Goal: Task Accomplishment & Management: Use online tool/utility

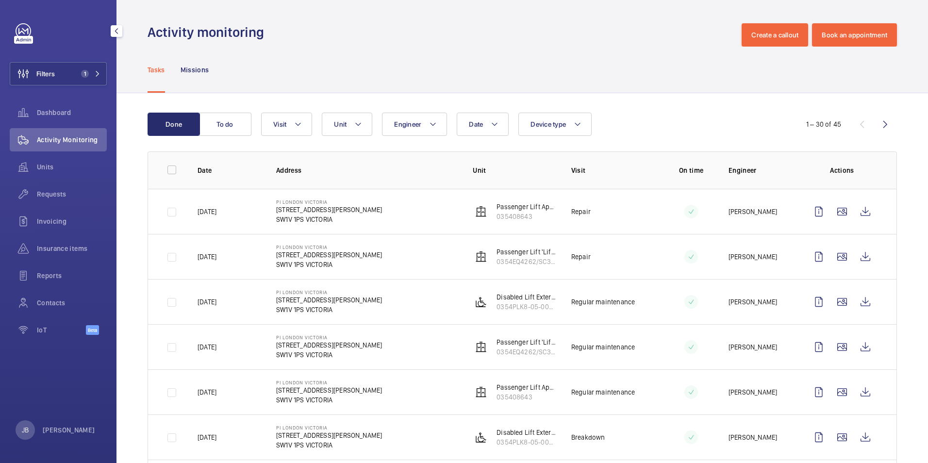
click at [74, 246] on span "Insurance items" at bounding box center [72, 249] width 70 height 10
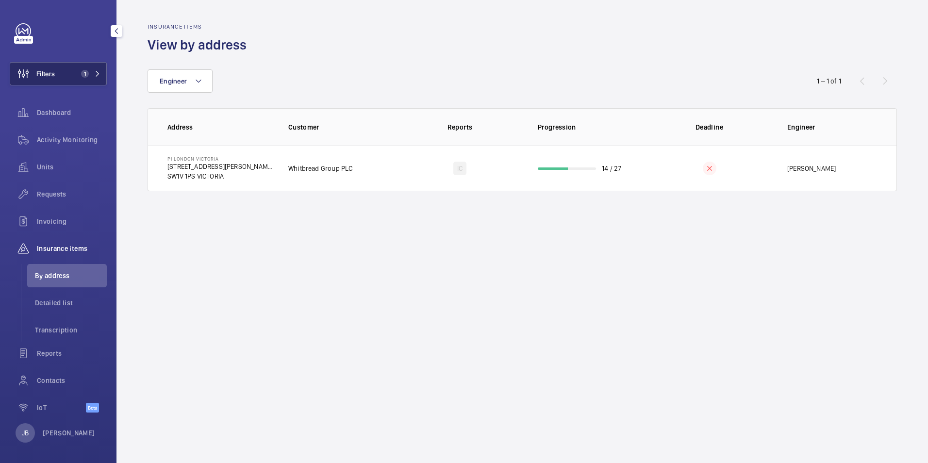
click at [40, 78] on span "Filters" at bounding box center [45, 74] width 18 height 10
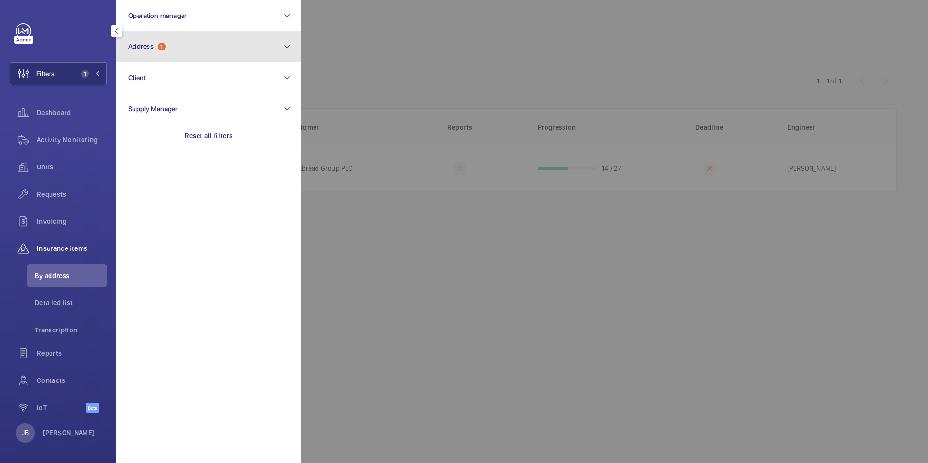
click at [190, 49] on button "Address 1" at bounding box center [208, 46] width 184 height 31
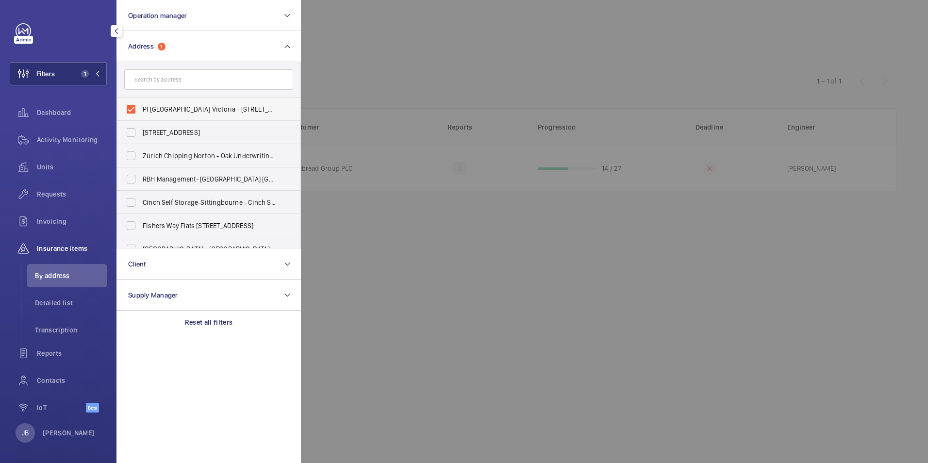
click at [131, 114] on label "PI [GEOGRAPHIC_DATA] Victoria - [STREET_ADDRESS][PERSON_NAME]" at bounding box center [201, 109] width 169 height 23
click at [131, 114] on input "PI [GEOGRAPHIC_DATA] Victoria - [STREET_ADDRESS][PERSON_NAME]" at bounding box center [130, 108] width 19 height 19
checkbox input "false"
click at [178, 81] on input "text" at bounding box center [208, 79] width 169 height 20
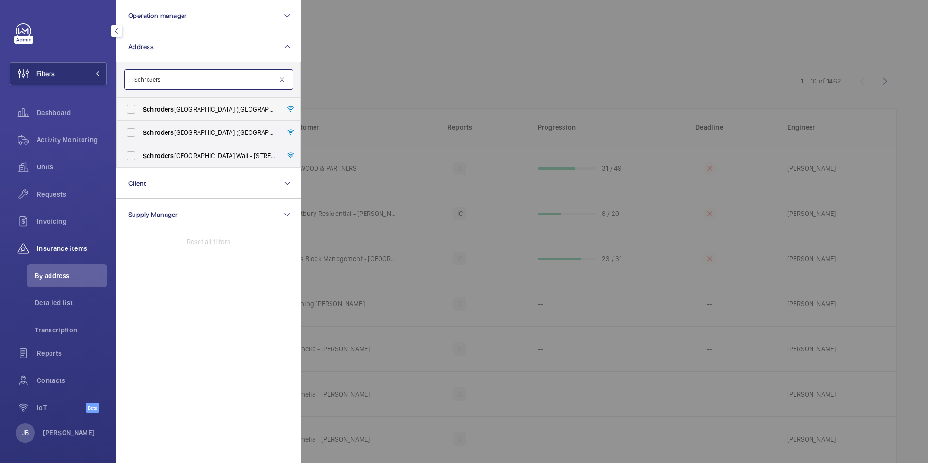
type input "Schroders"
click at [169, 105] on span "Schroders" at bounding box center [159, 109] width 32 height 8
click at [141, 105] on input "Schroders Horsham Holmwood ([GEOGRAPHIC_DATA]) - [PERSON_NAME][STREET_ADDRESS]" at bounding box center [130, 108] width 19 height 19
checkbox input "true"
click at [365, 53] on div at bounding box center [765, 231] width 928 height 463
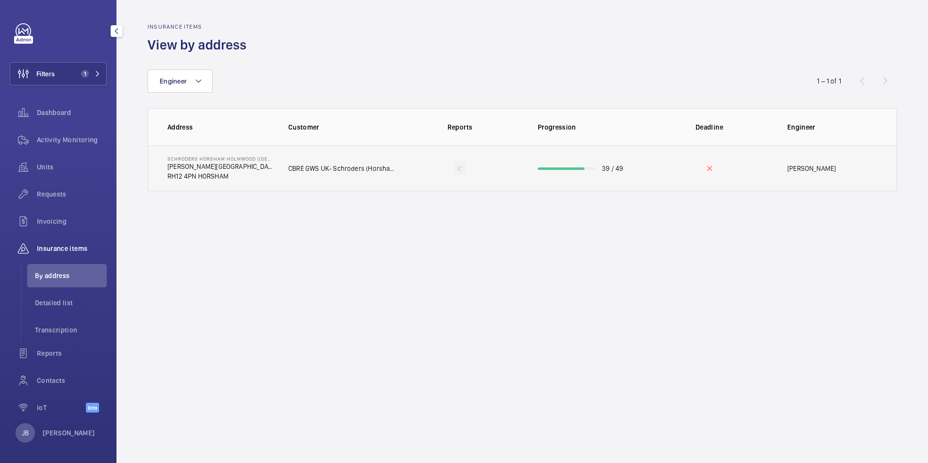
click at [253, 180] on p "RH12 4PN HORSHAM" at bounding box center [219, 176] width 105 height 10
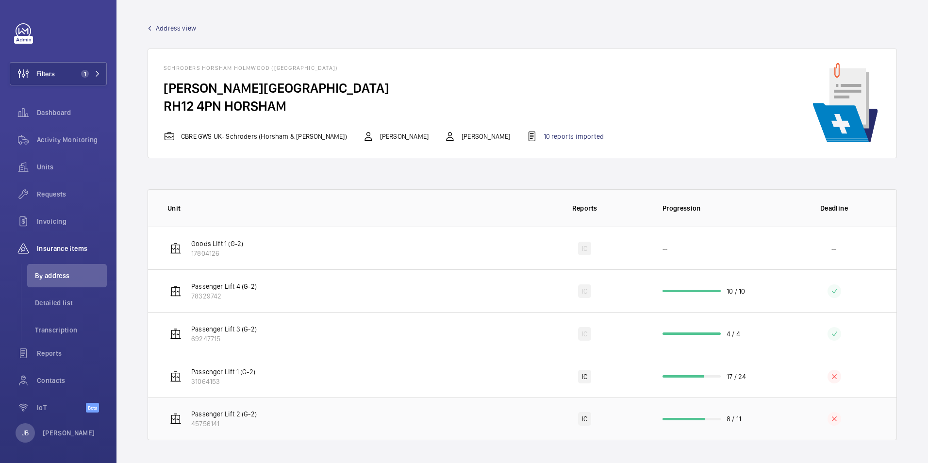
click at [410, 405] on td "Passenger Lift 2 (G-2) 45756141" at bounding box center [335, 418] width 374 height 43
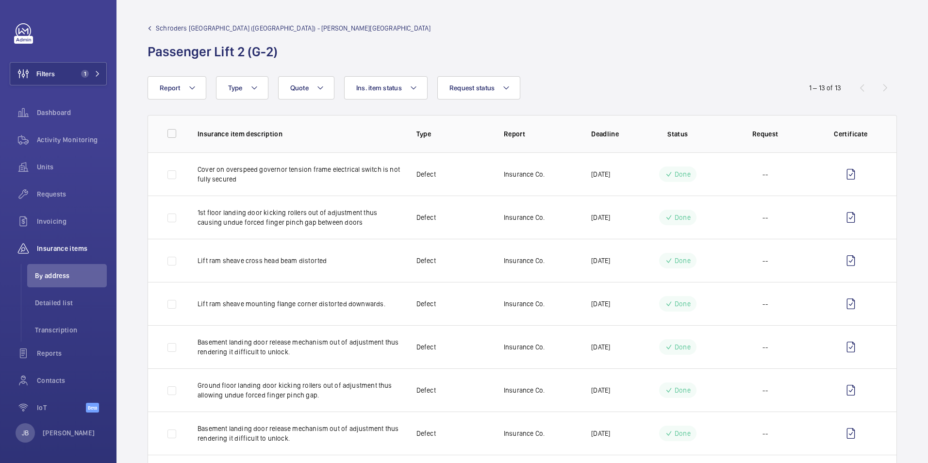
click at [180, 31] on span "Schroders [GEOGRAPHIC_DATA] ([GEOGRAPHIC_DATA]) - [PERSON_NAME][GEOGRAPHIC_DATA]" at bounding box center [293, 28] width 275 height 10
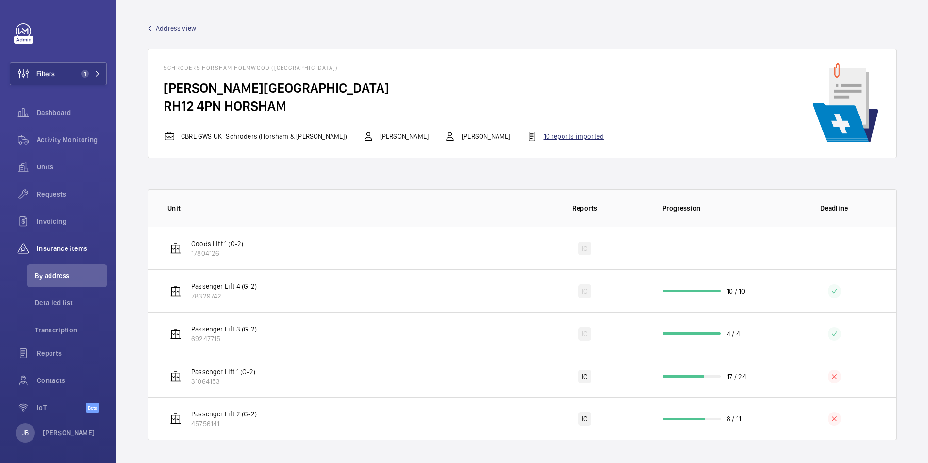
click at [526, 134] on div "10 reports imported" at bounding box center [565, 136] width 78 height 12
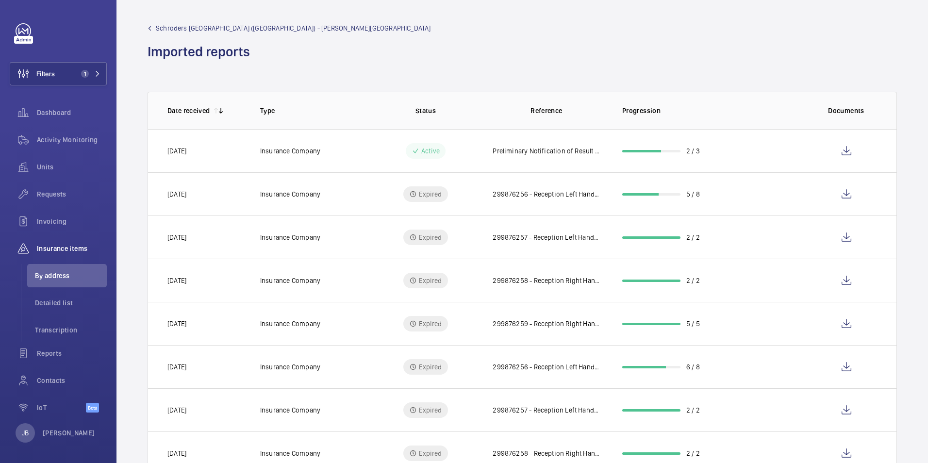
click at [765, 160] on td "2 / 3" at bounding box center [702, 150] width 193 height 43
click at [840, 154] on wm-front-icon-button at bounding box center [845, 150] width 23 height 23
click at [841, 193] on wm-front-icon-button at bounding box center [845, 193] width 23 height 23
click at [51, 297] on li "Detailed list" at bounding box center [67, 302] width 80 height 23
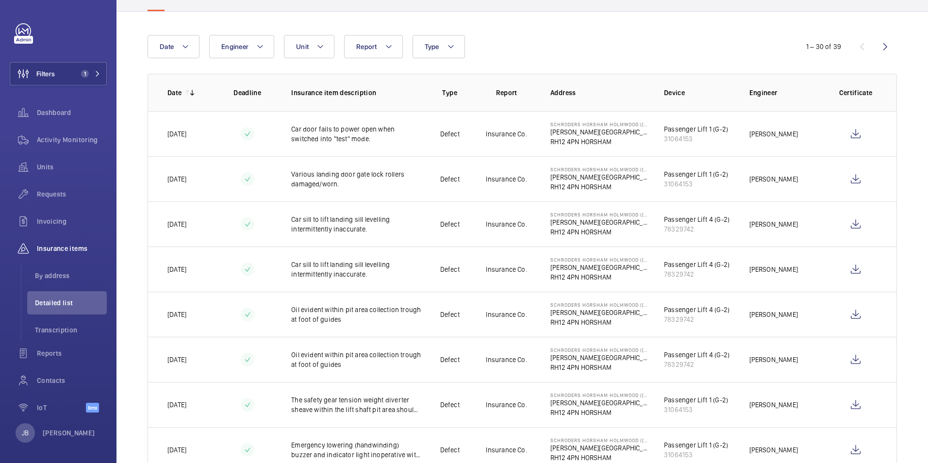
scroll to position [97, 0]
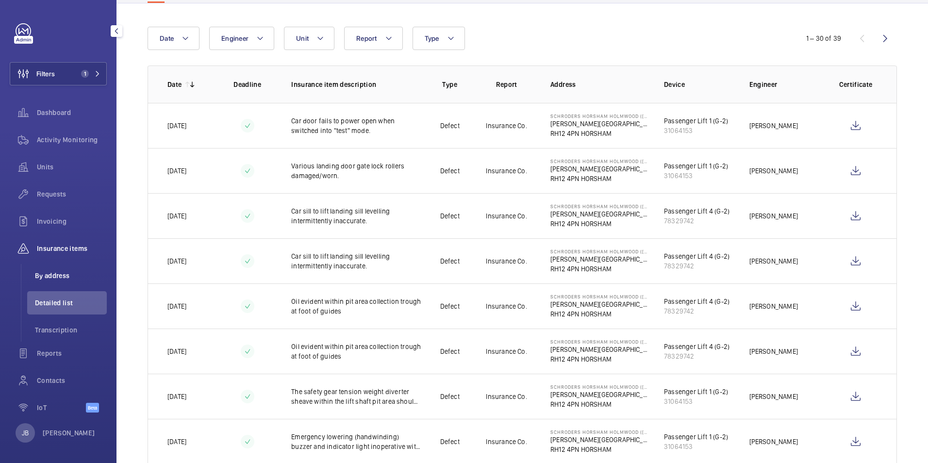
click at [56, 276] on span "By address" at bounding box center [71, 276] width 72 height 10
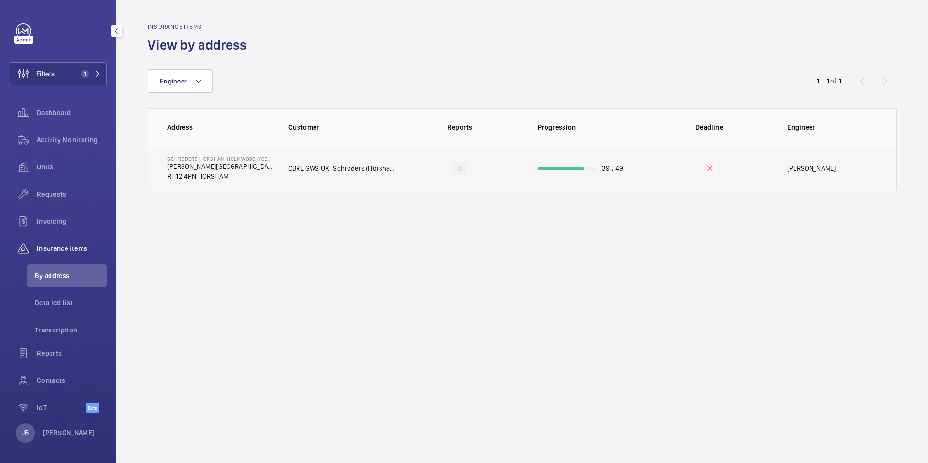
click at [380, 180] on td "CBRE GWS UK- Schroders (Horsham & [PERSON_NAME])" at bounding box center [335, 169] width 125 height 46
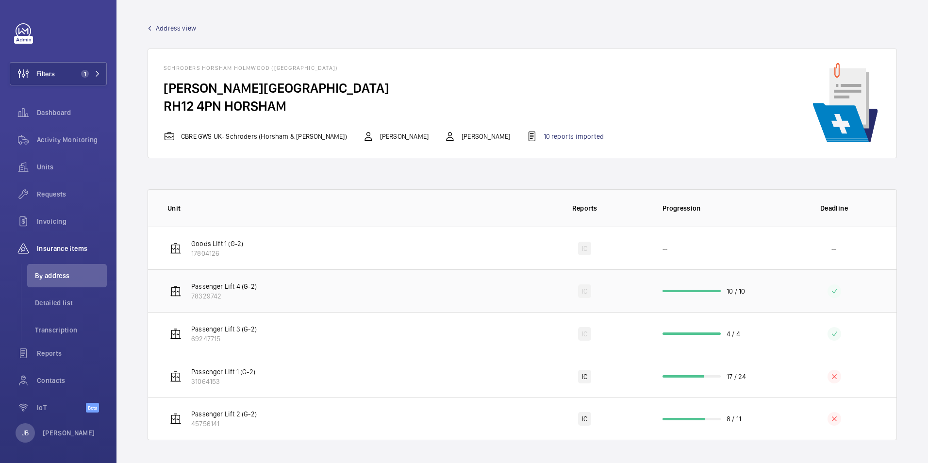
click at [437, 291] on td "Passenger Lift 4 (G-2) 78329742" at bounding box center [335, 290] width 374 height 43
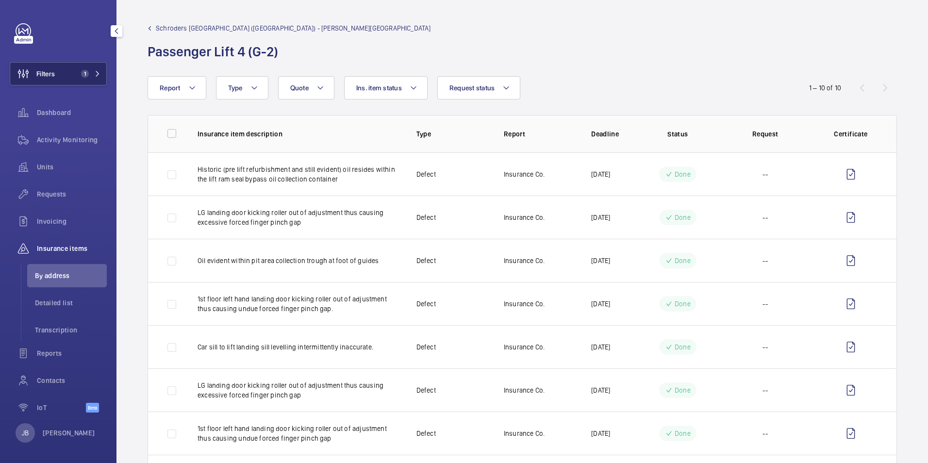
click at [53, 72] on span "Filters" at bounding box center [45, 74] width 18 height 10
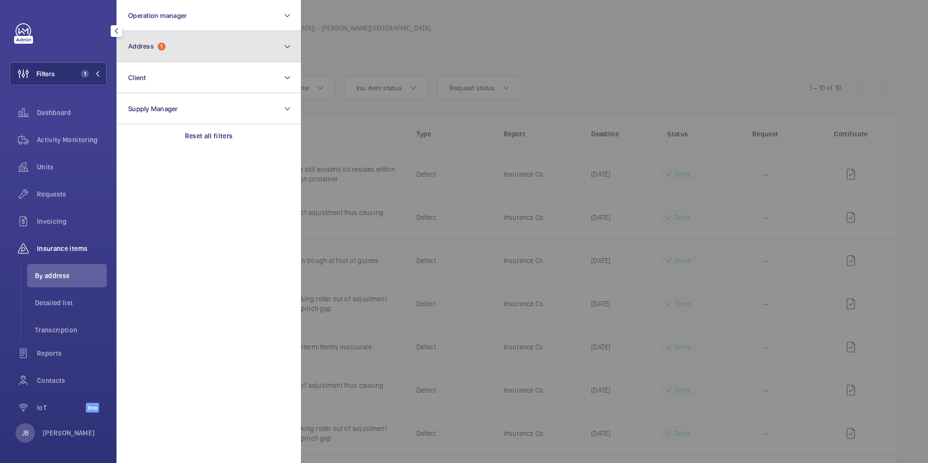
click at [177, 38] on button "Address 1" at bounding box center [208, 46] width 184 height 31
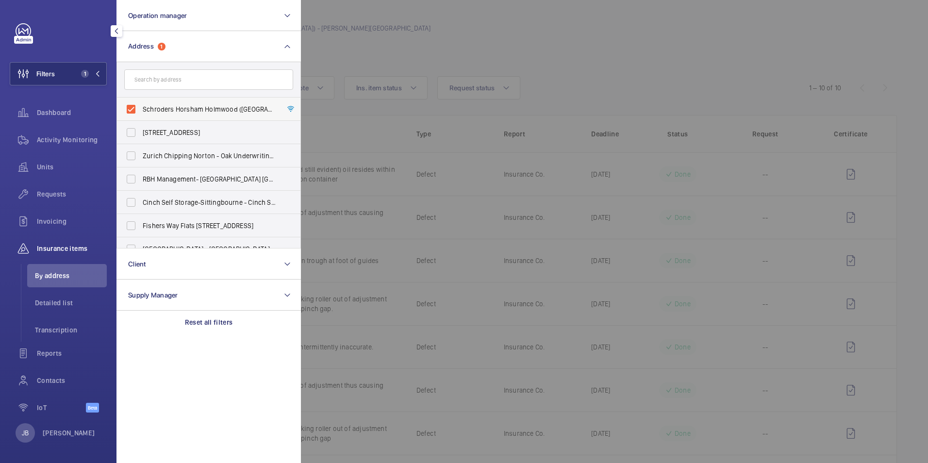
click at [126, 108] on label "Schroders Horsham Holmwood ([GEOGRAPHIC_DATA]) - [PERSON_NAME][STREET_ADDRESS]" at bounding box center [201, 109] width 169 height 23
click at [126, 108] on input "Schroders Horsham Holmwood ([GEOGRAPHIC_DATA]) - [PERSON_NAME][STREET_ADDRESS]" at bounding box center [130, 108] width 19 height 19
checkbox input "false"
click at [157, 83] on input "text" at bounding box center [208, 79] width 169 height 20
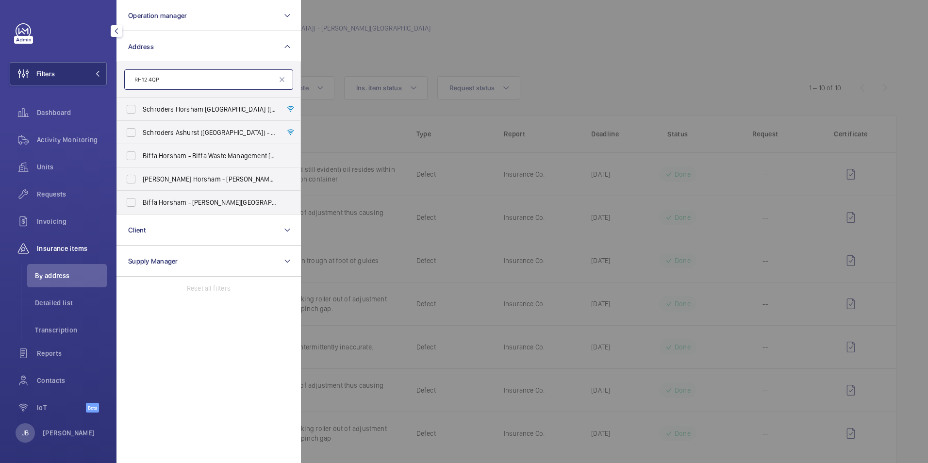
type input "RH12 4QP"
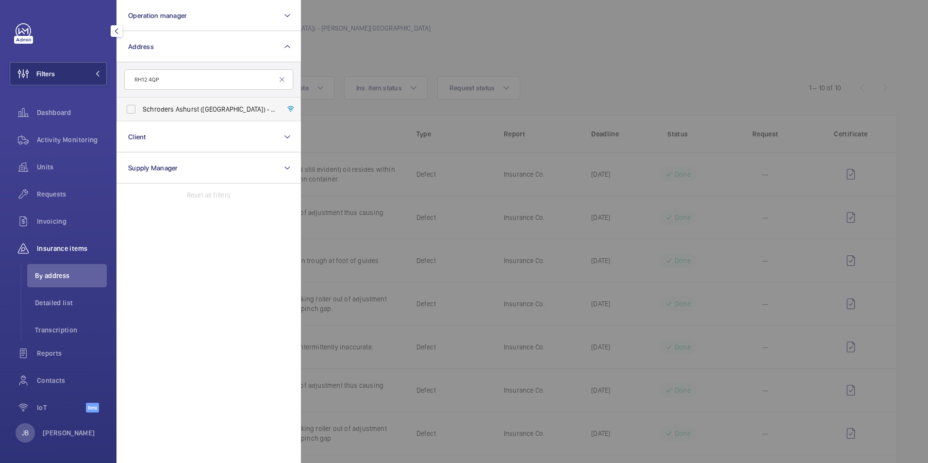
click at [146, 111] on span "Schroders Ashurst ([GEOGRAPHIC_DATA]) - [PERSON_NAME][STREET_ADDRESS]" at bounding box center [209, 109] width 133 height 10
click at [141, 111] on input "Schroders Ashurst ([GEOGRAPHIC_DATA]) - [PERSON_NAME][STREET_ADDRESS]" at bounding box center [130, 108] width 19 height 19
checkbox input "true"
click at [407, 51] on div at bounding box center [765, 231] width 928 height 463
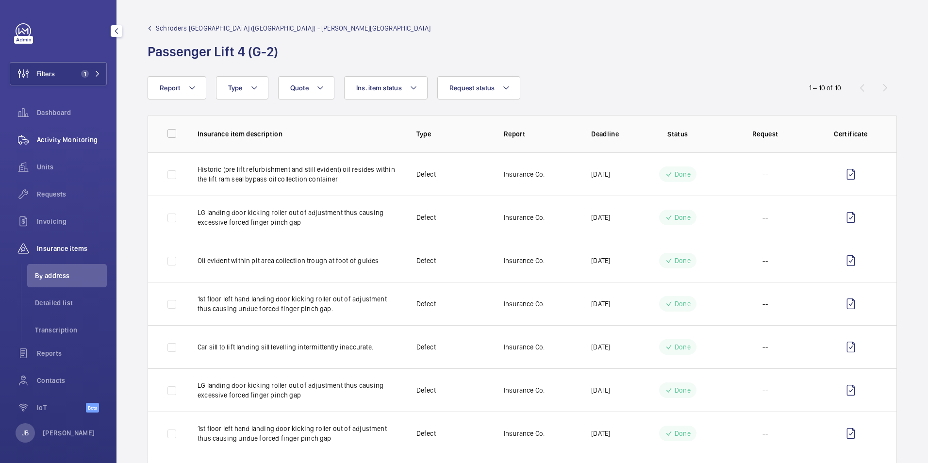
click at [92, 142] on span "Activity Monitoring" at bounding box center [72, 140] width 70 height 10
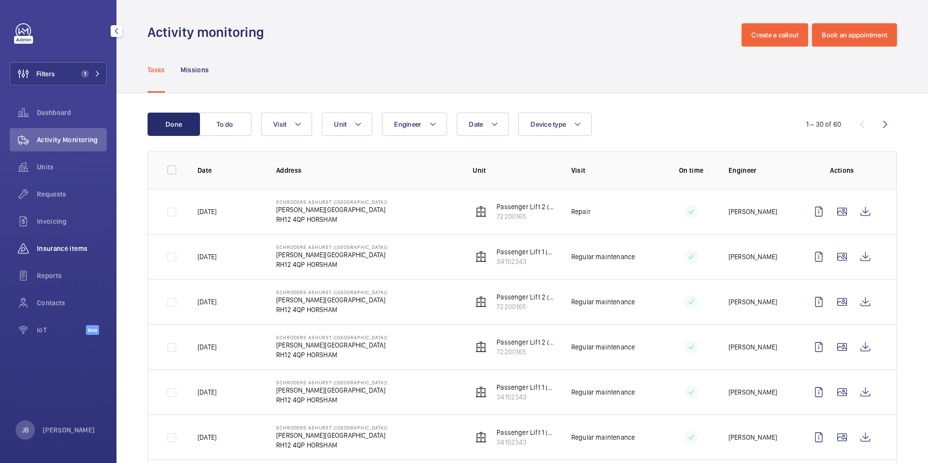
click at [62, 243] on div "Insurance items" at bounding box center [58, 248] width 97 height 23
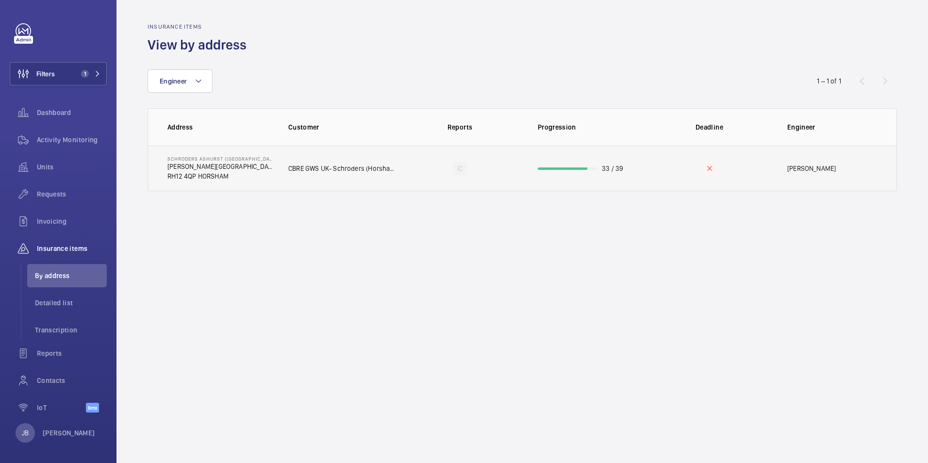
click at [276, 173] on td "CBRE GWS UK- Schroders (Horsham & [PERSON_NAME])" at bounding box center [335, 169] width 125 height 46
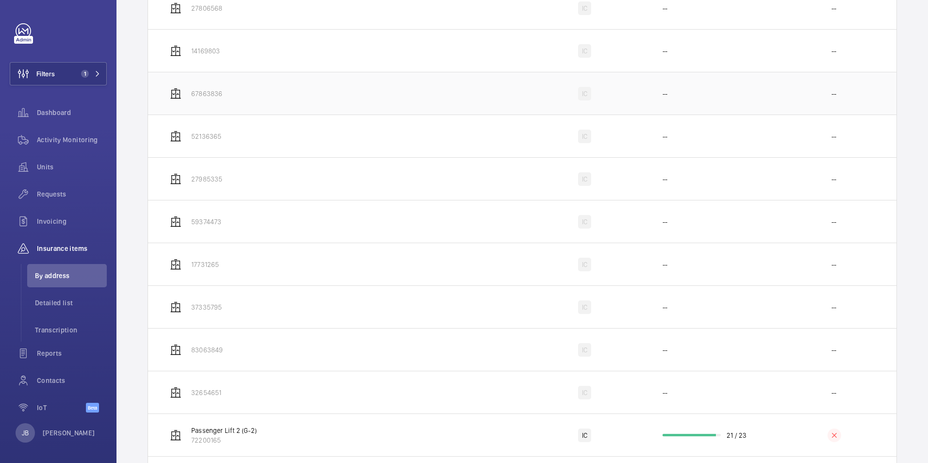
scroll to position [641, 0]
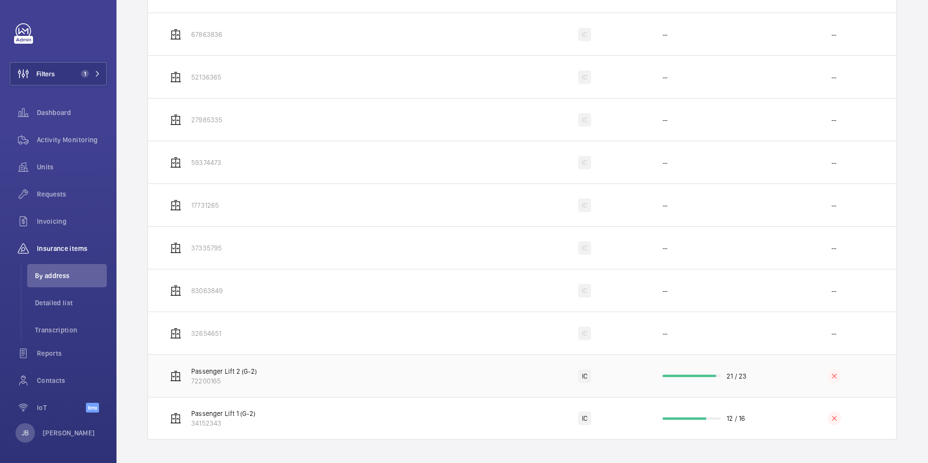
click at [390, 375] on td "Passenger Lift 2 (G-2) 72200165" at bounding box center [335, 375] width 374 height 43
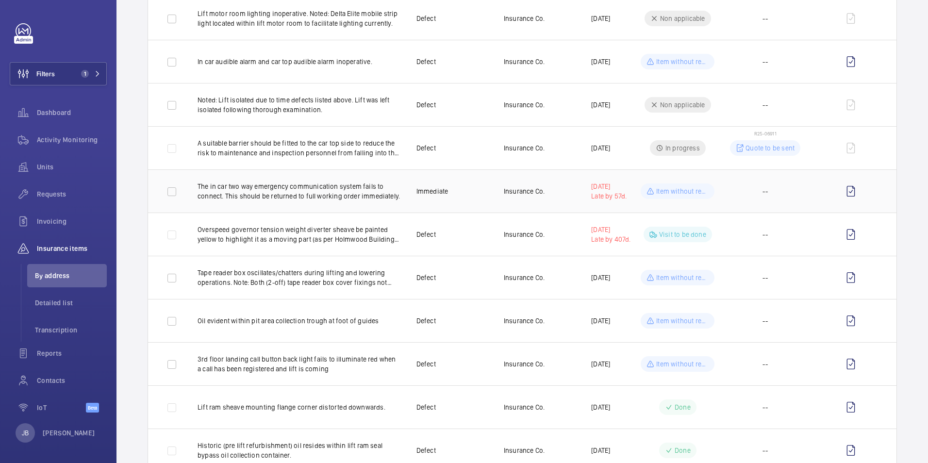
scroll to position [340, 0]
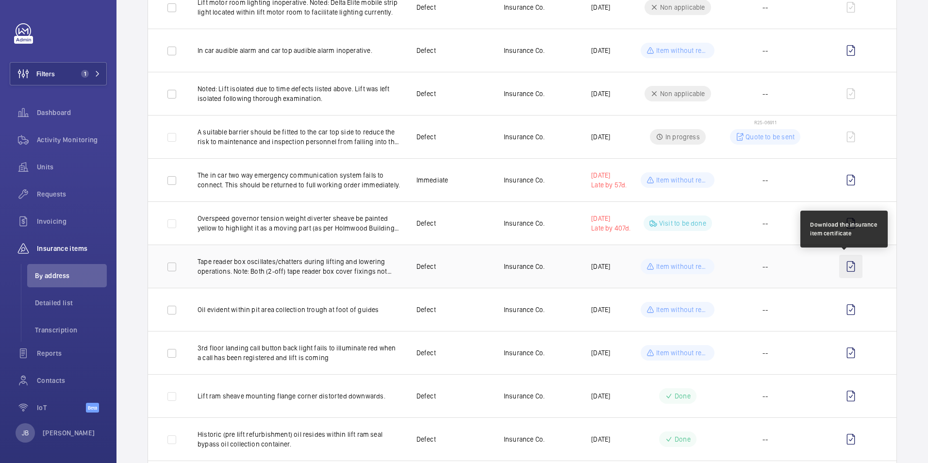
click at [842, 262] on wm-front-icon-button at bounding box center [850, 266] width 23 height 23
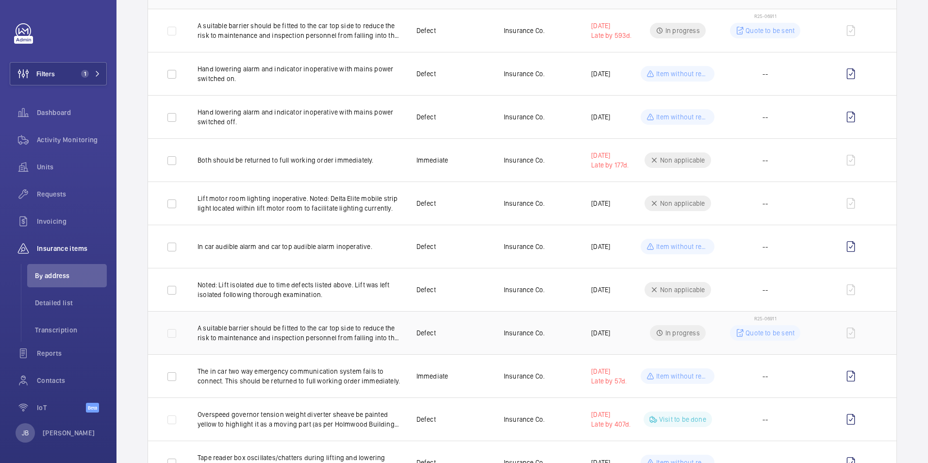
scroll to position [243, 0]
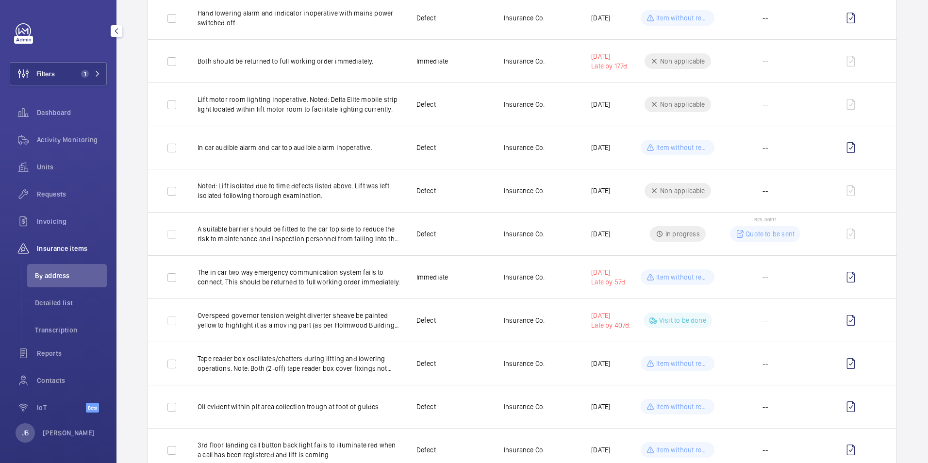
drag, startPoint x: 58, startPoint y: 278, endPoint x: 72, endPoint y: 277, distance: 13.6
click at [58, 278] on span "By address" at bounding box center [71, 276] width 72 height 10
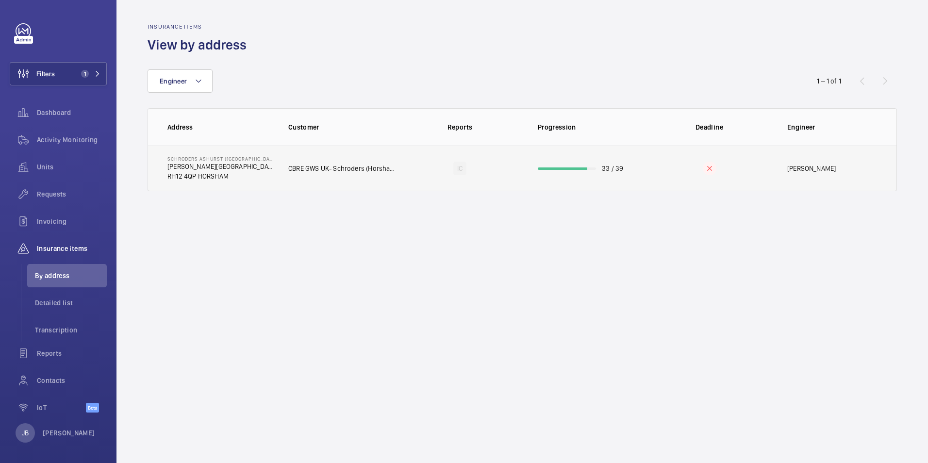
click at [302, 173] on td "CBRE GWS UK- Schroders (Horsham & [PERSON_NAME])" at bounding box center [335, 169] width 125 height 46
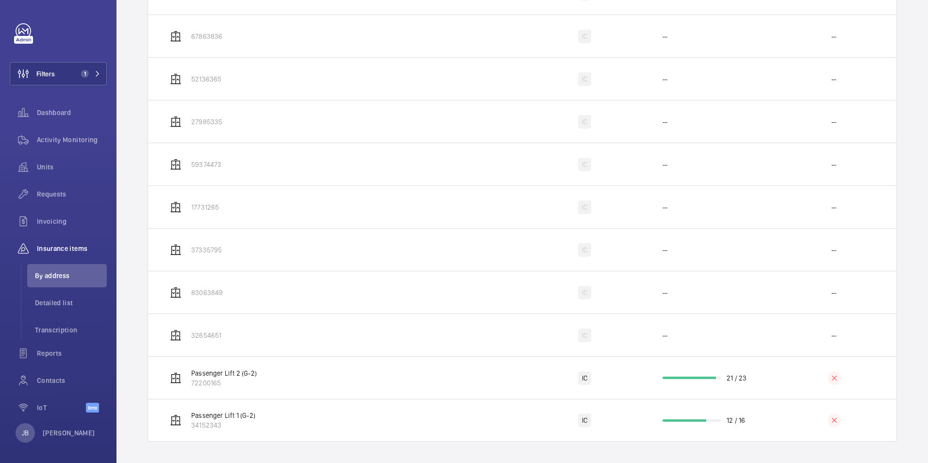
scroll to position [641, 0]
click at [345, 420] on td "Passenger Lift 1 (G-2) 34152343" at bounding box center [335, 418] width 374 height 43
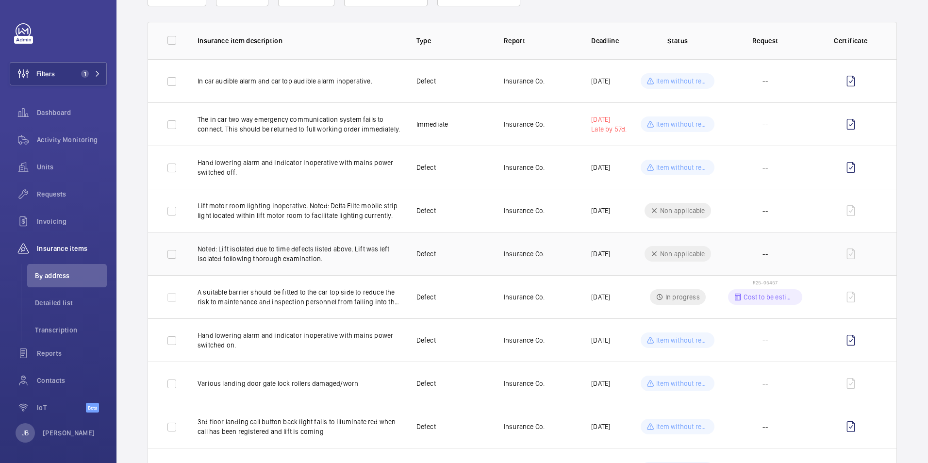
scroll to position [97, 0]
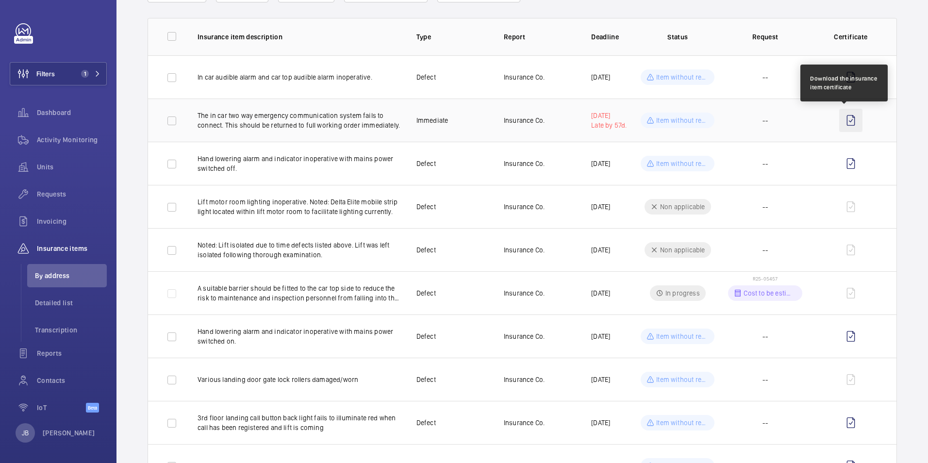
click at [844, 118] on wm-front-icon-button at bounding box center [850, 120] width 23 height 23
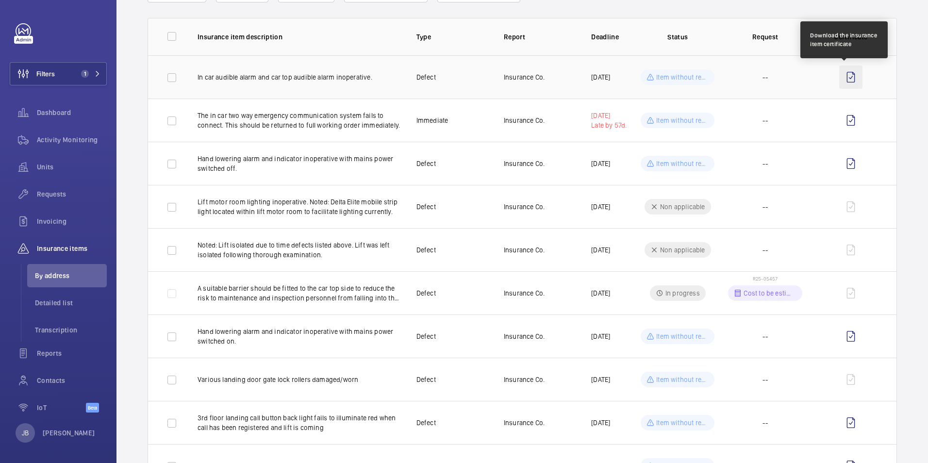
click at [841, 75] on wm-front-icon-button at bounding box center [850, 76] width 23 height 23
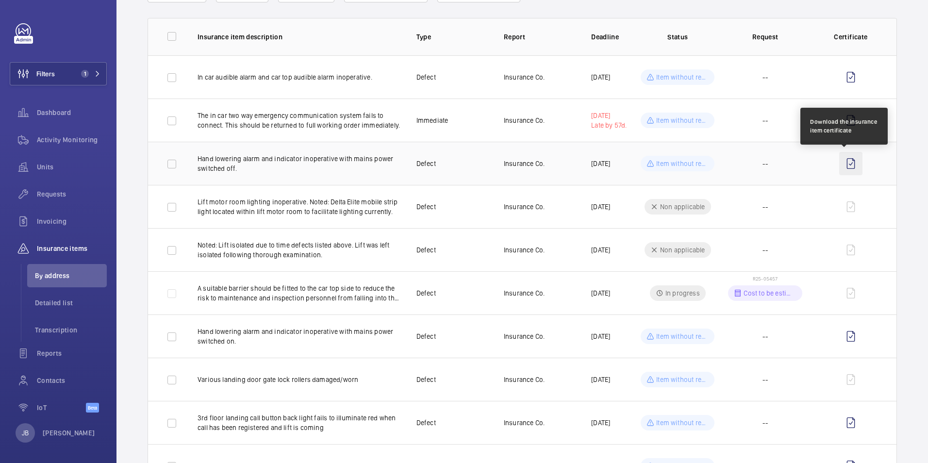
click at [843, 161] on wm-front-icon-button at bounding box center [850, 163] width 23 height 23
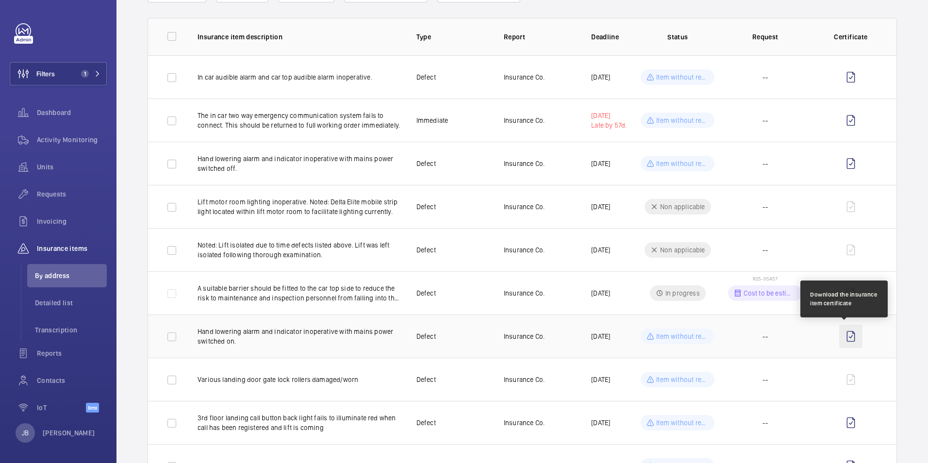
click at [843, 336] on wm-front-icon-button at bounding box center [850, 336] width 23 height 23
click at [763, 279] on span "R25-05457" at bounding box center [764, 279] width 25 height 6
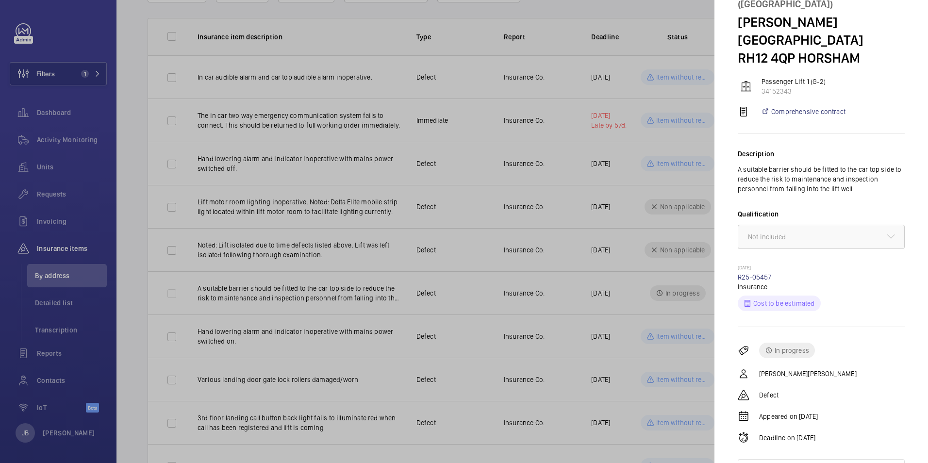
scroll to position [62, 0]
click at [480, 240] on div at bounding box center [464, 231] width 928 height 463
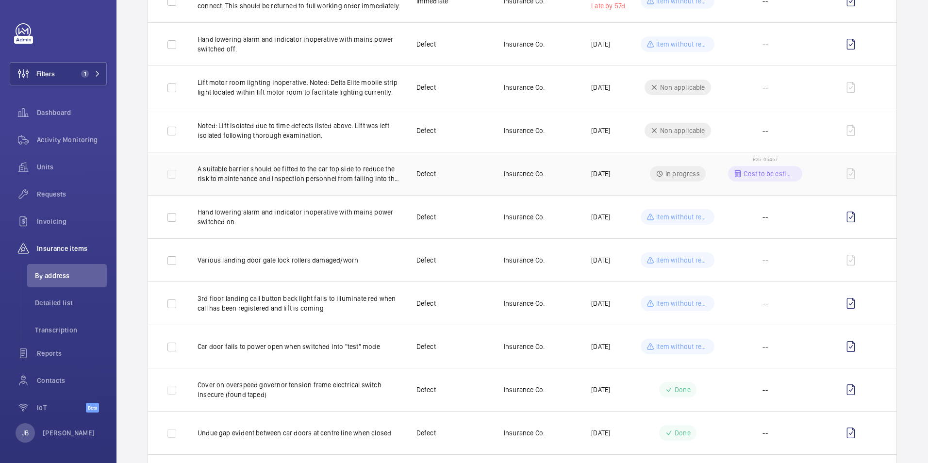
scroll to position [0, 0]
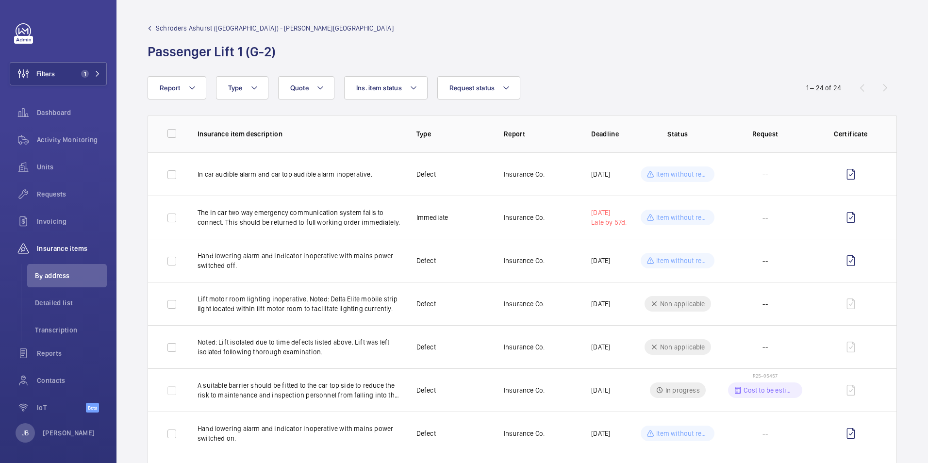
click at [205, 27] on span "Schroders Ashurst ([GEOGRAPHIC_DATA]) - [PERSON_NAME][GEOGRAPHIC_DATA]" at bounding box center [275, 28] width 238 height 10
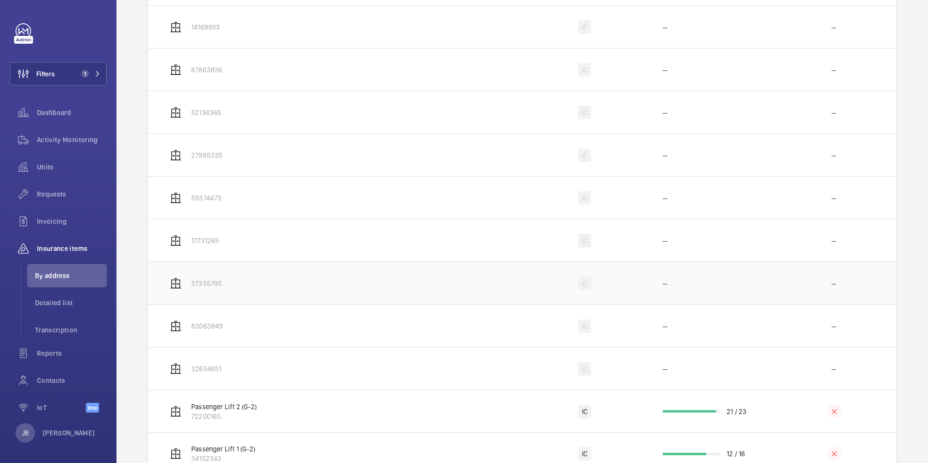
scroll to position [641, 0]
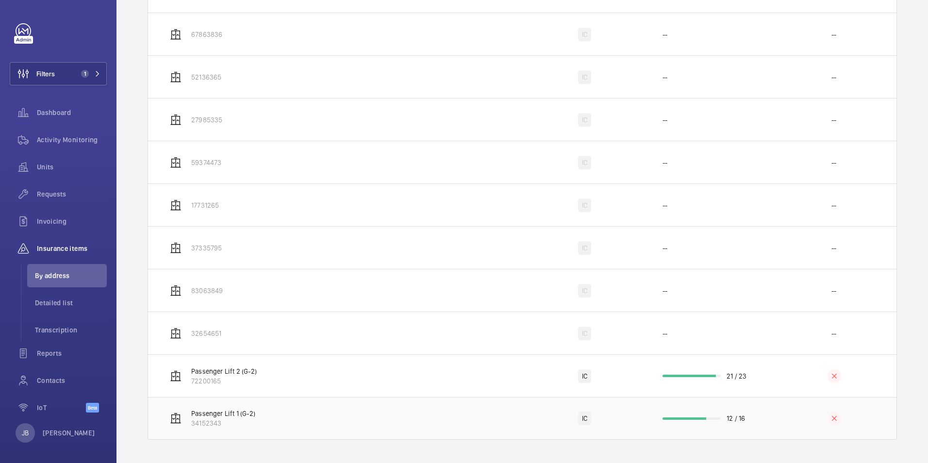
click at [412, 427] on td "Passenger Lift 1 (G-2) 34152343" at bounding box center [335, 418] width 374 height 43
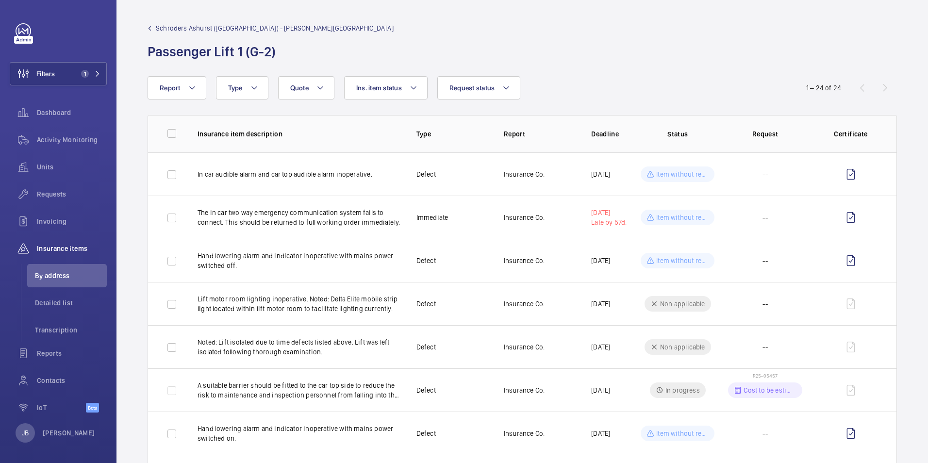
click at [184, 28] on span "Schroders Ashurst ([GEOGRAPHIC_DATA]) - [PERSON_NAME][GEOGRAPHIC_DATA]" at bounding box center [275, 28] width 238 height 10
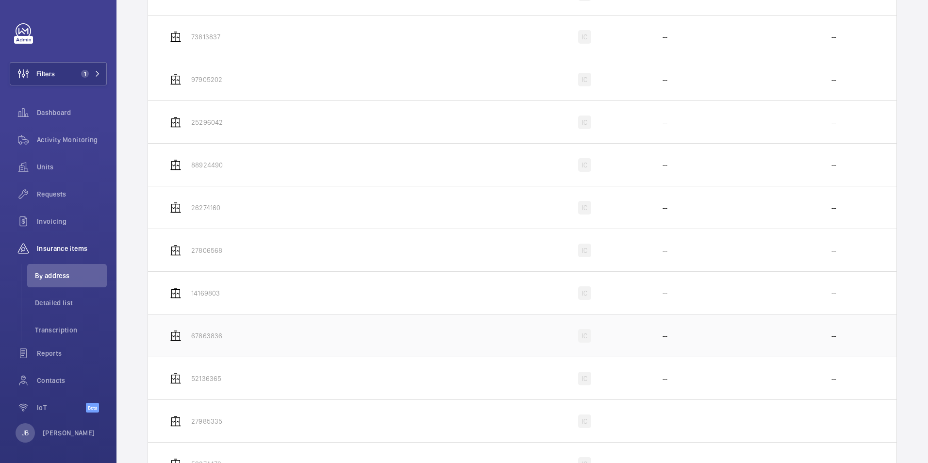
scroll to position [641, 0]
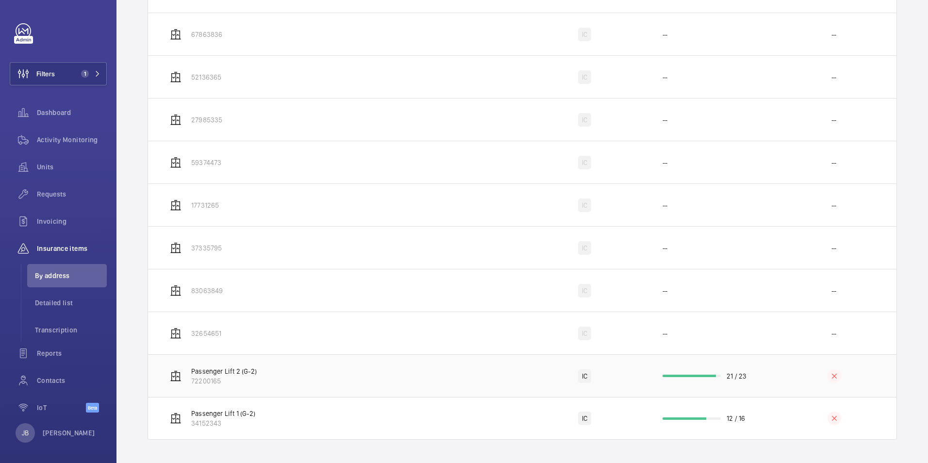
click at [326, 378] on td "Passenger Lift 2 (G-2) 72200165" at bounding box center [335, 375] width 374 height 43
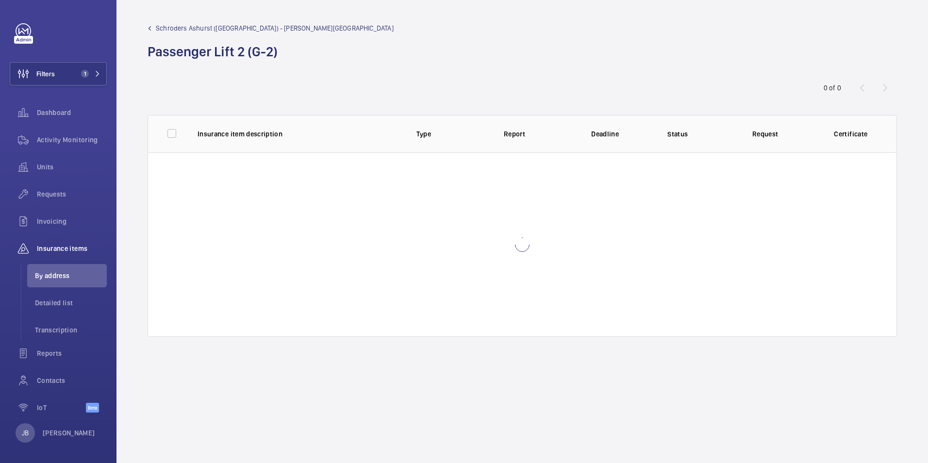
click at [326, 378] on wm-front-admin-audit-device-report-lines "Schroders Ashurst ([GEOGRAPHIC_DATA]) - [PERSON_NAME][GEOGRAPHIC_DATA] Passenge…" at bounding box center [521, 231] width 811 height 463
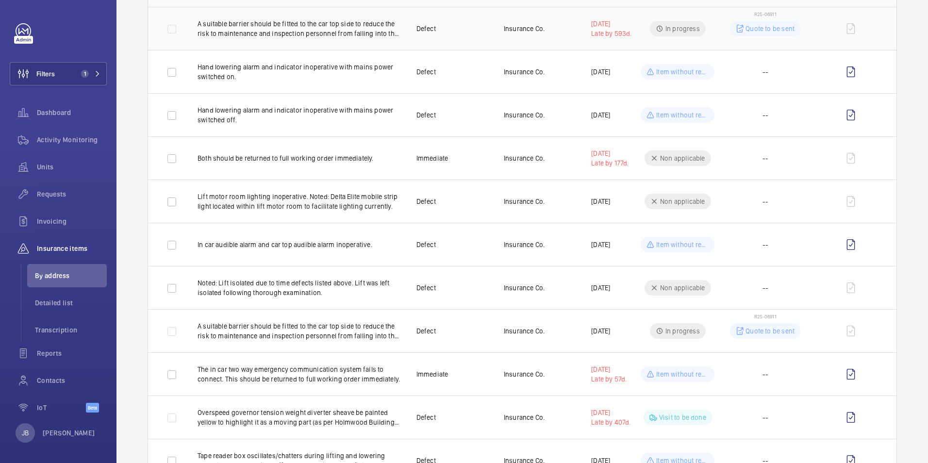
scroll to position [194, 0]
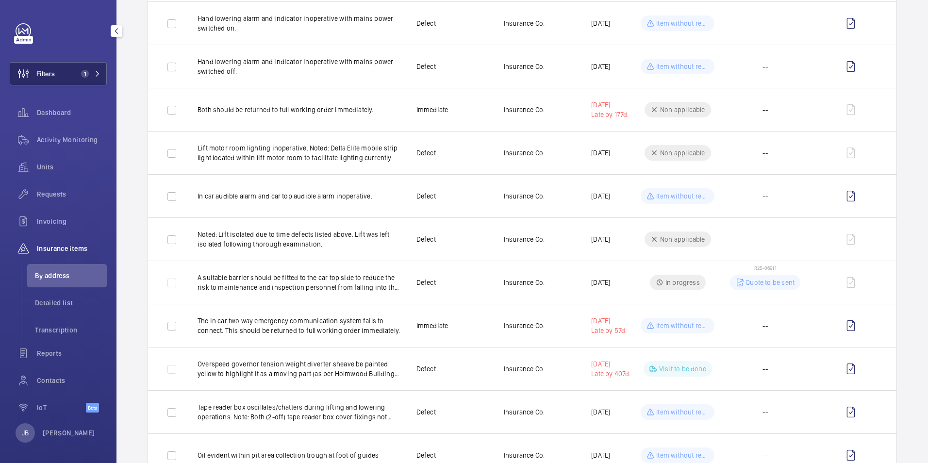
click at [59, 76] on button "Filters 1" at bounding box center [58, 73] width 97 height 23
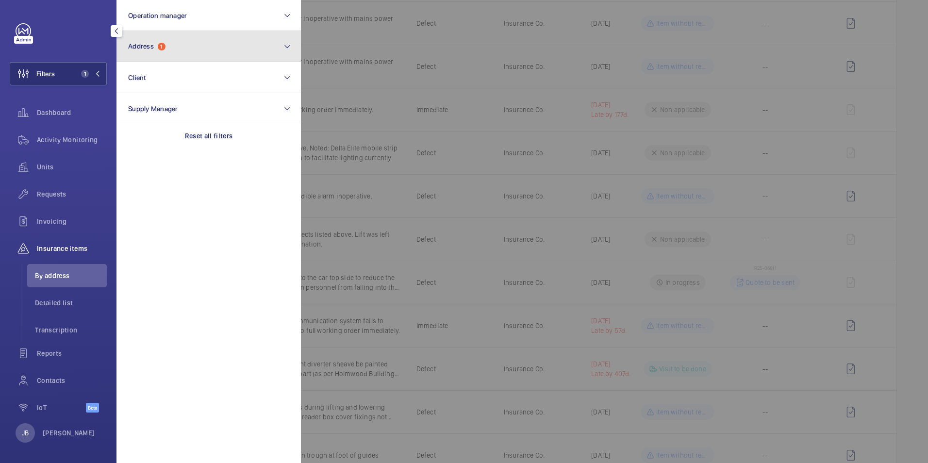
click at [190, 49] on button "Address 1" at bounding box center [208, 46] width 184 height 31
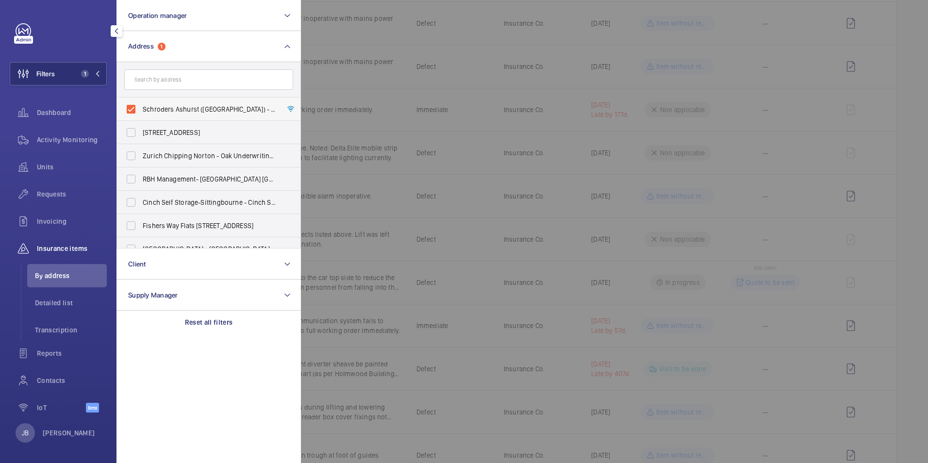
click at [132, 110] on label "Schroders Ashurst ([GEOGRAPHIC_DATA]) - [PERSON_NAME][STREET_ADDRESS]" at bounding box center [201, 109] width 169 height 23
click at [132, 110] on input "Schroders Ashurst ([GEOGRAPHIC_DATA]) - [PERSON_NAME][STREET_ADDRESS]" at bounding box center [130, 108] width 19 height 19
checkbox input "false"
click at [150, 81] on input "text" at bounding box center [208, 79] width 169 height 20
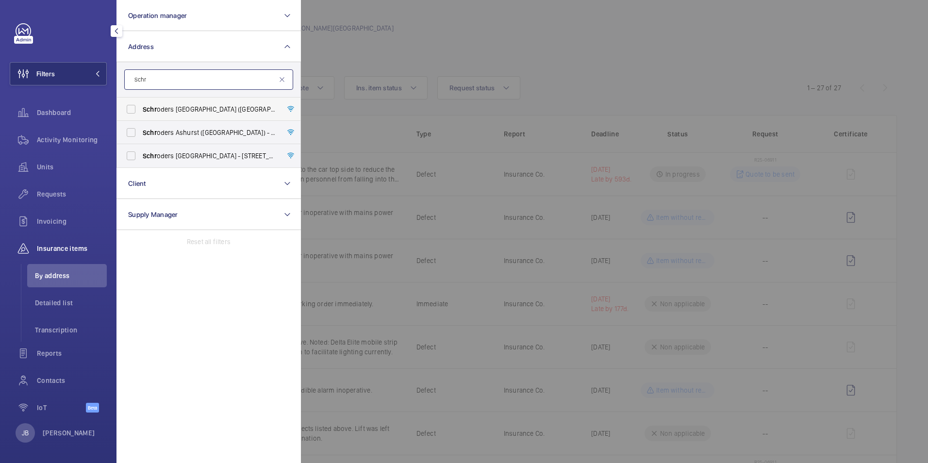
type input "Schr"
click at [144, 110] on span "Schr" at bounding box center [150, 109] width 14 height 8
click at [141, 110] on input "Schr oders [GEOGRAPHIC_DATA] ([GEOGRAPHIC_DATA]) - [PERSON_NAME][STREET_ADDRESS]" at bounding box center [130, 108] width 19 height 19
checkbox input "true"
click at [407, 53] on div at bounding box center [765, 231] width 928 height 463
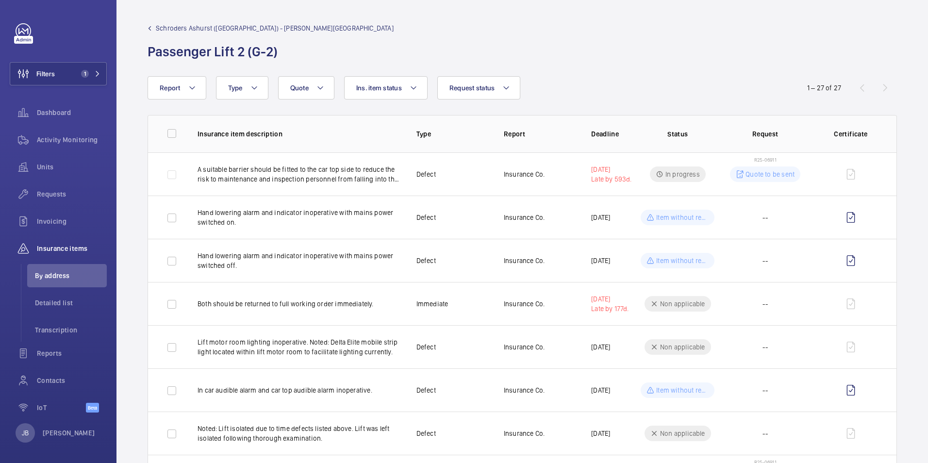
click at [252, 30] on span "Schroders Ashurst ([GEOGRAPHIC_DATA]) - [PERSON_NAME][GEOGRAPHIC_DATA]" at bounding box center [275, 28] width 238 height 10
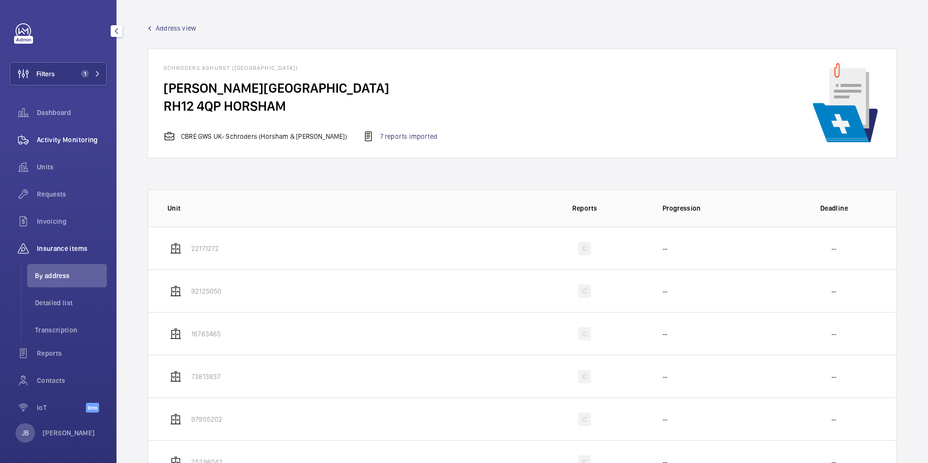
click at [52, 141] on span "Activity Monitoring" at bounding box center [72, 140] width 70 height 10
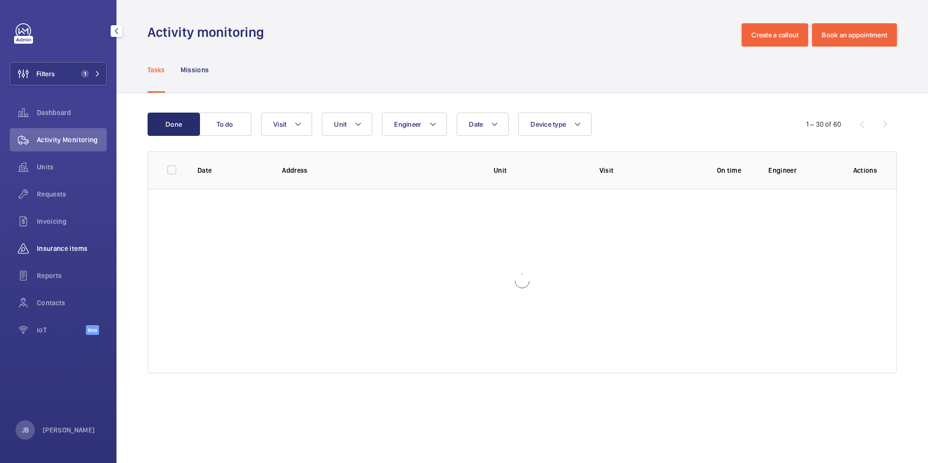
click at [50, 249] on span "Insurance items" at bounding box center [72, 249] width 70 height 10
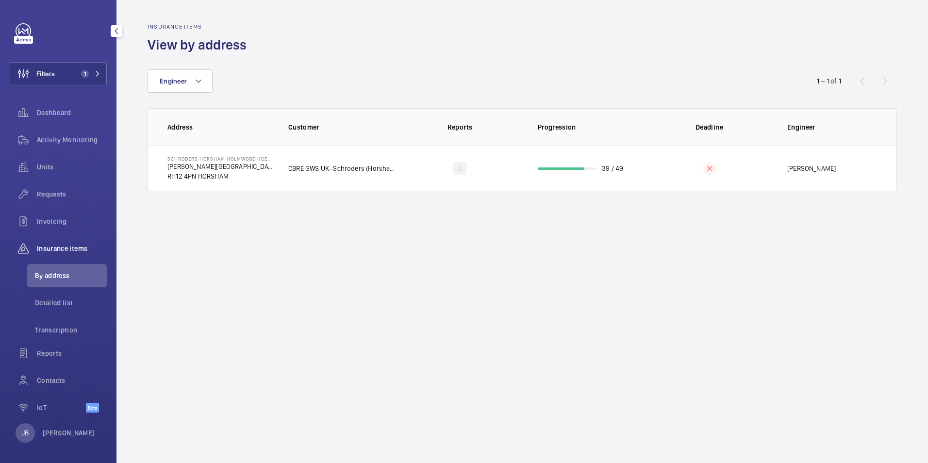
click at [52, 276] on span "By address" at bounding box center [71, 276] width 72 height 10
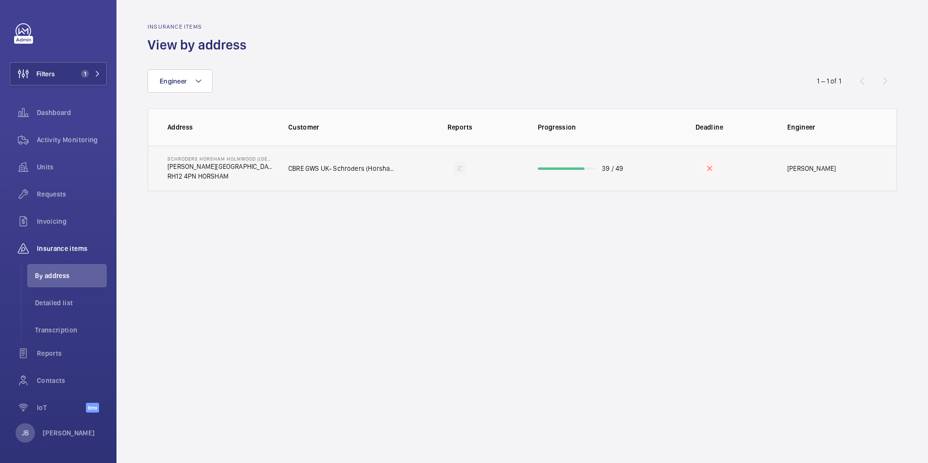
click at [309, 177] on td "CBRE GWS UK- Schroders (Horsham & [PERSON_NAME])" at bounding box center [335, 169] width 125 height 46
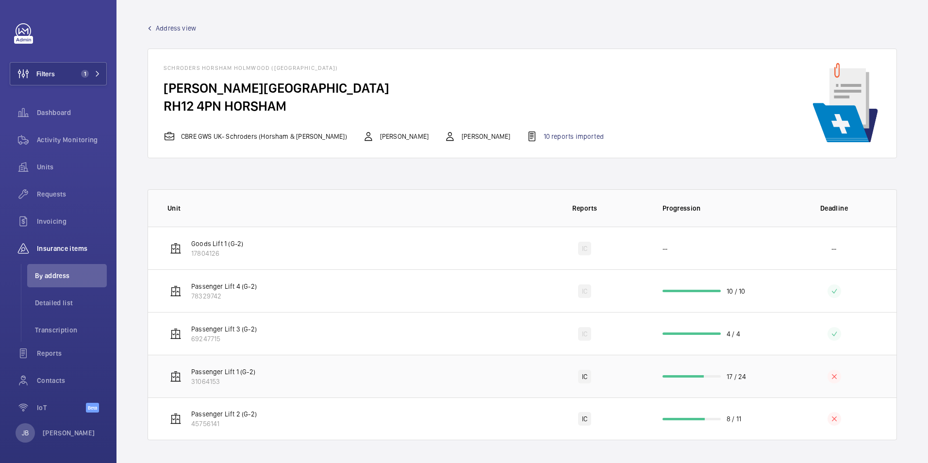
click at [434, 381] on td "Passenger Lift 1 (G-2) 31064153" at bounding box center [335, 376] width 374 height 43
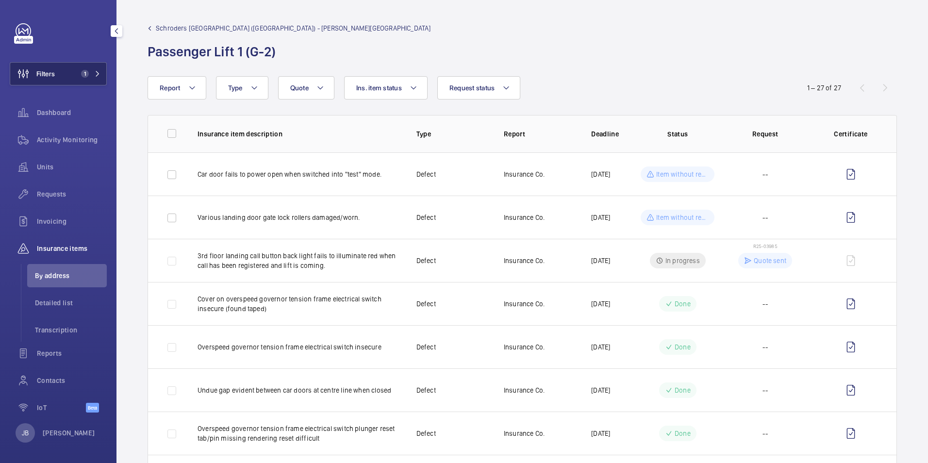
click at [59, 67] on button "Filters 1" at bounding box center [58, 73] width 97 height 23
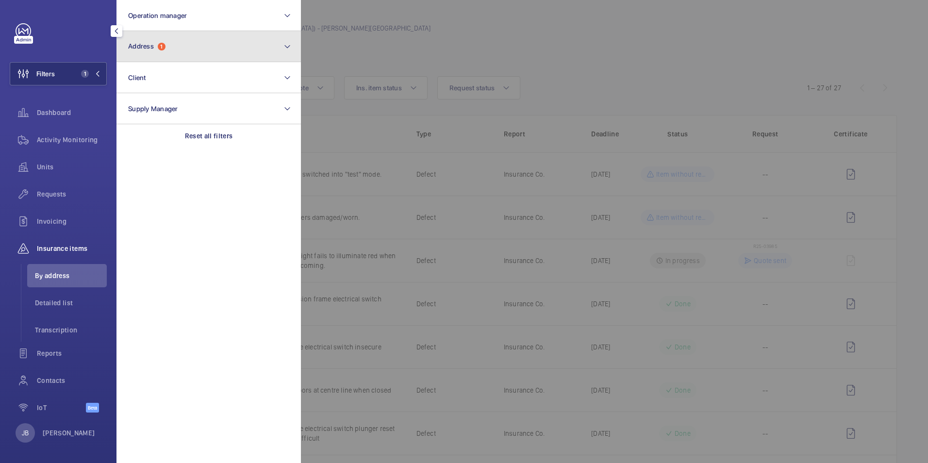
click at [192, 46] on button "Address 1" at bounding box center [208, 46] width 184 height 31
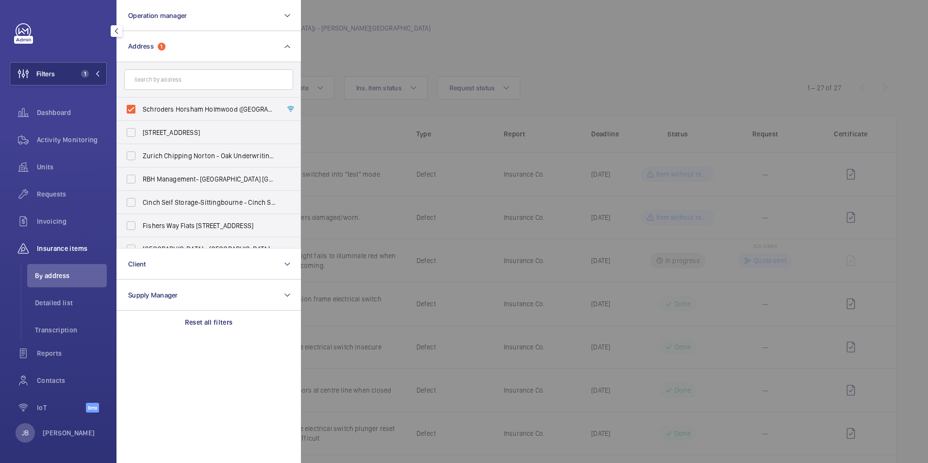
click at [156, 77] on input "text" at bounding box center [208, 79] width 169 height 20
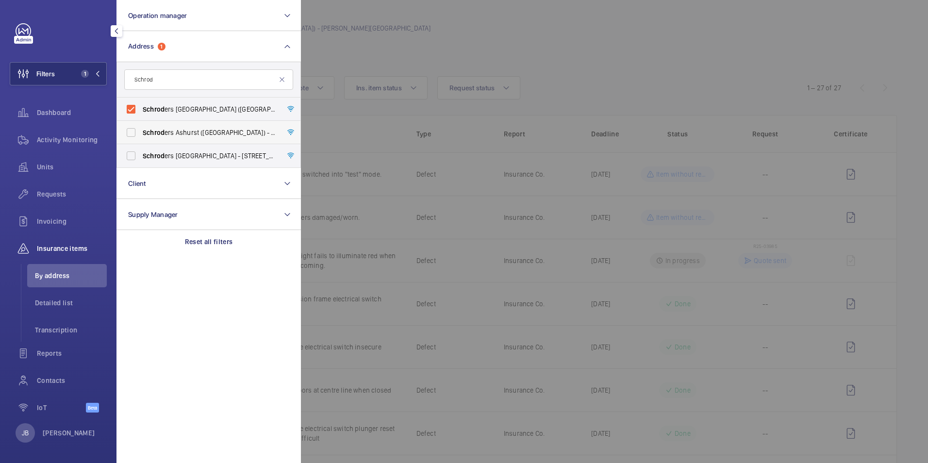
type input "Schrod"
click at [127, 134] on label "Schrod ers Ashurst ([GEOGRAPHIC_DATA]) - [PERSON_NAME][STREET_ADDRESS]" at bounding box center [201, 132] width 169 height 23
click at [127, 134] on input "Schrod ers Ashurst ([GEOGRAPHIC_DATA]) - [PERSON_NAME][STREET_ADDRESS]" at bounding box center [130, 132] width 19 height 19
checkbox input "true"
click at [400, 54] on div at bounding box center [765, 231] width 928 height 463
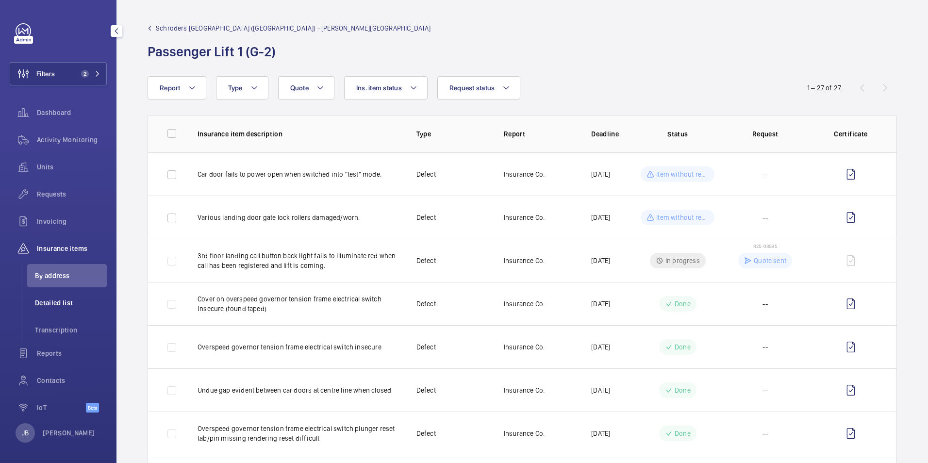
click at [49, 297] on li "Detailed list" at bounding box center [67, 302] width 80 height 23
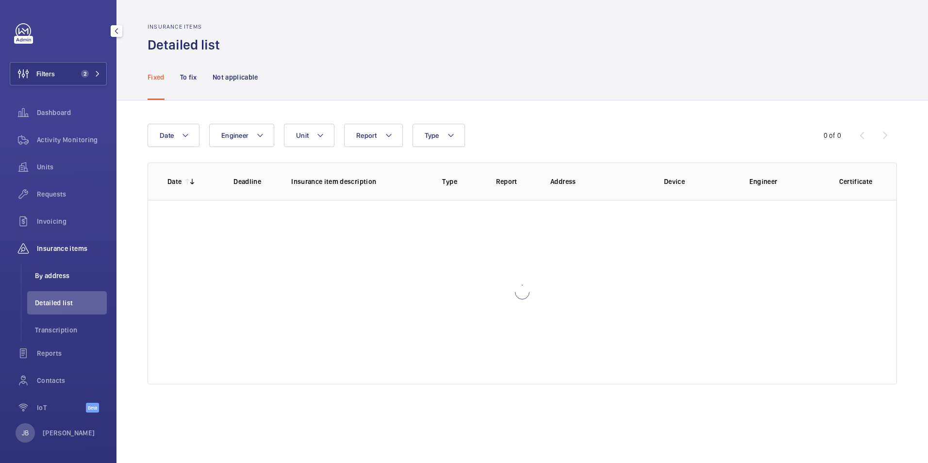
click at [55, 270] on li "By address" at bounding box center [67, 275] width 80 height 23
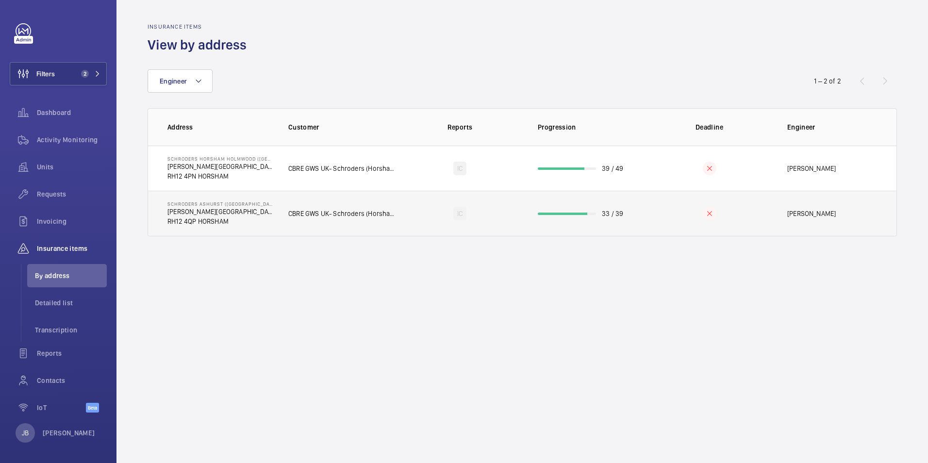
click at [379, 218] on p "CBRE GWS UK- Schroders (Horsham & [PERSON_NAME])" at bounding box center [342, 214] width 109 height 10
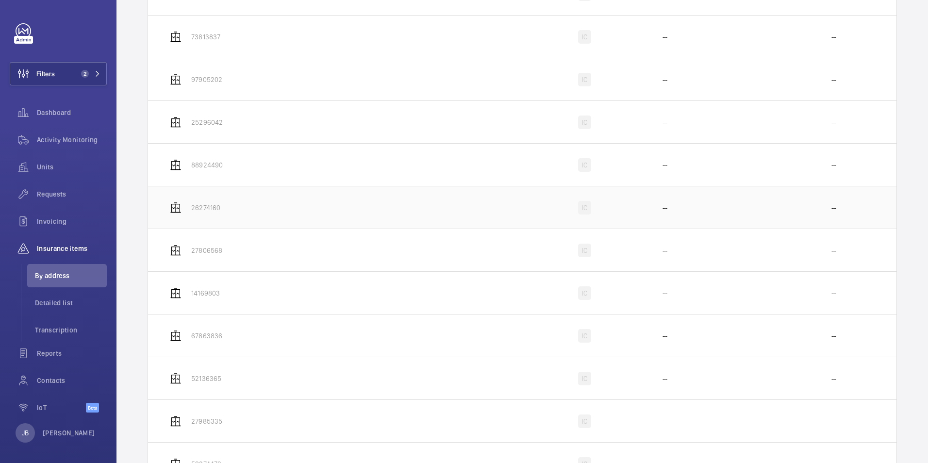
scroll to position [641, 0]
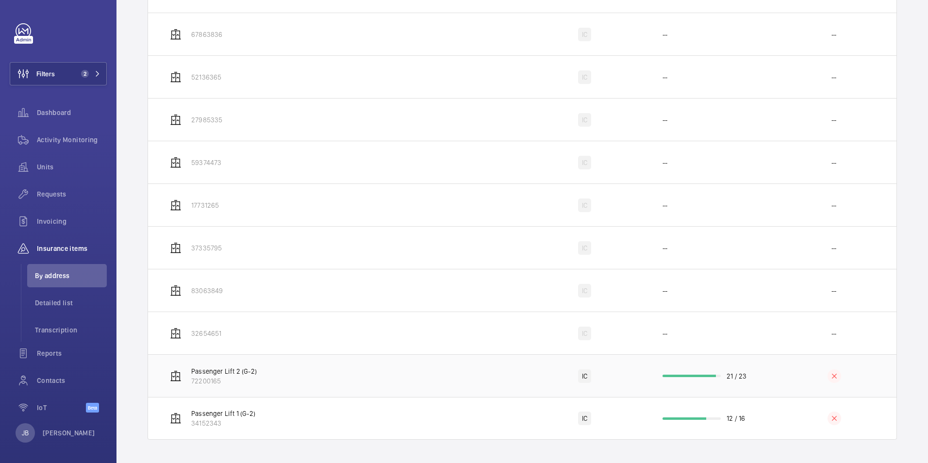
click at [363, 371] on td "Passenger Lift 2 (G-2) 72200165" at bounding box center [335, 375] width 374 height 43
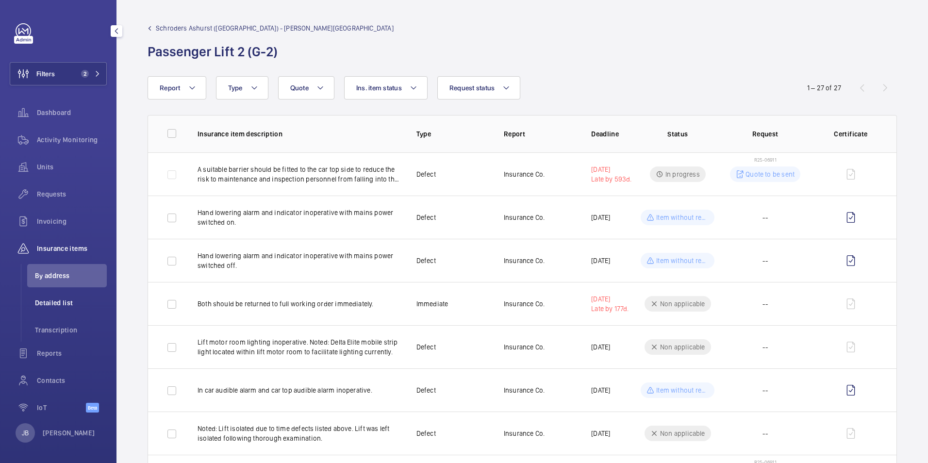
click at [61, 305] on span "Detailed list" at bounding box center [71, 303] width 72 height 10
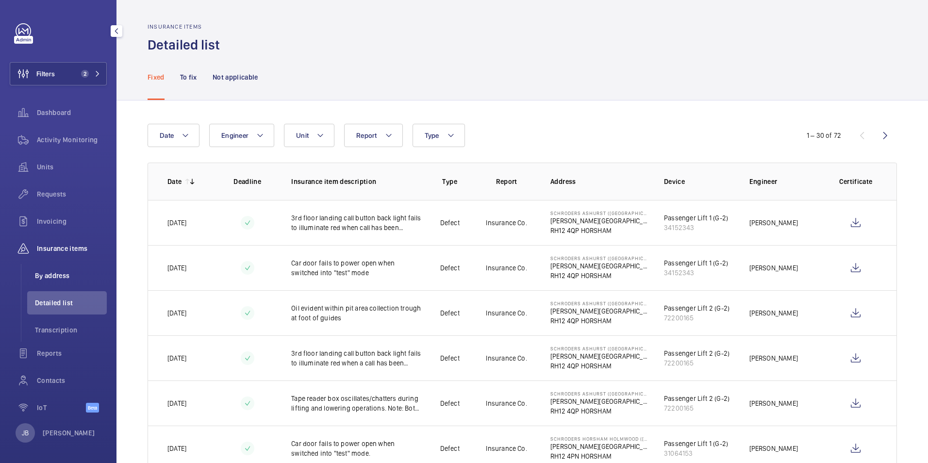
click at [62, 273] on span "By address" at bounding box center [71, 276] width 72 height 10
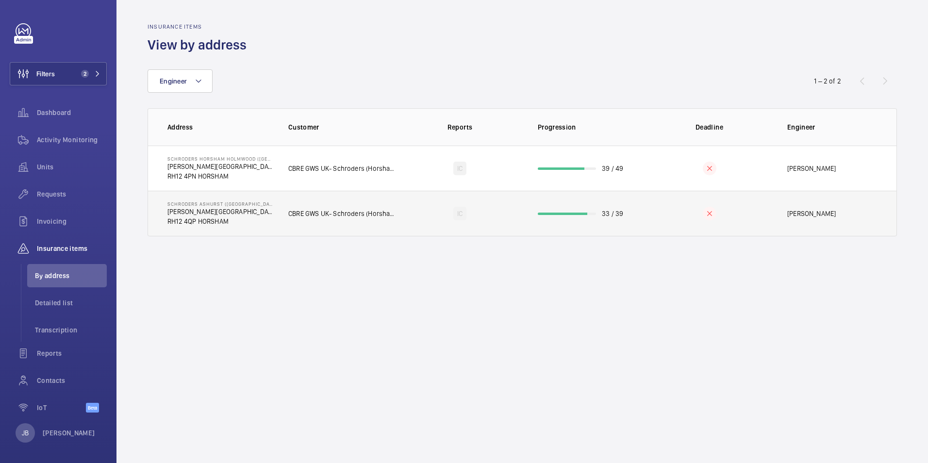
click at [413, 216] on td "IC" at bounding box center [459, 214] width 125 height 46
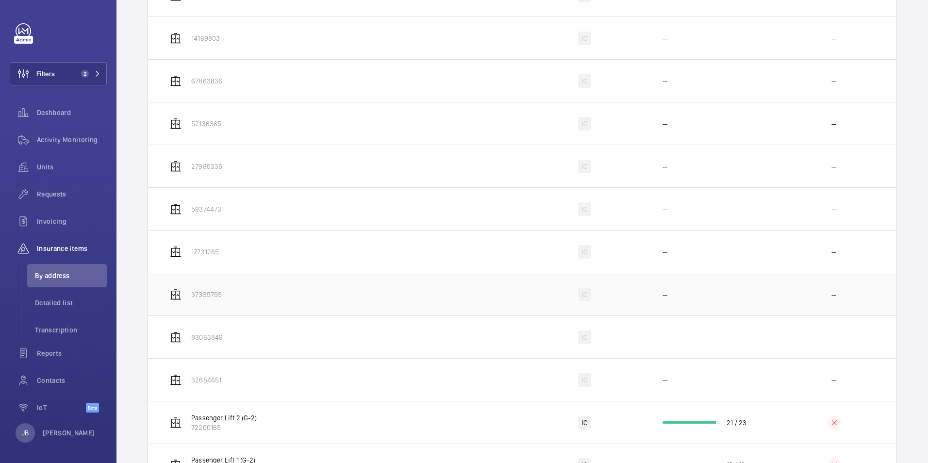
scroll to position [641, 0]
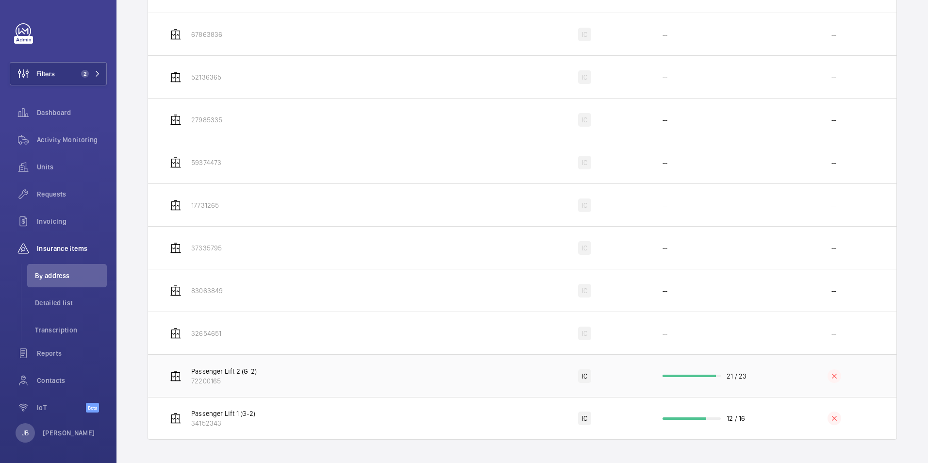
click at [404, 375] on td "Passenger Lift 2 (G-2) 72200165" at bounding box center [335, 375] width 374 height 43
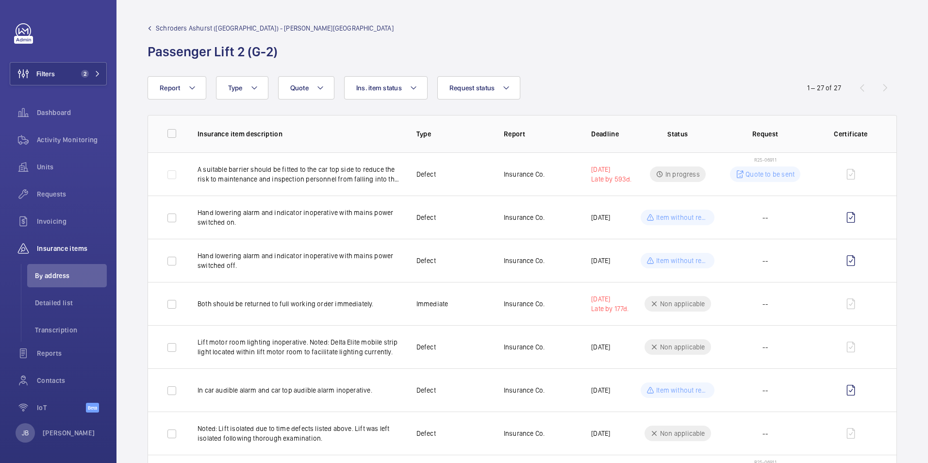
click at [285, 27] on span "Schroders Ashurst ([GEOGRAPHIC_DATA]) - [PERSON_NAME][GEOGRAPHIC_DATA]" at bounding box center [275, 28] width 238 height 10
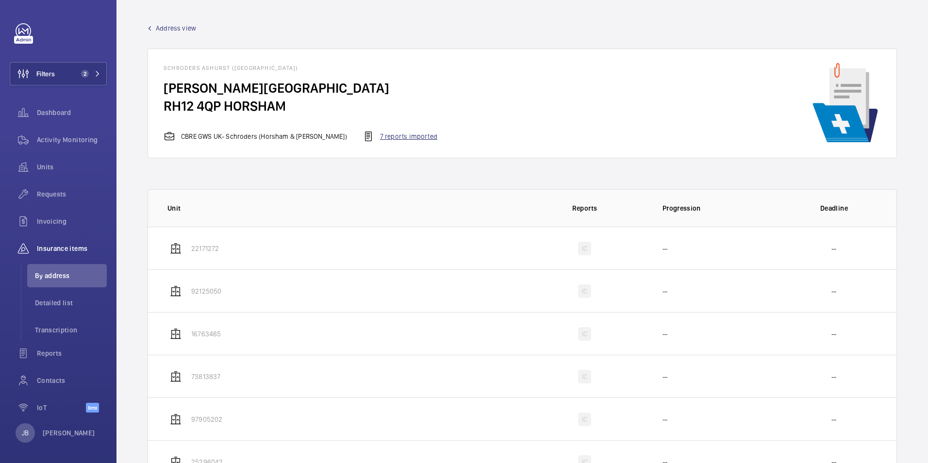
click at [384, 136] on div "7 reports imported" at bounding box center [399, 136] width 75 height 12
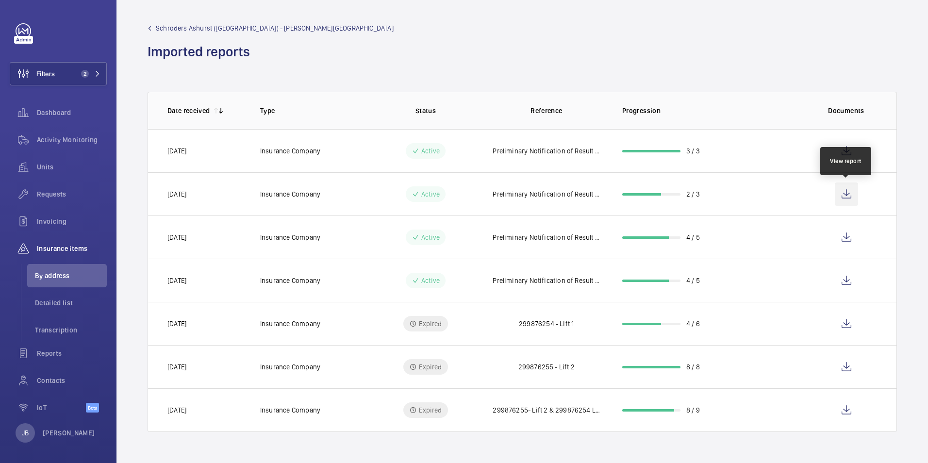
click at [844, 196] on wm-front-icon-button at bounding box center [845, 193] width 23 height 23
click at [196, 26] on span "Schroders Ashurst ([GEOGRAPHIC_DATA]) - [PERSON_NAME][GEOGRAPHIC_DATA]" at bounding box center [275, 28] width 238 height 10
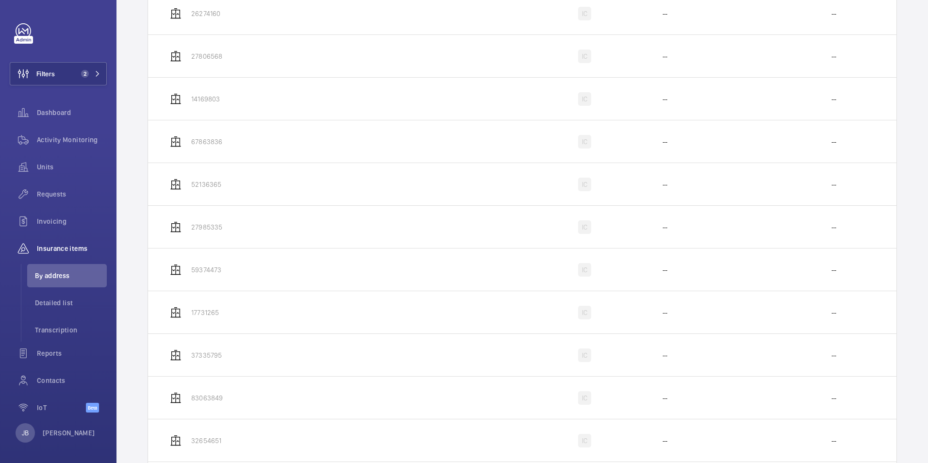
scroll to position [641, 0]
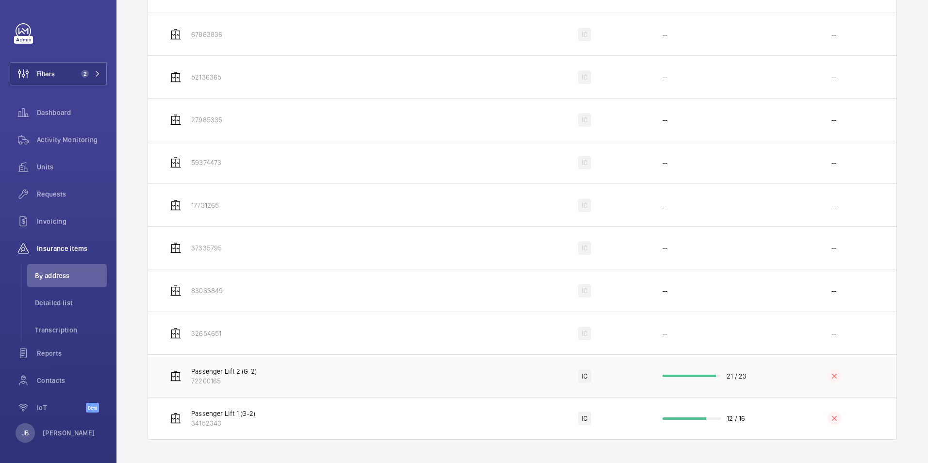
click at [452, 369] on td "Passenger Lift 2 (G-2) 72200165" at bounding box center [335, 375] width 374 height 43
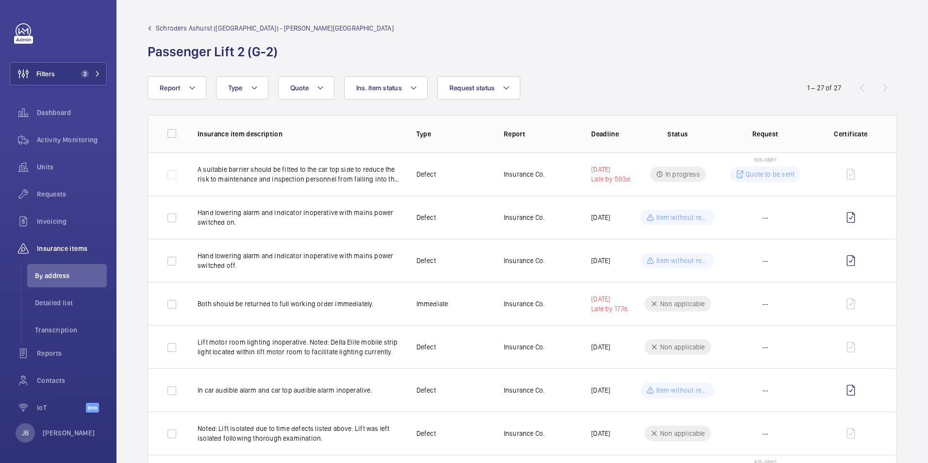
click at [290, 27] on span "Schroders Ashurst ([GEOGRAPHIC_DATA]) - [PERSON_NAME][GEOGRAPHIC_DATA]" at bounding box center [275, 28] width 238 height 10
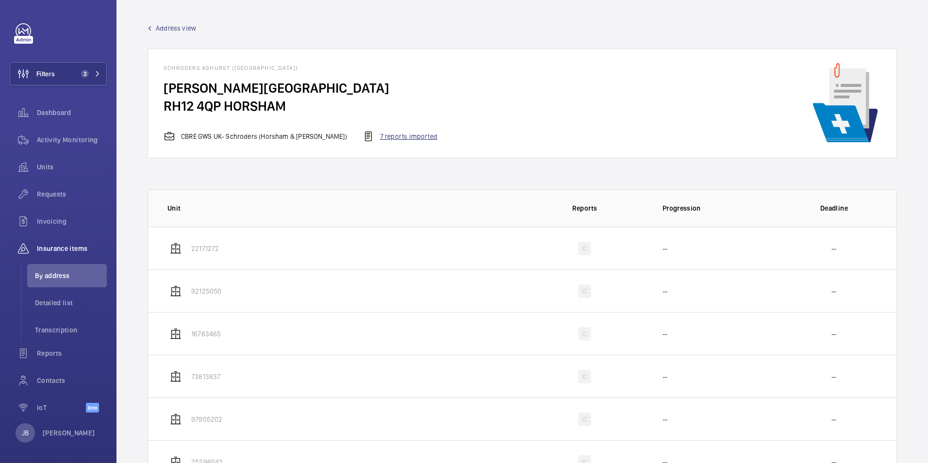
click at [376, 138] on div "7 reports imported" at bounding box center [399, 136] width 75 height 12
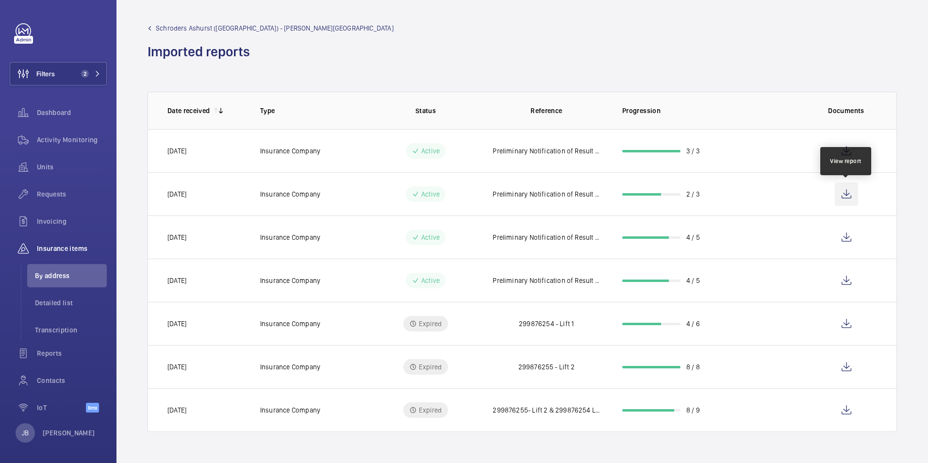
click at [843, 193] on wm-front-icon-button at bounding box center [845, 193] width 23 height 23
click at [846, 234] on wm-front-icon-button at bounding box center [845, 237] width 23 height 23
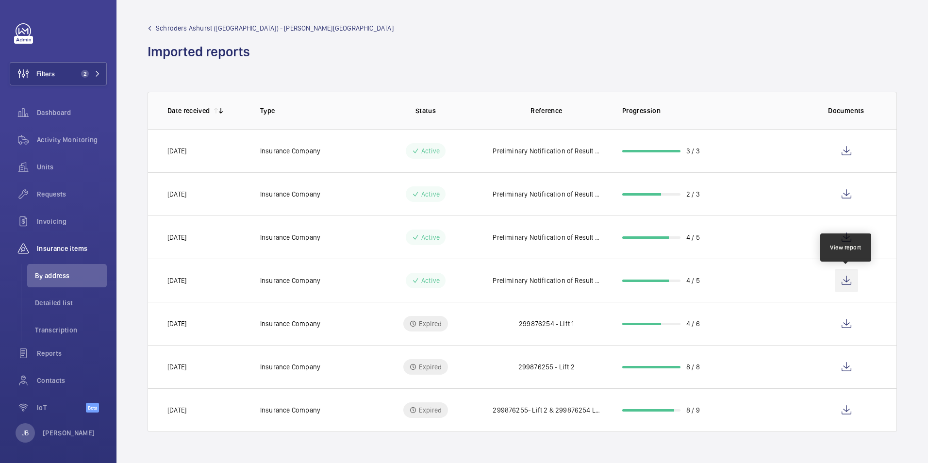
click at [848, 281] on wm-front-icon-button at bounding box center [845, 280] width 23 height 23
click at [49, 302] on span "Detailed list" at bounding box center [71, 303] width 72 height 10
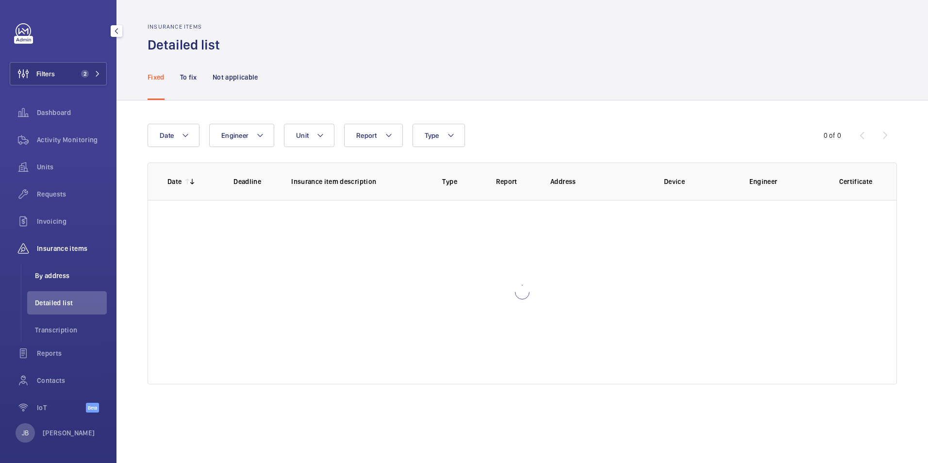
click at [56, 269] on li "By address" at bounding box center [67, 275] width 80 height 23
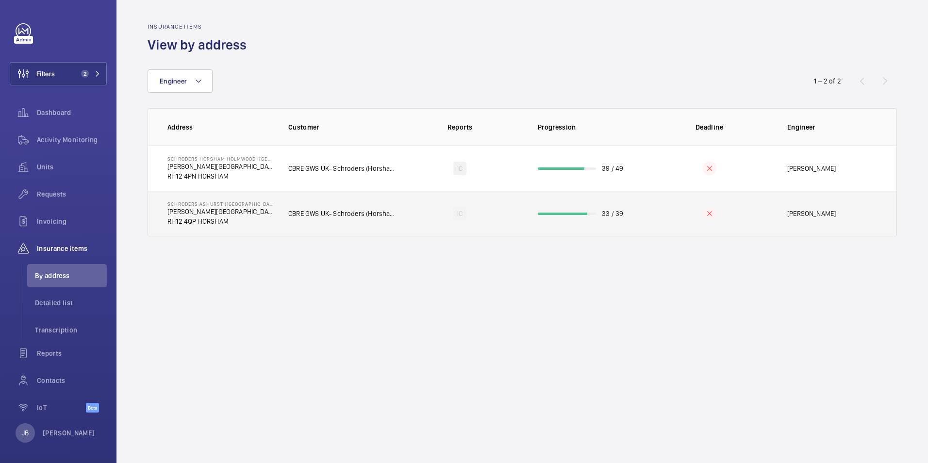
click at [379, 207] on td "CBRE GWS UK- Schroders (Horsham & [PERSON_NAME])" at bounding box center [335, 214] width 125 height 46
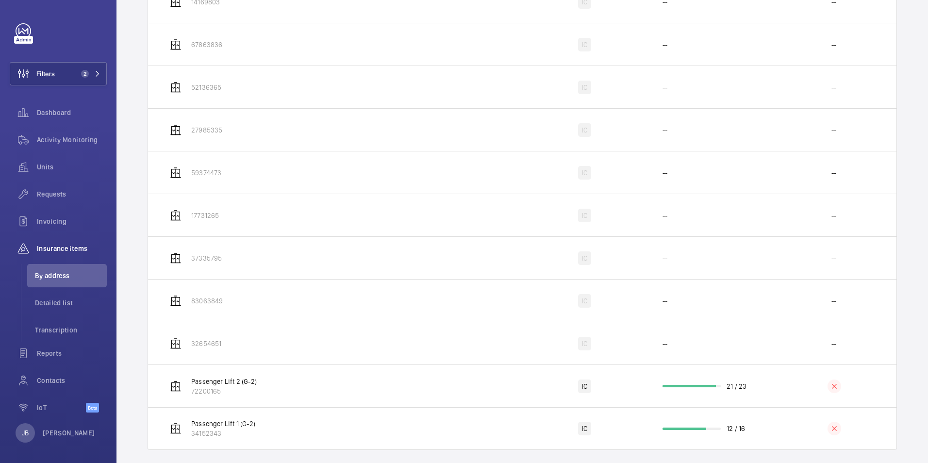
scroll to position [641, 0]
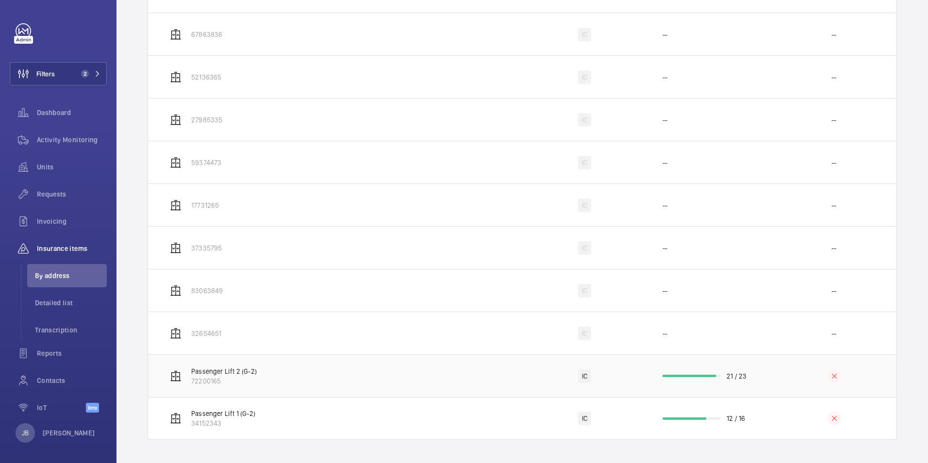
click at [436, 373] on td "Passenger Lift 2 (G-2) 72200165" at bounding box center [335, 375] width 374 height 43
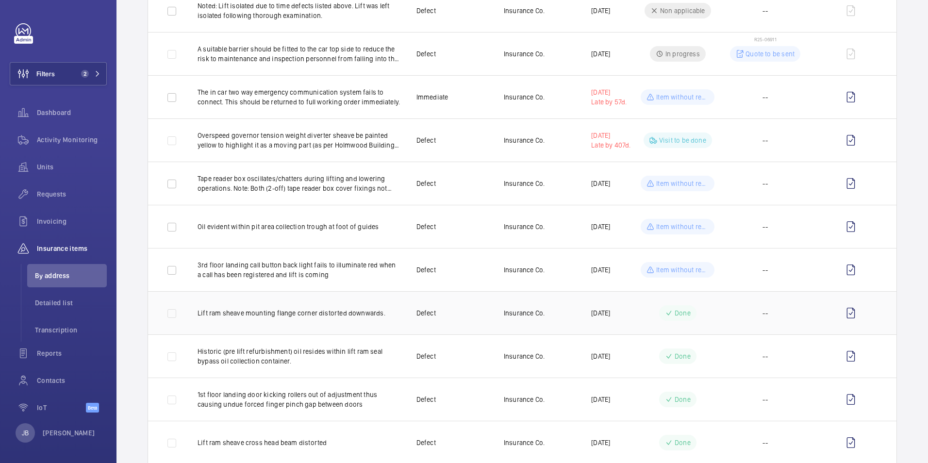
scroll to position [437, 0]
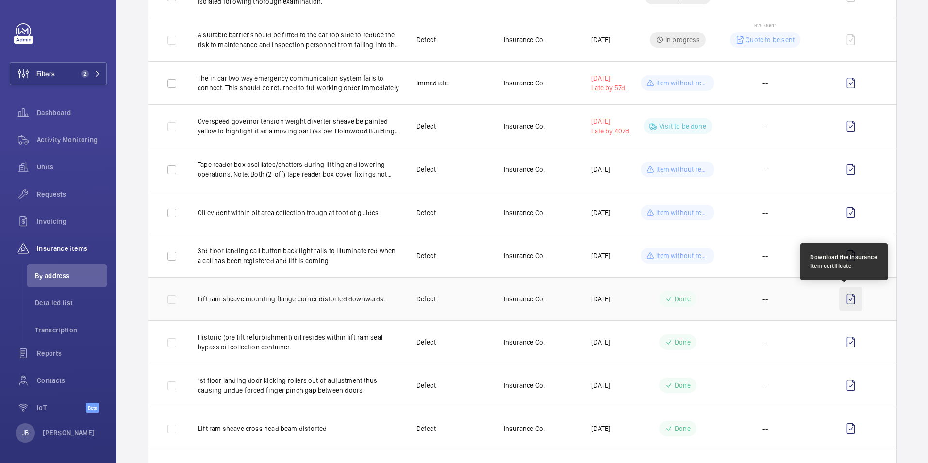
click at [843, 300] on wm-front-icon-button at bounding box center [850, 298] width 23 height 23
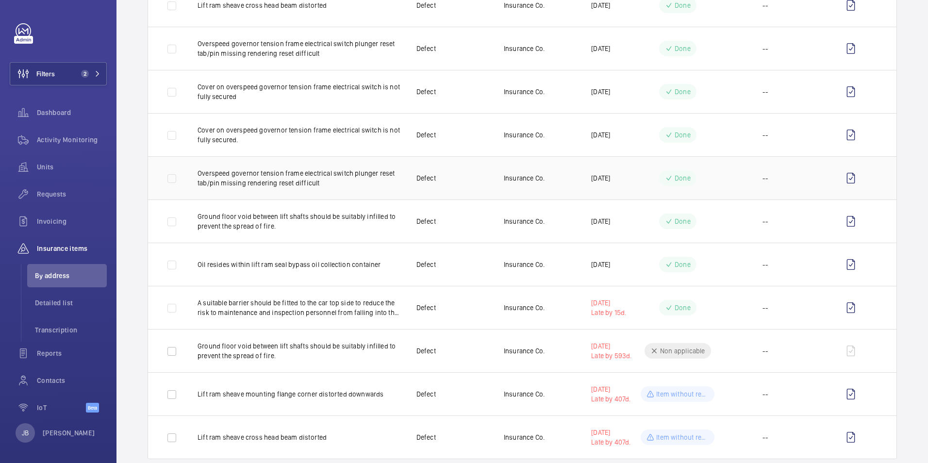
scroll to position [879, 0]
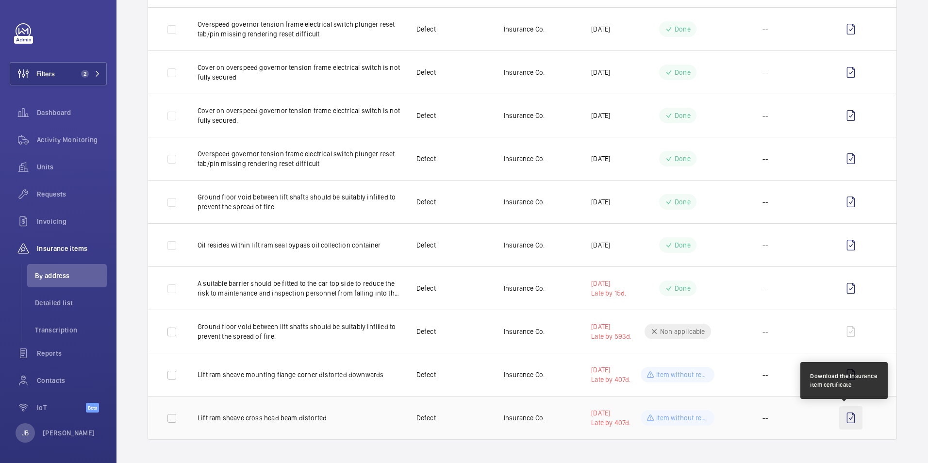
click at [840, 415] on wm-front-icon-button at bounding box center [850, 417] width 23 height 23
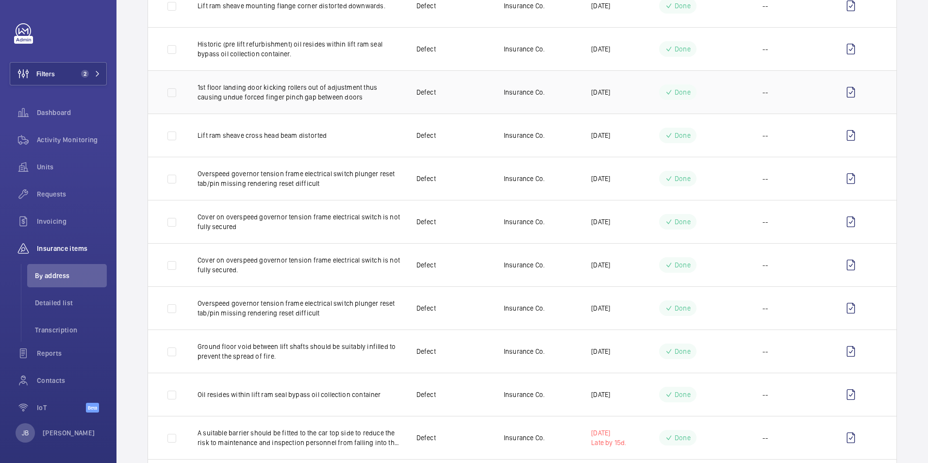
scroll to position [776, 0]
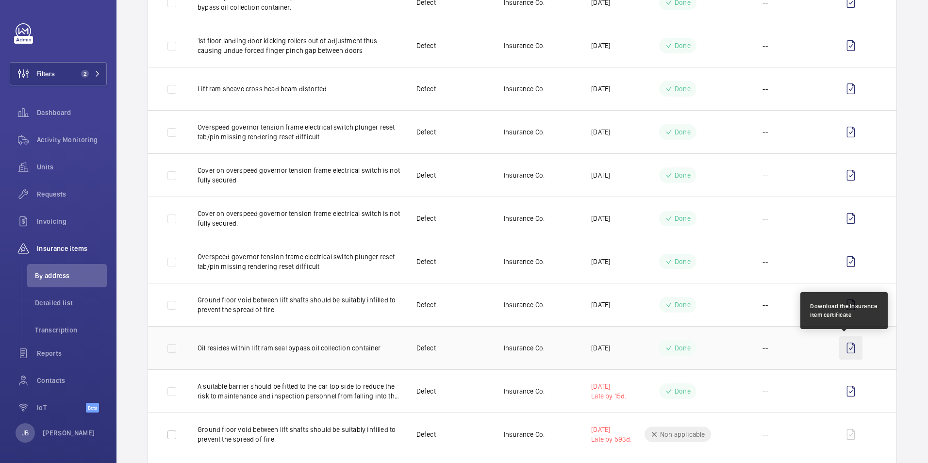
click at [841, 345] on wm-front-icon-button at bounding box center [850, 347] width 23 height 23
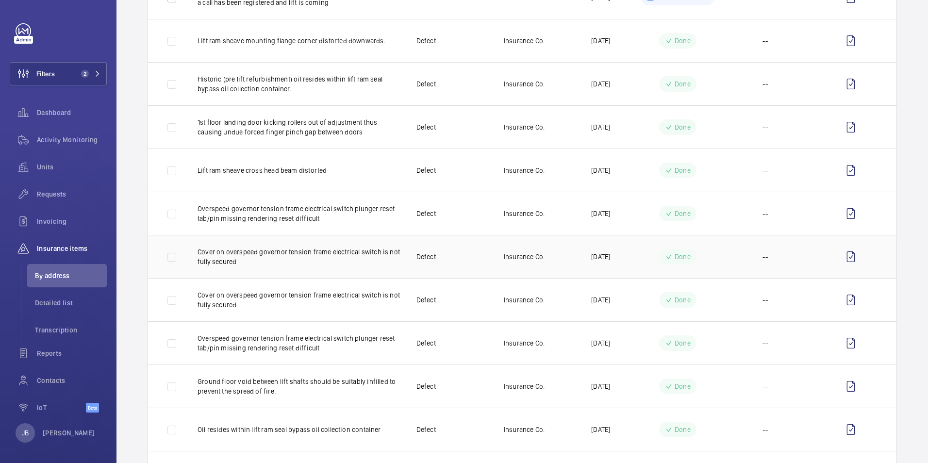
scroll to position [679, 0]
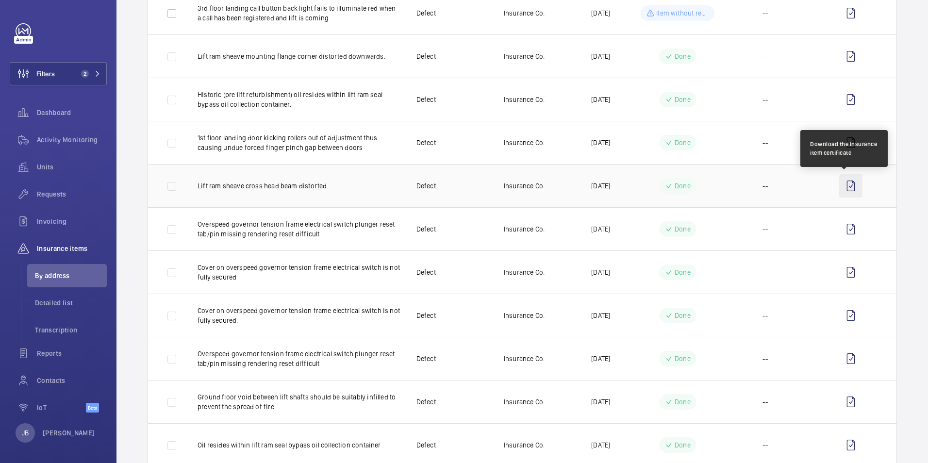
click at [846, 184] on wm-front-icon-button at bounding box center [850, 185] width 23 height 23
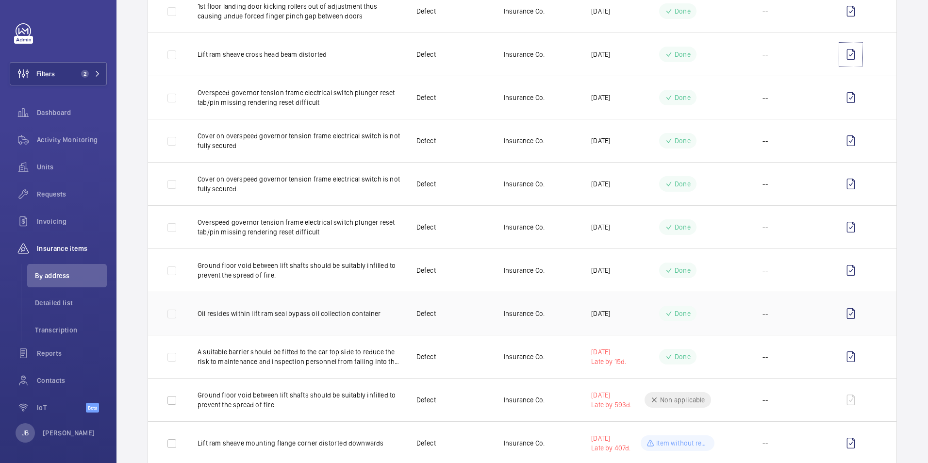
scroll to position [879, 0]
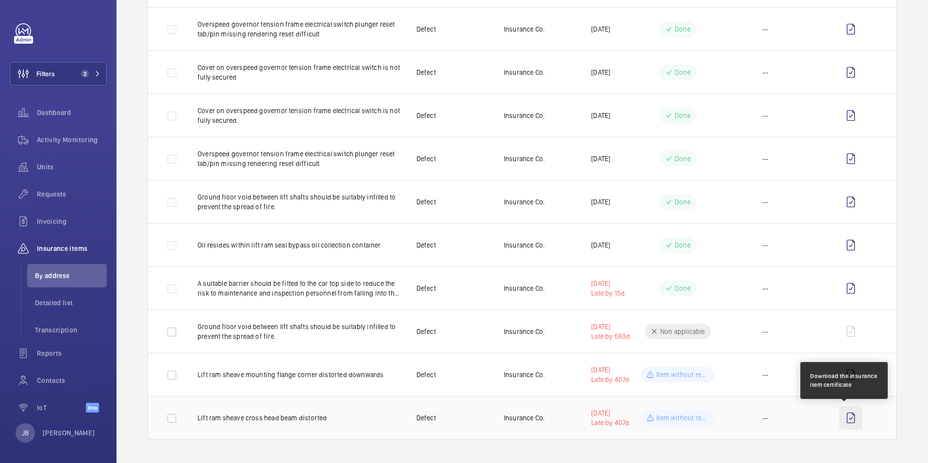
click at [839, 418] on wm-front-icon-button at bounding box center [850, 417] width 23 height 23
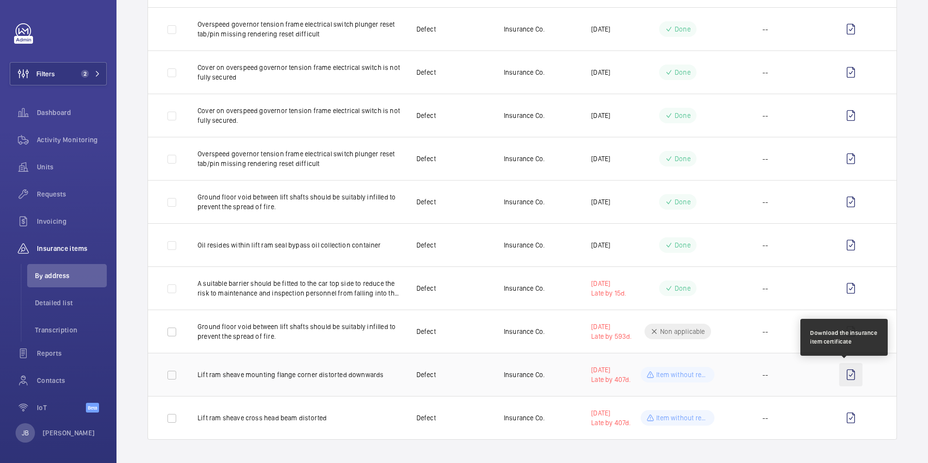
click at [843, 375] on wm-front-icon-button at bounding box center [850, 374] width 23 height 23
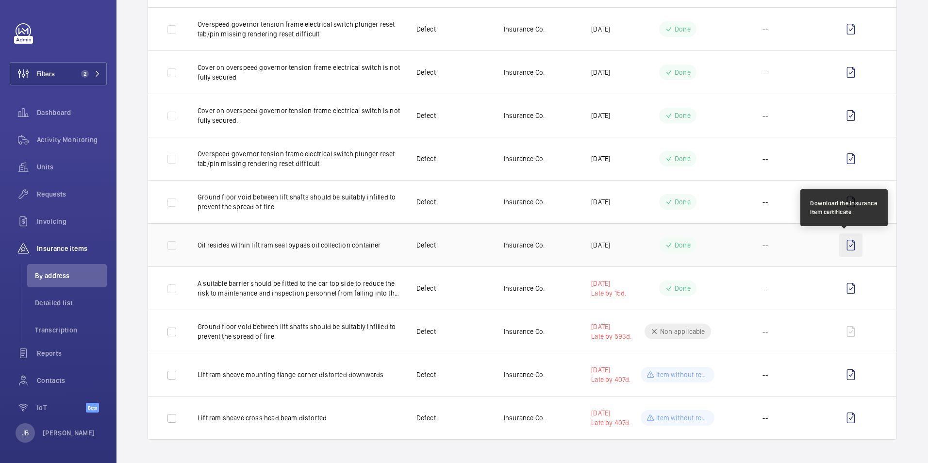
click at [845, 242] on wm-front-icon-button at bounding box center [850, 244] width 23 height 23
click at [845, 249] on wm-front-icon-button at bounding box center [850, 244] width 23 height 23
click at [45, 274] on span "By address" at bounding box center [71, 276] width 72 height 10
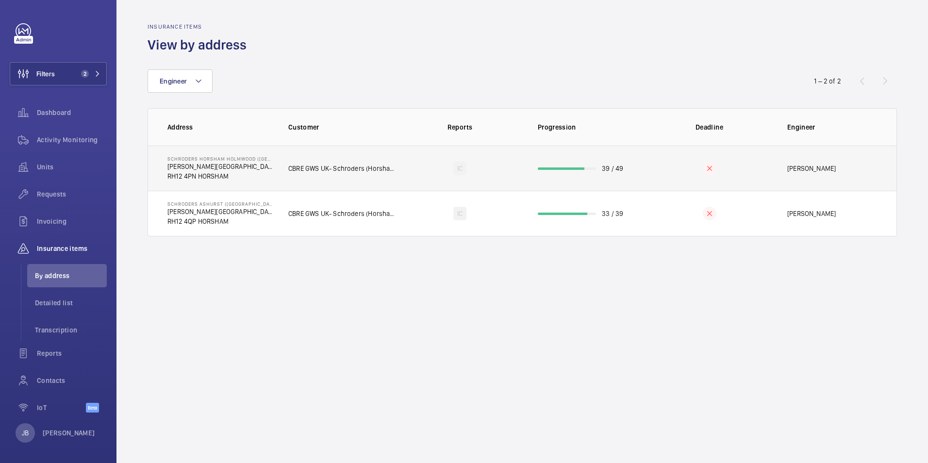
click at [283, 158] on td "CBRE GWS UK- Schroders (Horsham & [PERSON_NAME])" at bounding box center [335, 168] width 125 height 45
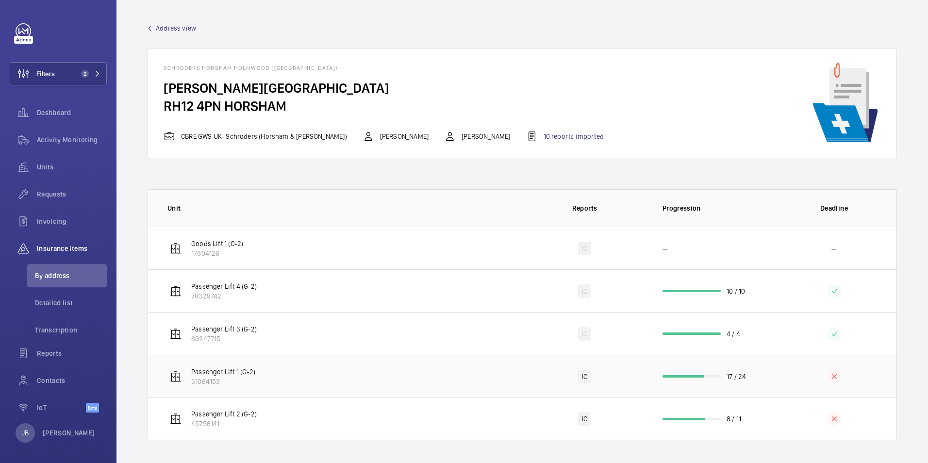
click at [444, 366] on td "Passenger Lift 1 (G-2) 31064153" at bounding box center [335, 376] width 374 height 43
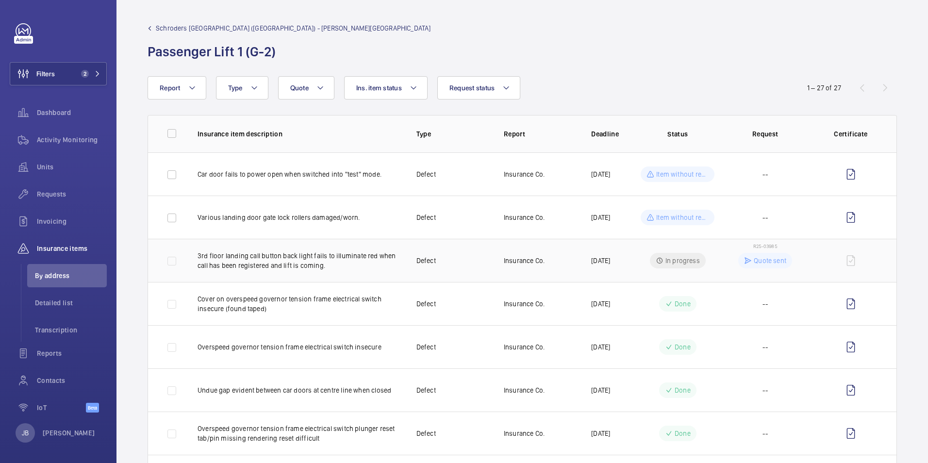
click at [762, 245] on span "R25-03985" at bounding box center [765, 246] width 24 height 6
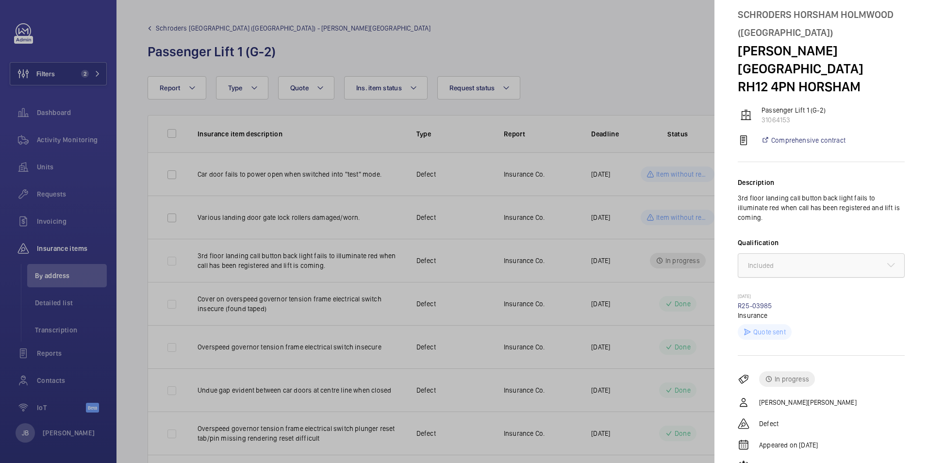
scroll to position [49, 0]
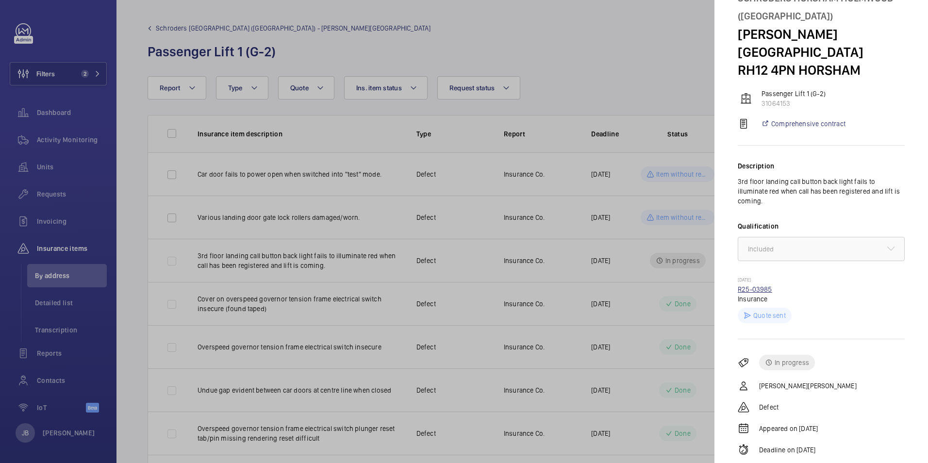
click at [745, 285] on link "R25-03985" at bounding box center [754, 289] width 34 height 8
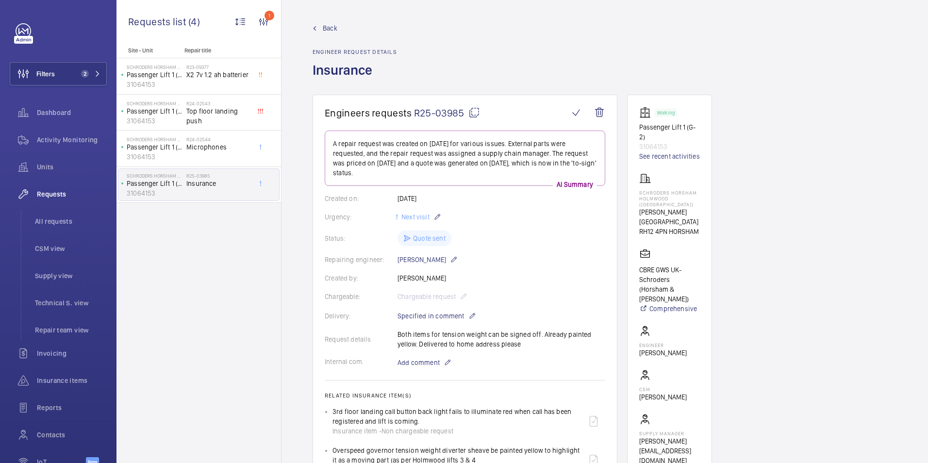
click at [325, 26] on span "Back" at bounding box center [330, 28] width 15 height 10
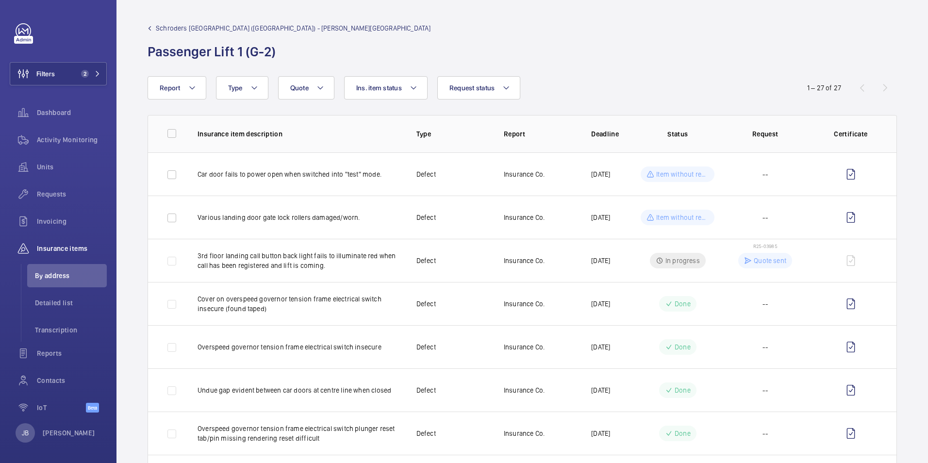
click at [265, 26] on span "Schroders [GEOGRAPHIC_DATA] ([GEOGRAPHIC_DATA]) - [PERSON_NAME][GEOGRAPHIC_DATA]" at bounding box center [293, 28] width 275 height 10
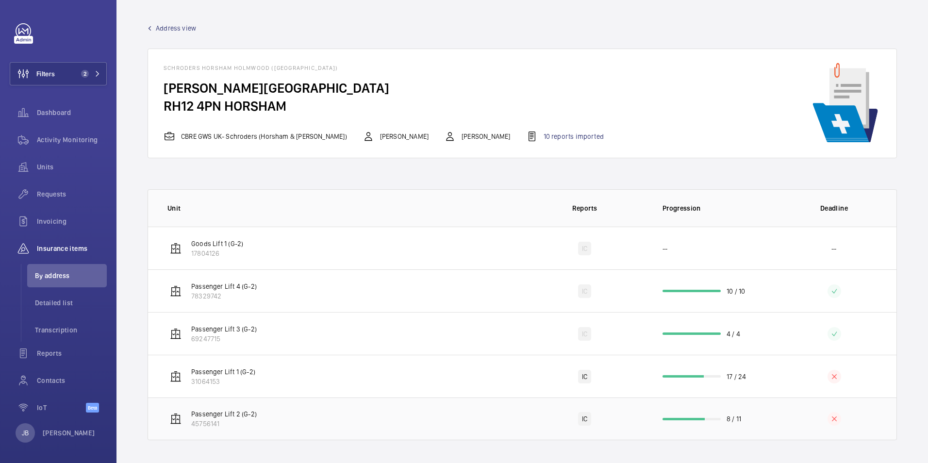
click at [418, 417] on td "Passenger Lift 2 (G-2) 45756141" at bounding box center [335, 418] width 374 height 43
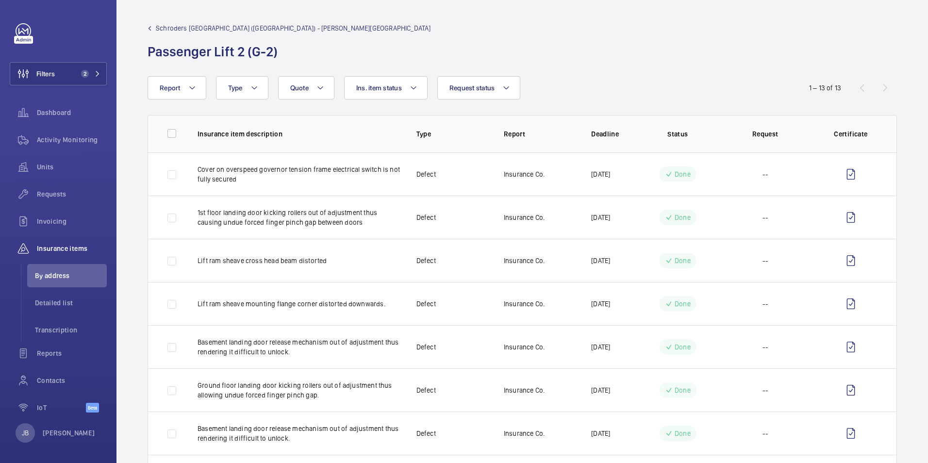
click at [249, 25] on span "Schroders [GEOGRAPHIC_DATA] ([GEOGRAPHIC_DATA]) - [PERSON_NAME][GEOGRAPHIC_DATA]" at bounding box center [293, 28] width 275 height 10
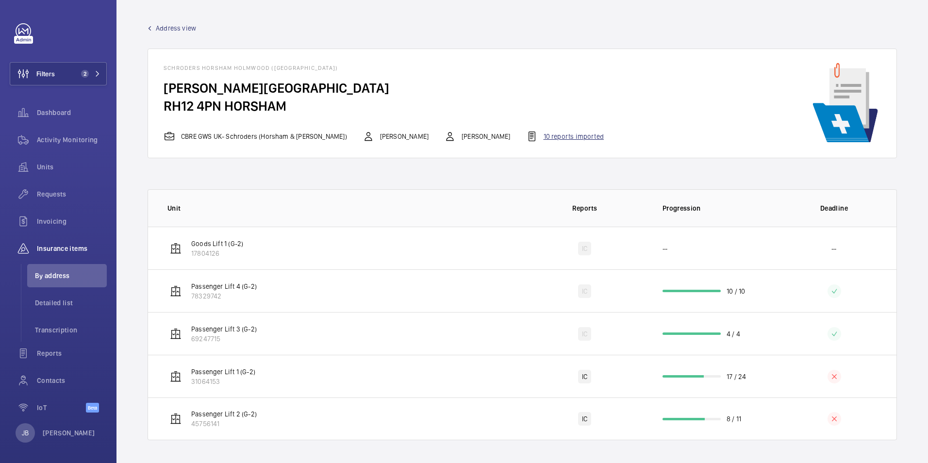
click at [552, 135] on div "10 reports imported" at bounding box center [565, 136] width 78 height 12
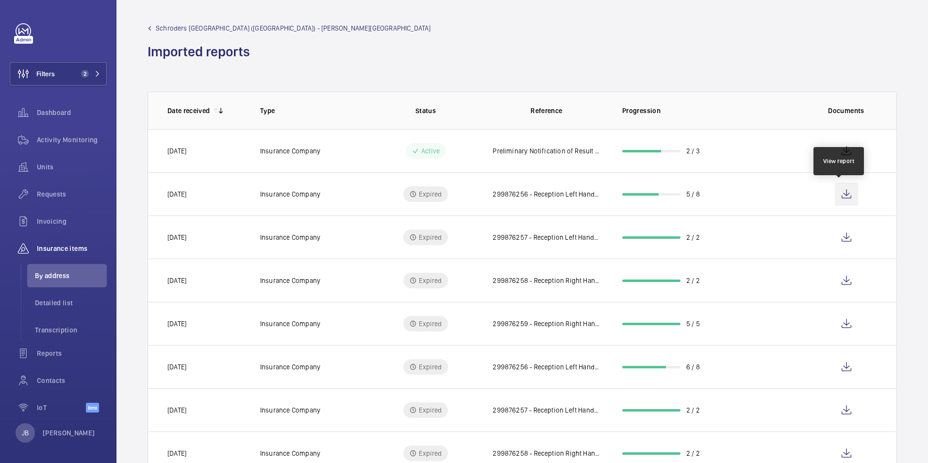
click at [838, 193] on wm-front-icon-button at bounding box center [845, 193] width 23 height 23
click at [56, 298] on span "Detailed list" at bounding box center [71, 303] width 72 height 10
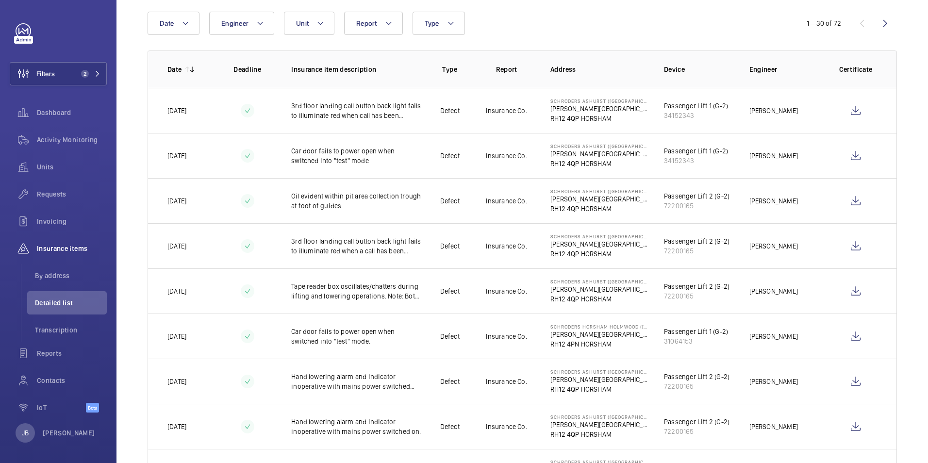
scroll to position [146, 0]
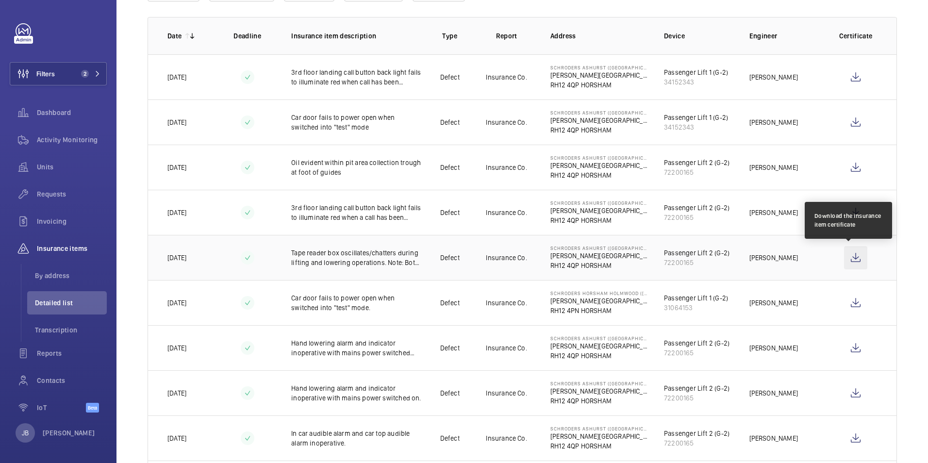
click at [844, 259] on wm-front-icon-button at bounding box center [855, 257] width 23 height 23
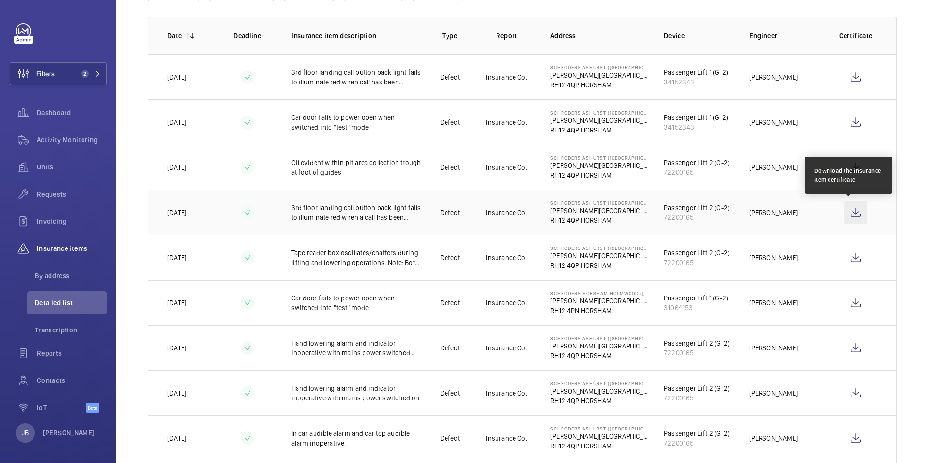
click at [847, 211] on wm-front-icon-button at bounding box center [855, 212] width 23 height 23
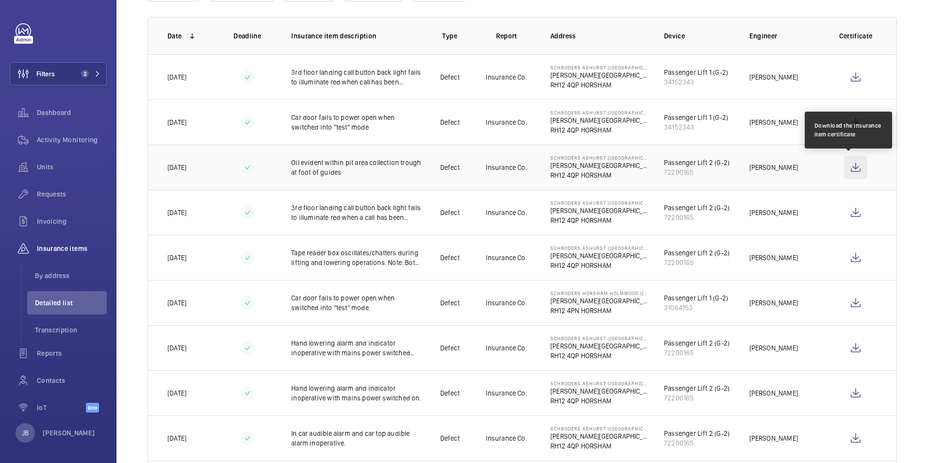
click at [846, 166] on wm-front-icon-button at bounding box center [855, 167] width 23 height 23
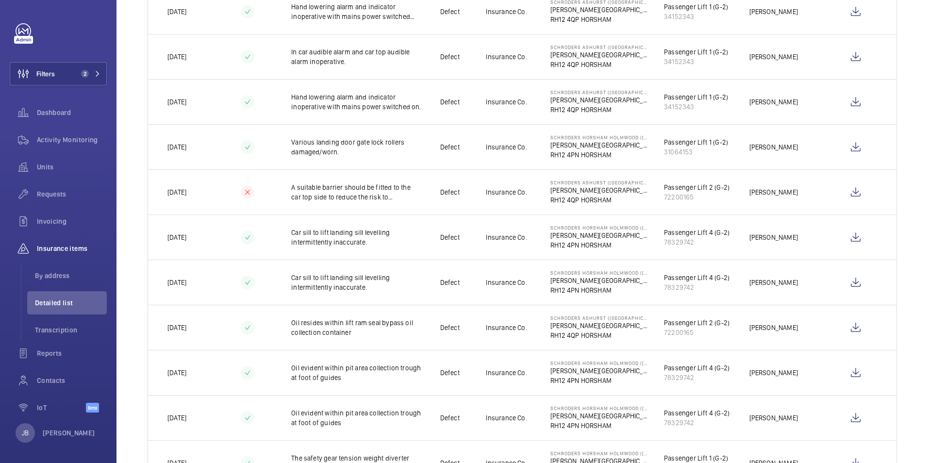
scroll to position [922, 0]
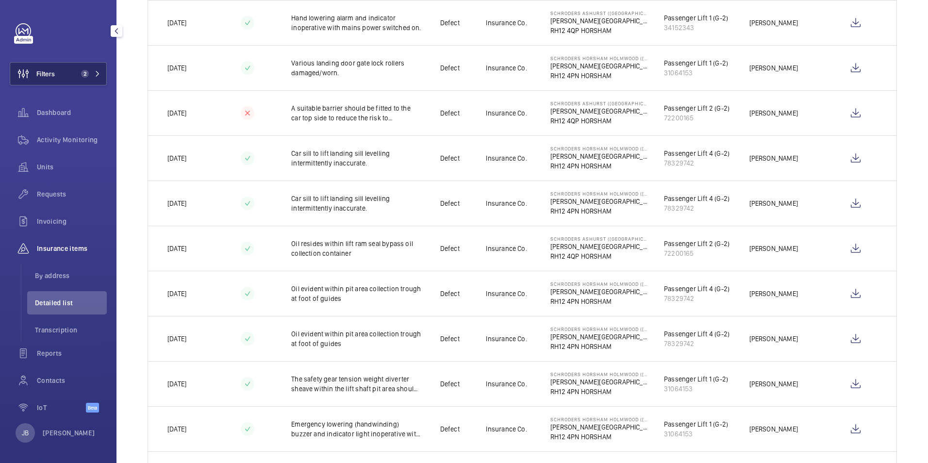
click at [59, 72] on button "Filters 2" at bounding box center [58, 73] width 97 height 23
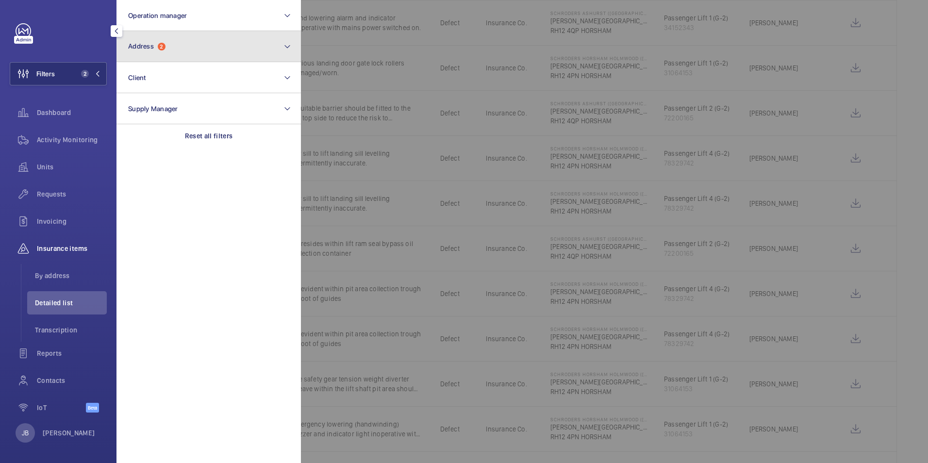
click at [194, 54] on button "Address 2" at bounding box center [208, 46] width 184 height 31
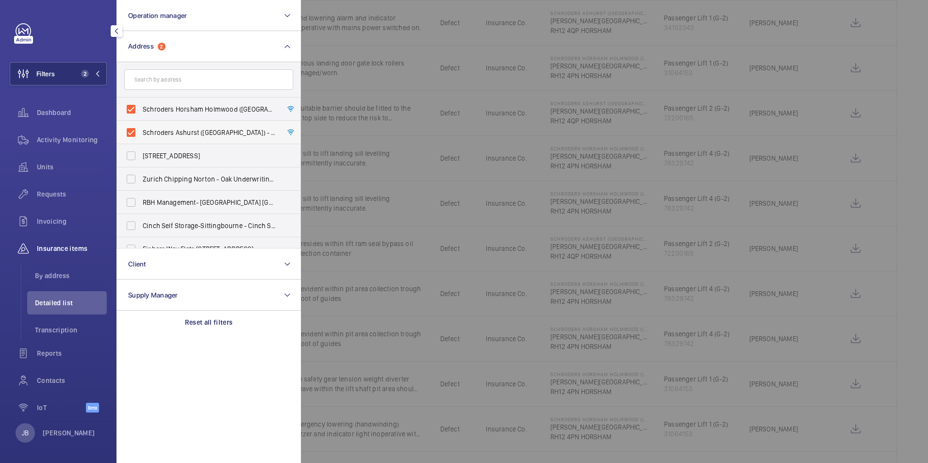
click at [129, 132] on label "Schroders Ashurst ([GEOGRAPHIC_DATA]) - [PERSON_NAME][STREET_ADDRESS]" at bounding box center [201, 132] width 169 height 23
click at [129, 132] on input "Schroders Ashurst ([GEOGRAPHIC_DATA]) - [PERSON_NAME][STREET_ADDRESS]" at bounding box center [130, 132] width 19 height 19
checkbox input "false"
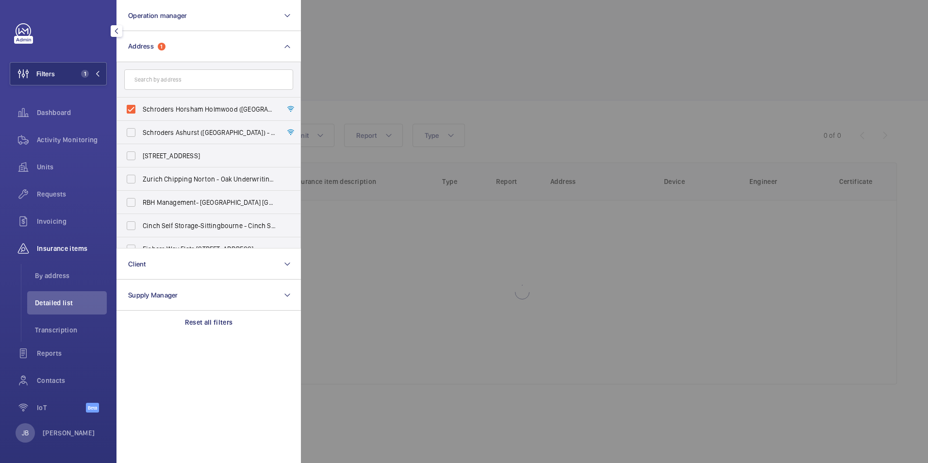
click at [362, 81] on div at bounding box center [765, 231] width 928 height 463
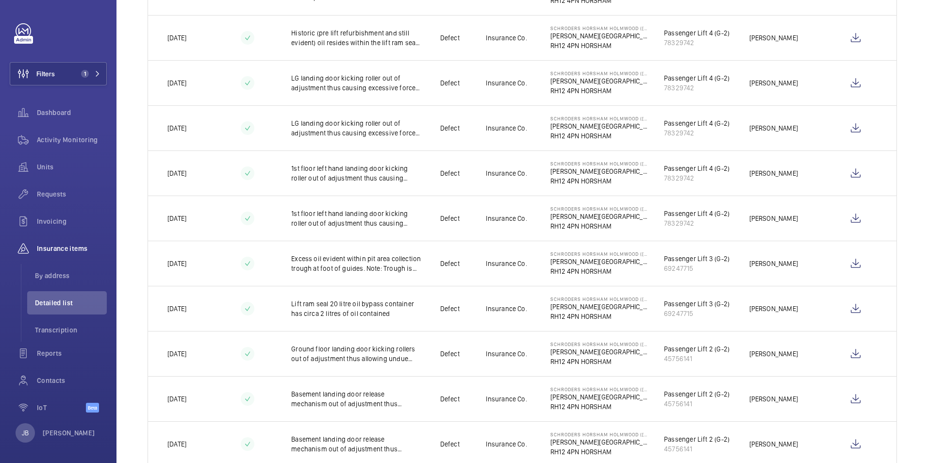
scroll to position [970, 0]
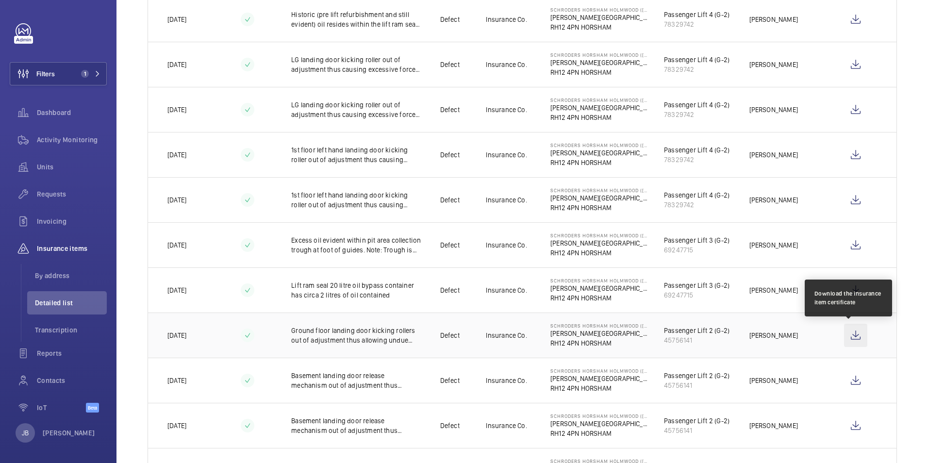
click at [857, 333] on wm-front-icon-button at bounding box center [855, 335] width 23 height 23
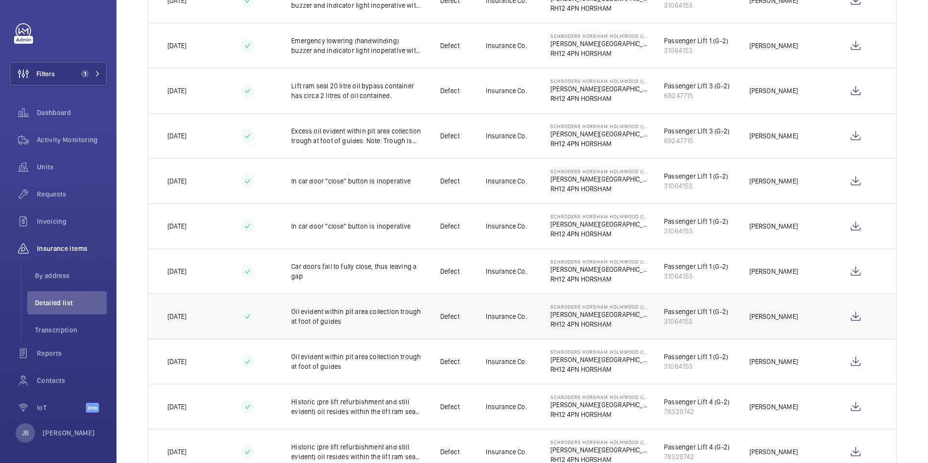
scroll to position [532, 0]
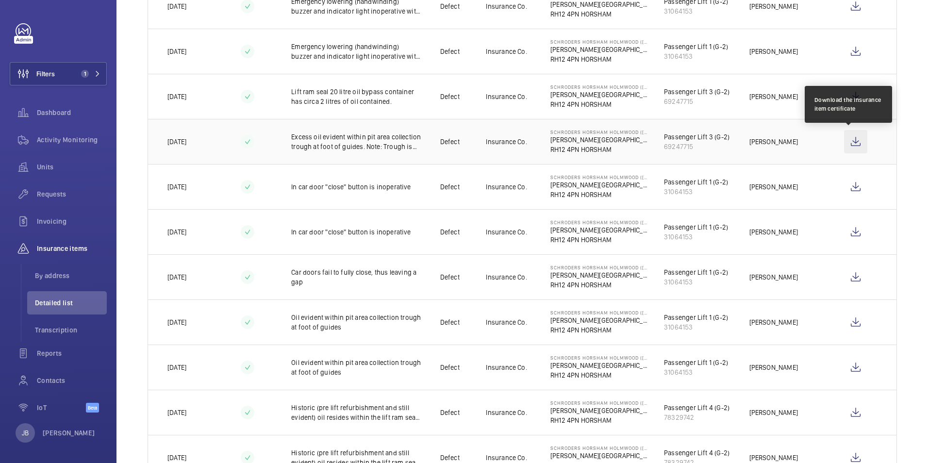
click at [846, 138] on wm-front-icon-button at bounding box center [855, 141] width 23 height 23
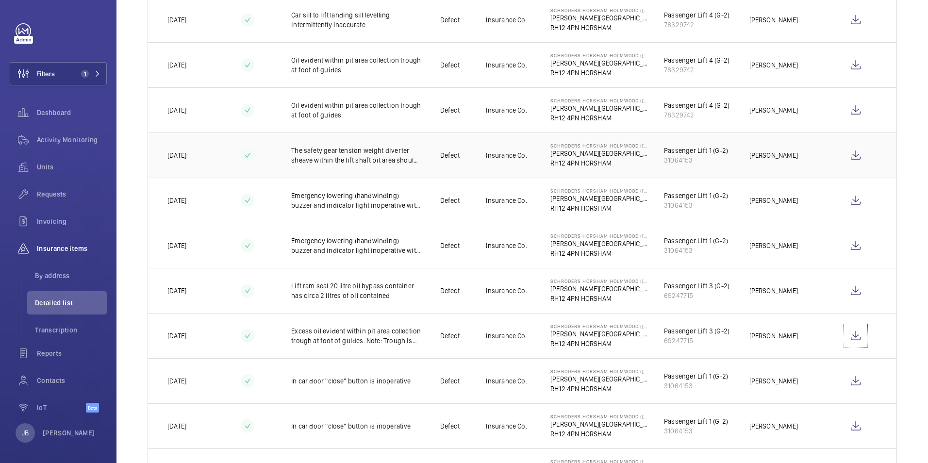
scroll to position [96, 0]
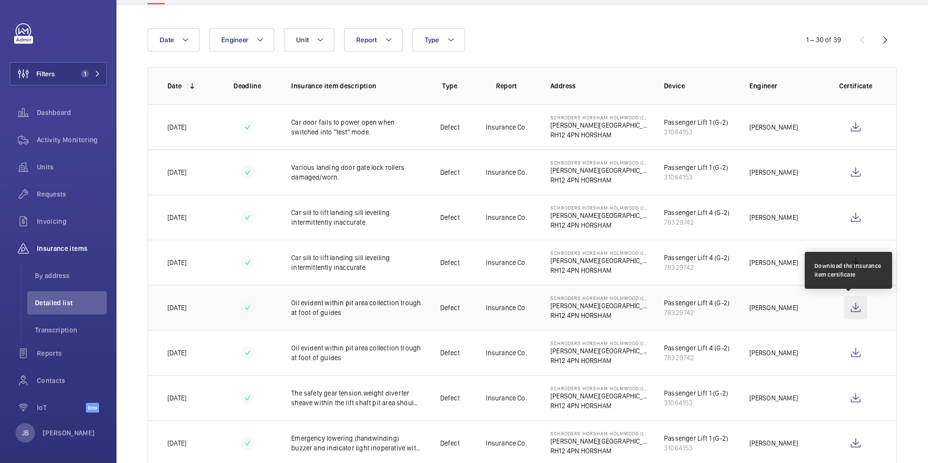
click at [848, 305] on wm-front-icon-button at bounding box center [855, 307] width 23 height 23
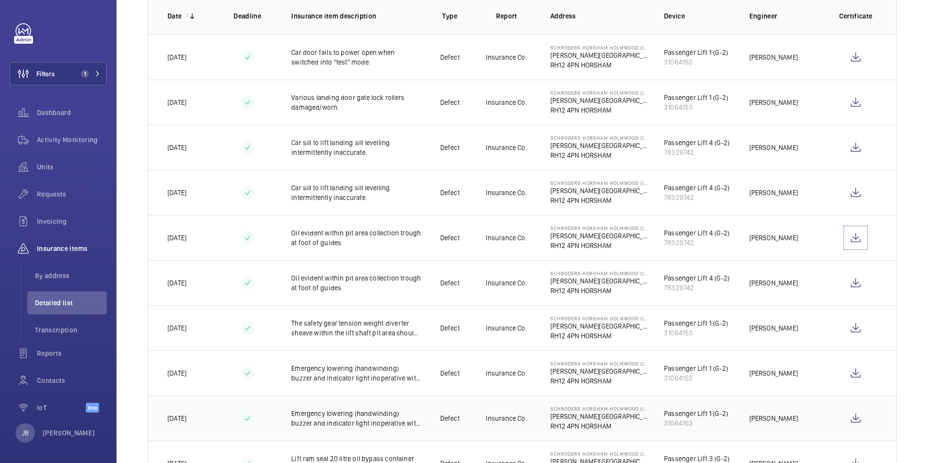
scroll to position [0, 0]
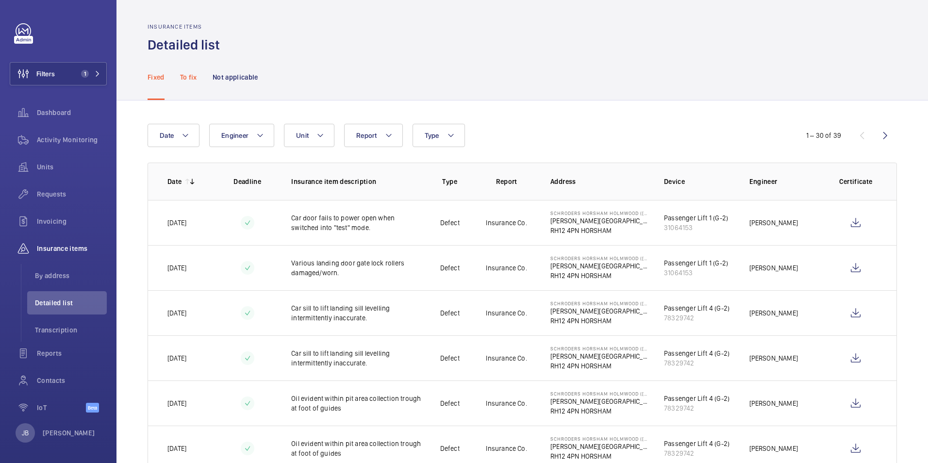
click at [183, 78] on p "To fix" at bounding box center [188, 77] width 17 height 10
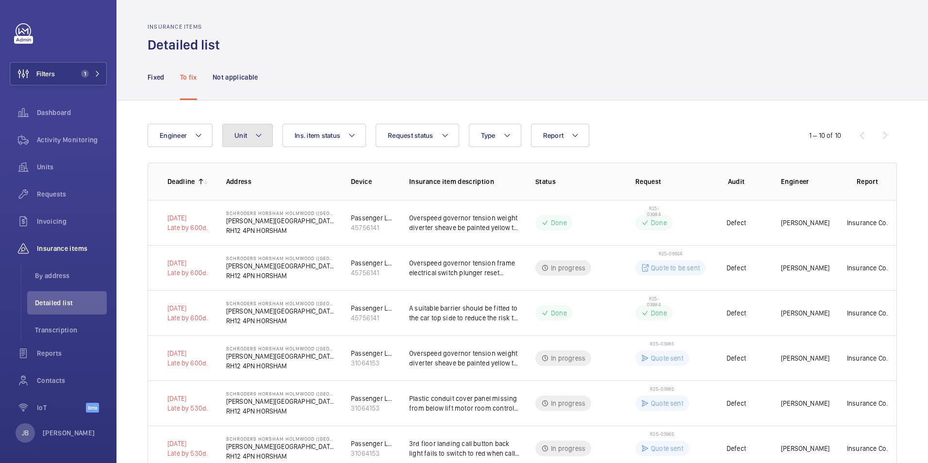
click at [231, 131] on button "Unit" at bounding box center [247, 135] width 50 height 23
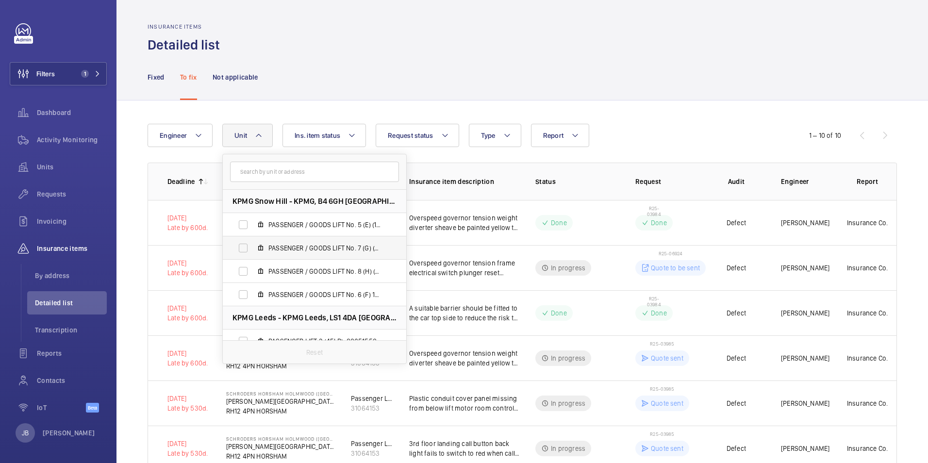
scroll to position [49, 0]
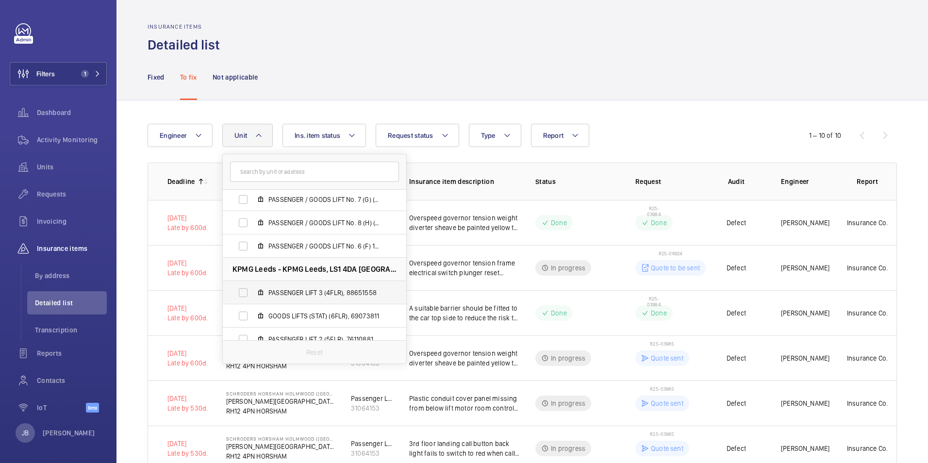
click at [243, 292] on label "PASSENGER LIFT 3 (4FLR), 88651558" at bounding box center [307, 292] width 168 height 23
click at [243, 292] on input "PASSENGER LIFT 3 (4FLR), 88651558" at bounding box center [242, 292] width 19 height 19
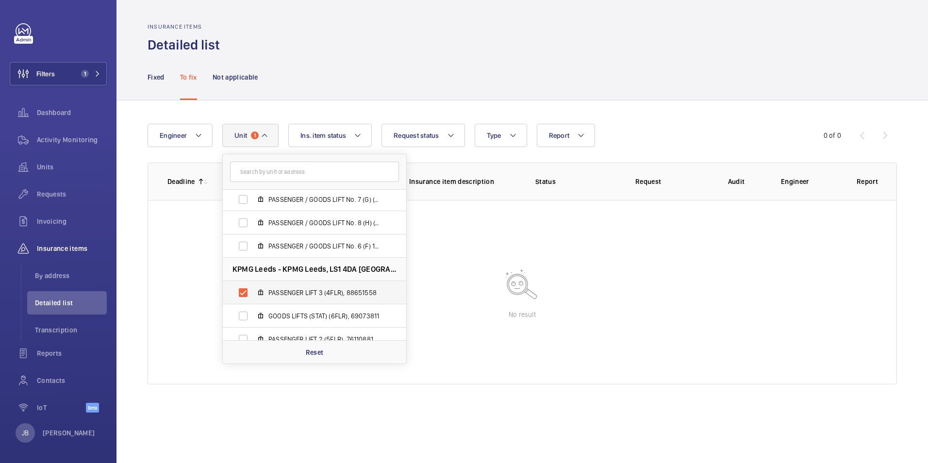
click at [242, 291] on label "PASSENGER LIFT 3 (4FLR), 88651558" at bounding box center [307, 292] width 168 height 23
click at [242, 291] on input "PASSENGER LIFT 3 (4FLR), 88651558" at bounding box center [242, 292] width 19 height 19
checkbox input "false"
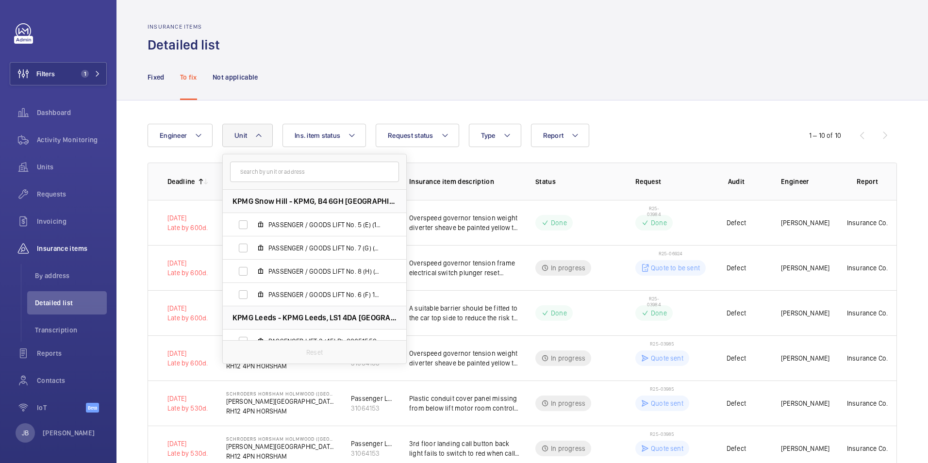
click at [324, 70] on div "Fixed To fix Not applicable" at bounding box center [521, 77] width 749 height 46
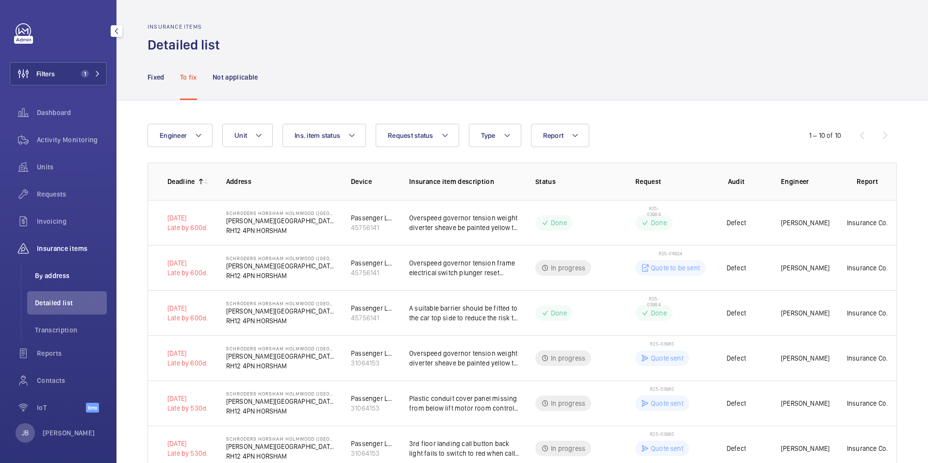
click at [63, 277] on span "By address" at bounding box center [71, 276] width 72 height 10
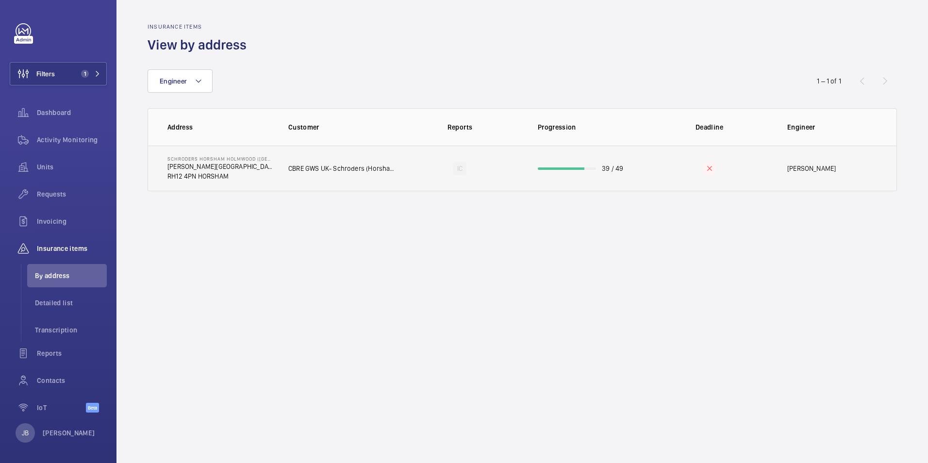
click at [310, 190] on td "CBRE GWS UK- Schroders (Horsham & [PERSON_NAME])" at bounding box center [335, 169] width 125 height 46
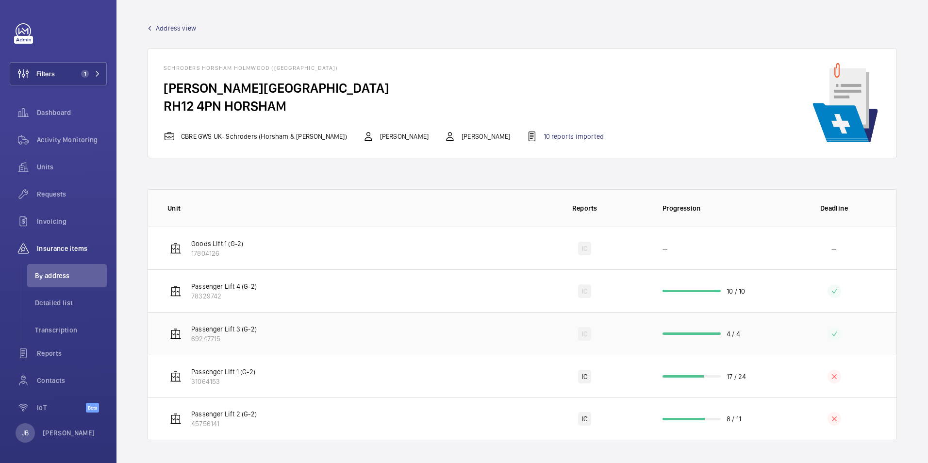
click at [322, 335] on td "Passenger Lift 3 (G-2) 69247715" at bounding box center [335, 333] width 374 height 43
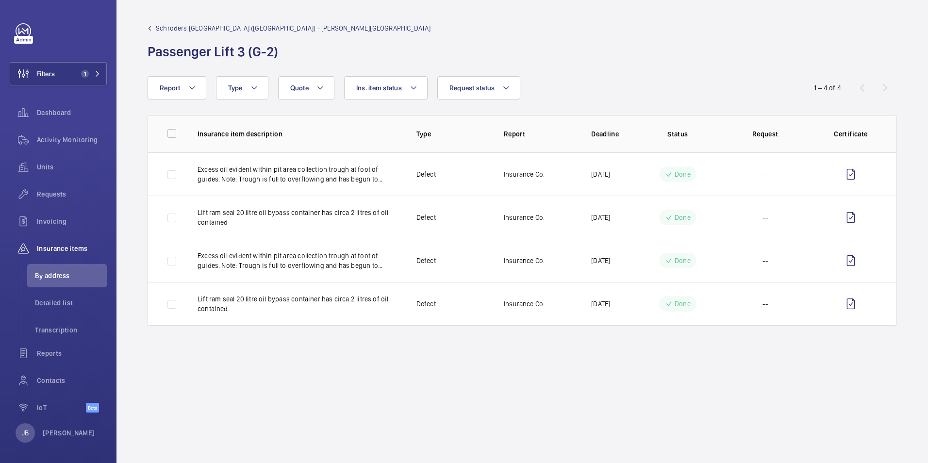
click at [228, 28] on span "Schroders [GEOGRAPHIC_DATA] ([GEOGRAPHIC_DATA]) - [PERSON_NAME][GEOGRAPHIC_DATA]" at bounding box center [293, 28] width 275 height 10
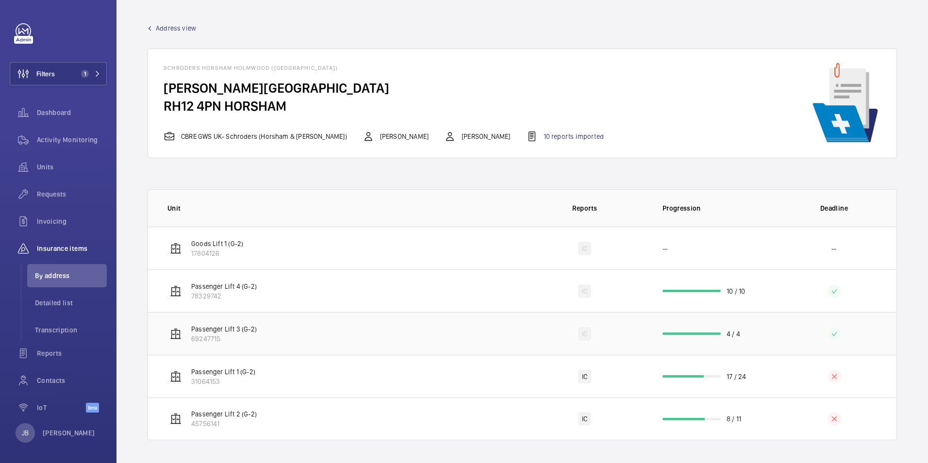
click at [421, 330] on td "Passenger Lift 3 (G-2) 69247715" at bounding box center [335, 333] width 374 height 43
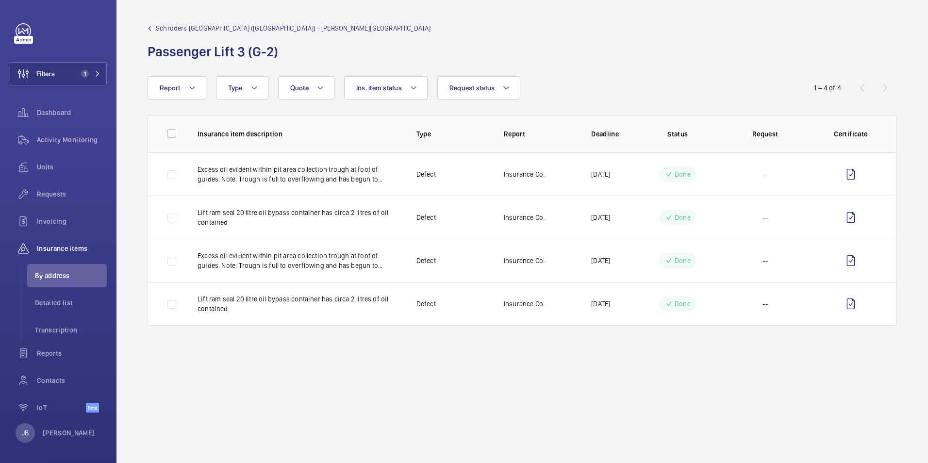
click at [221, 25] on span "Schroders [GEOGRAPHIC_DATA] ([GEOGRAPHIC_DATA]) - [PERSON_NAME][GEOGRAPHIC_DATA]" at bounding box center [293, 28] width 275 height 10
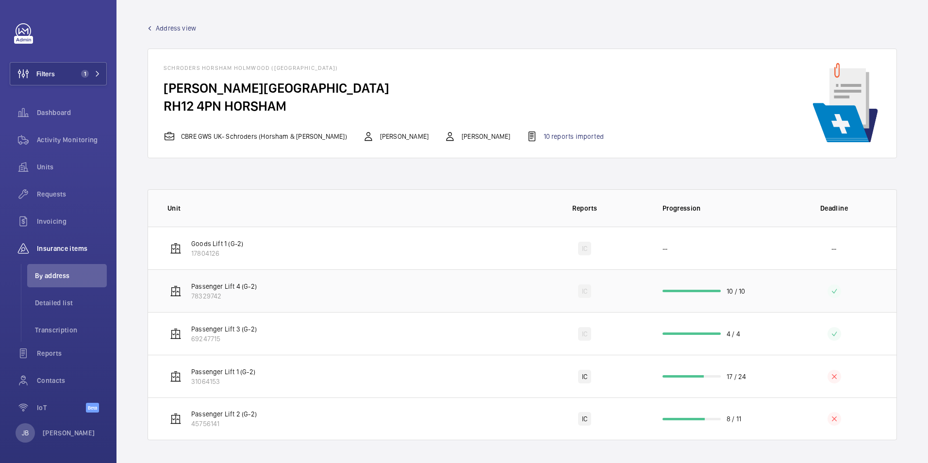
click at [380, 293] on td "Passenger Lift 4 (G-2) 78329742" at bounding box center [335, 290] width 374 height 43
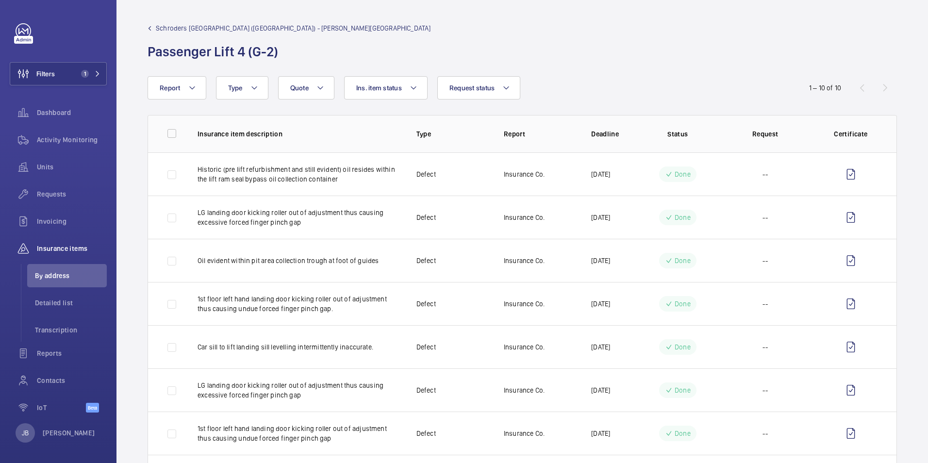
click at [226, 32] on span "Schroders [GEOGRAPHIC_DATA] ([GEOGRAPHIC_DATA]) - [PERSON_NAME][GEOGRAPHIC_DATA]" at bounding box center [293, 28] width 275 height 10
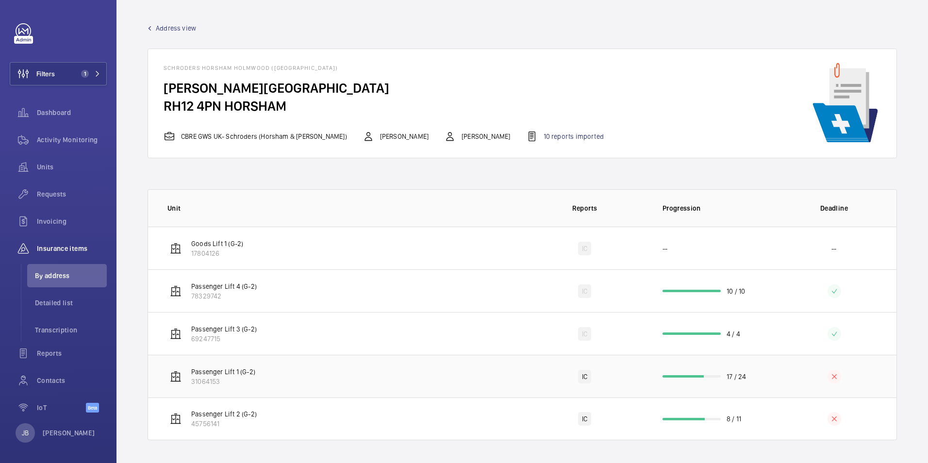
click at [454, 383] on td "Passenger Lift 1 (G-2) 31064153" at bounding box center [335, 376] width 374 height 43
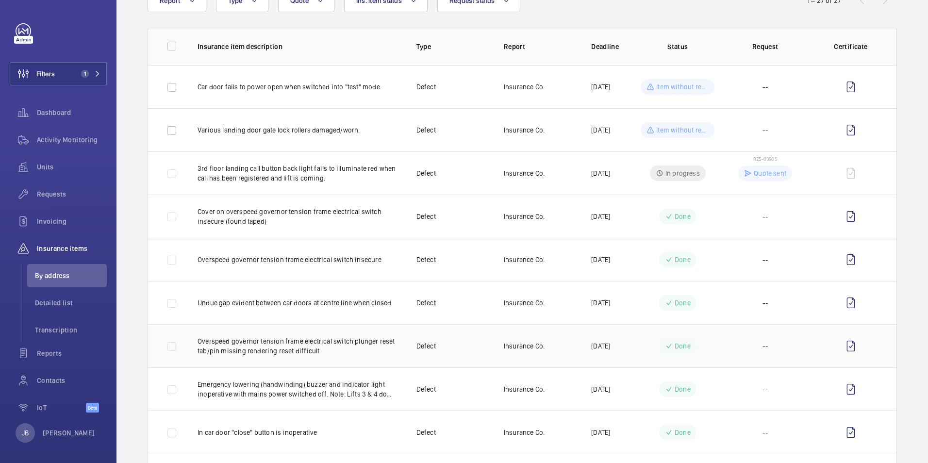
scroll to position [97, 0]
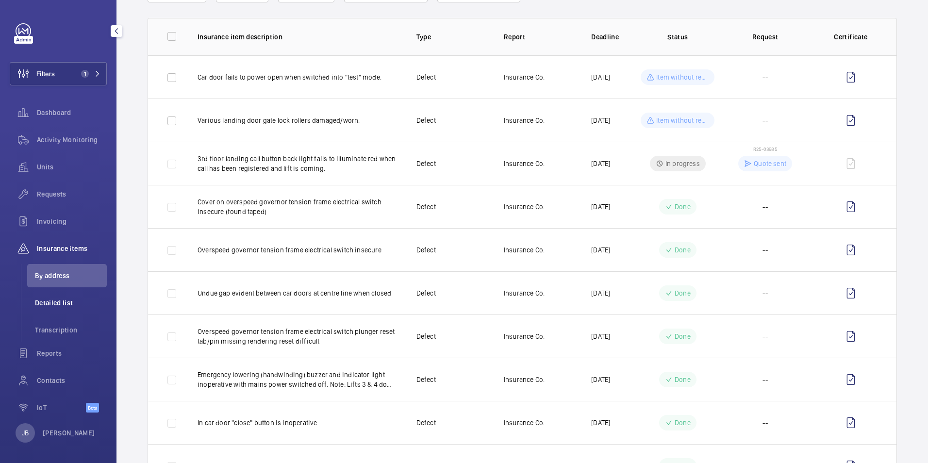
click at [65, 306] on span "Detailed list" at bounding box center [71, 303] width 72 height 10
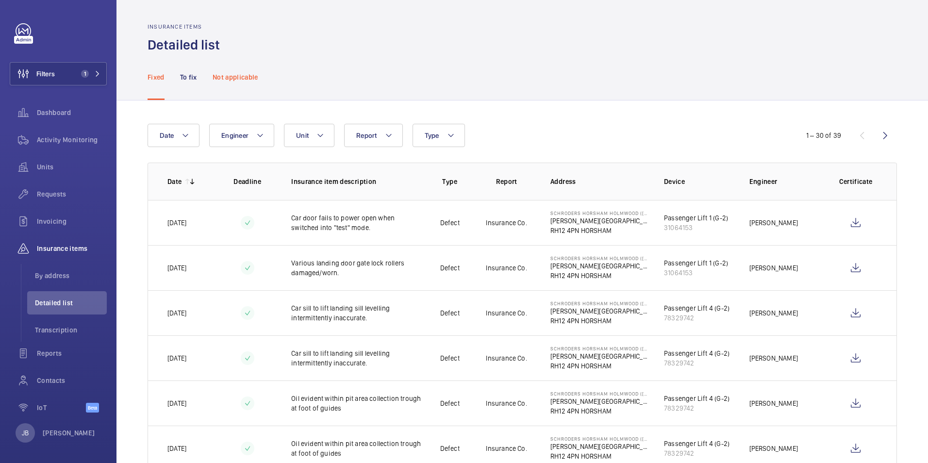
drag, startPoint x: 475, startPoint y: 228, endPoint x: 238, endPoint y: 59, distance: 290.9
drag, startPoint x: 238, startPoint y: 59, endPoint x: 476, endPoint y: 60, distance: 237.7
click at [476, 60] on div "Fixed To fix Not applicable" at bounding box center [521, 77] width 749 height 46
click at [54, 291] on li "Detailed list" at bounding box center [67, 302] width 80 height 23
click at [51, 274] on span "By address" at bounding box center [71, 276] width 72 height 10
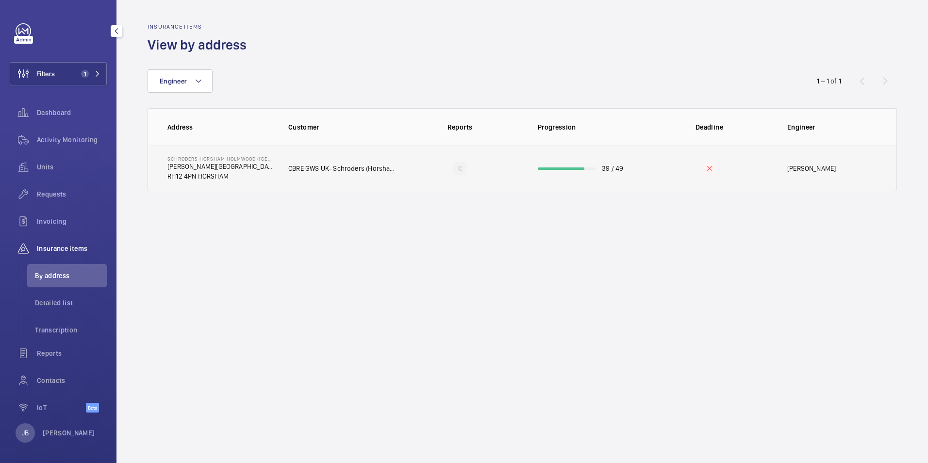
click at [277, 158] on td "CBRE GWS UK- Schroders (Horsham & [PERSON_NAME])" at bounding box center [335, 169] width 125 height 46
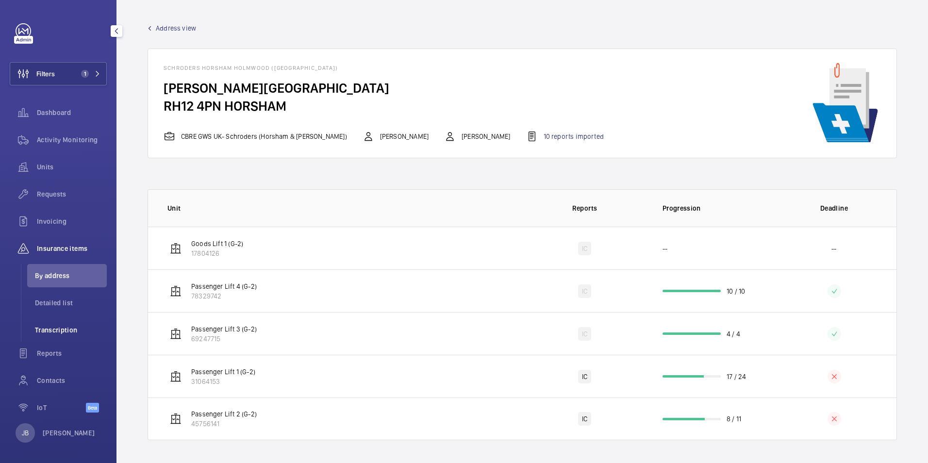
click at [45, 331] on span "Transcription" at bounding box center [71, 330] width 72 height 10
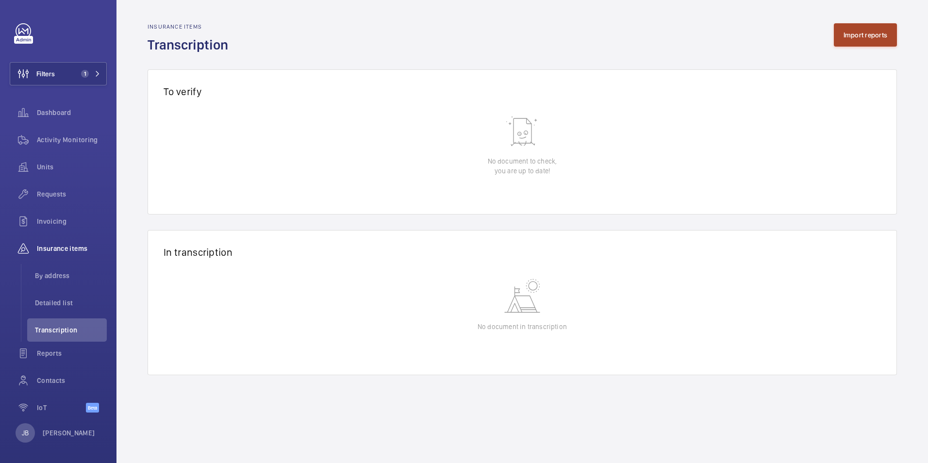
click at [856, 37] on button "Import reports" at bounding box center [865, 34] width 64 height 23
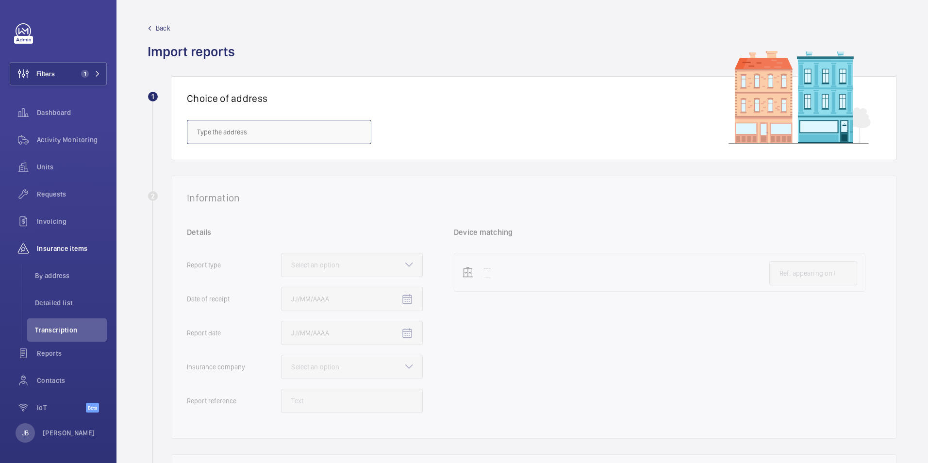
click at [312, 125] on input "text" at bounding box center [279, 132] width 184 height 24
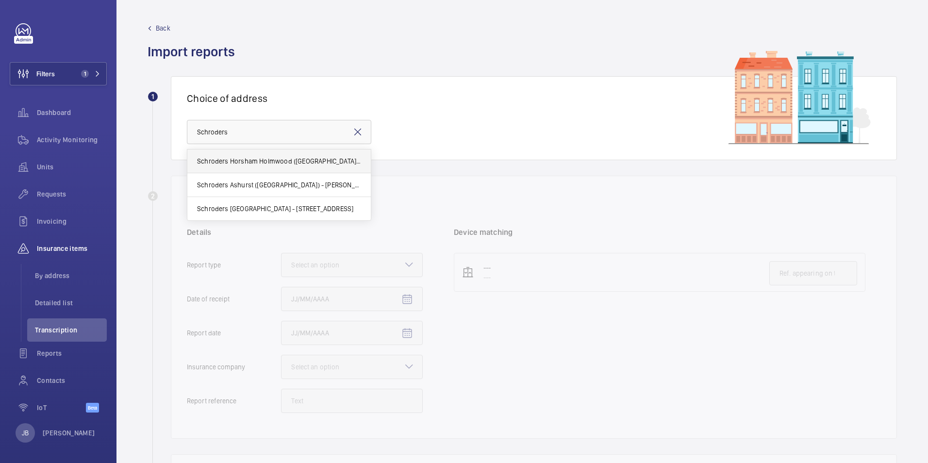
click at [282, 158] on span "Schroders Horsham Holmwood ([GEOGRAPHIC_DATA]) - [PERSON_NAME][STREET_ADDRESS]" at bounding box center [279, 161] width 164 height 10
type input "Schroders Horsham Holmwood ([GEOGRAPHIC_DATA]) - [PERSON_NAME][STREET_ADDRESS]"
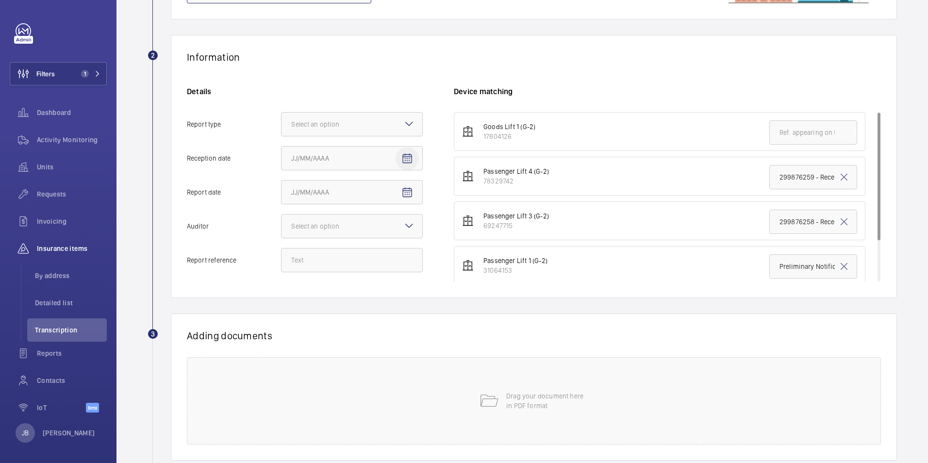
scroll to position [146, 0]
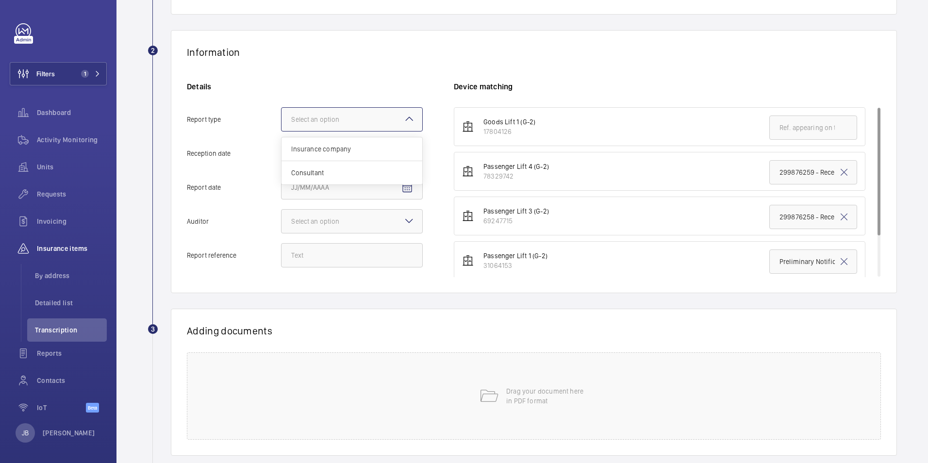
click at [377, 120] on div at bounding box center [351, 119] width 141 height 23
click at [281, 120] on input "Report type Select an option Insurance company Consultant" at bounding box center [281, 119] width 0 height 23
click at [371, 145] on span "Insurance company" at bounding box center [351, 149] width 121 height 10
click at [281, 131] on input "Report type Select an option Insurance company Consultant" at bounding box center [281, 119] width 0 height 23
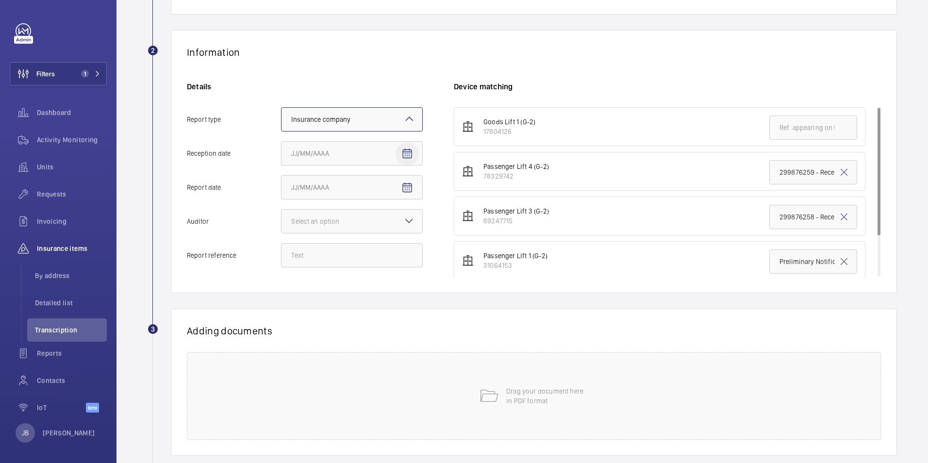
click at [403, 156] on mat-icon "Open calendar" at bounding box center [407, 154] width 12 height 12
